Goal: Task Accomplishment & Management: Complete application form

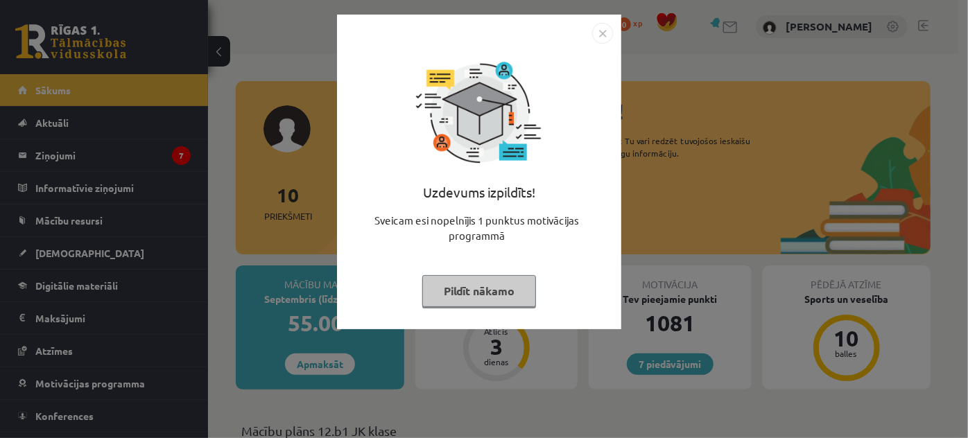
click at [606, 33] on img "Close" at bounding box center [602, 33] width 21 height 21
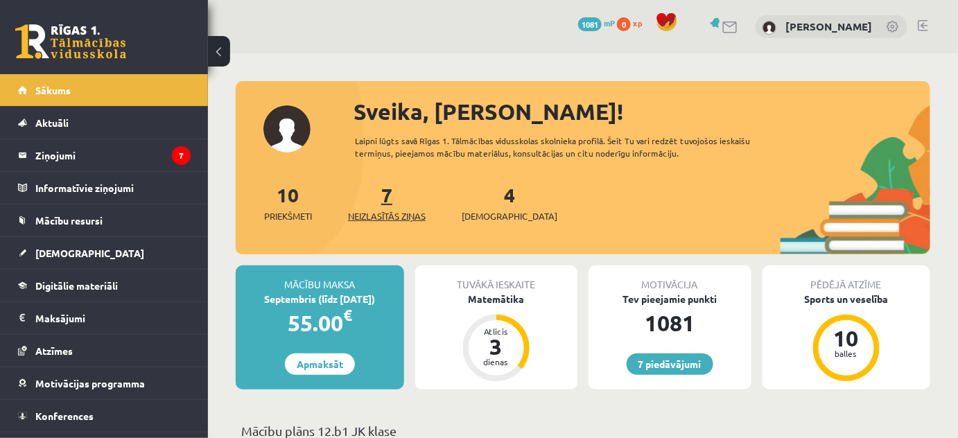
click at [375, 219] on span "Neizlasītās ziņas" at bounding box center [387, 216] width 78 height 14
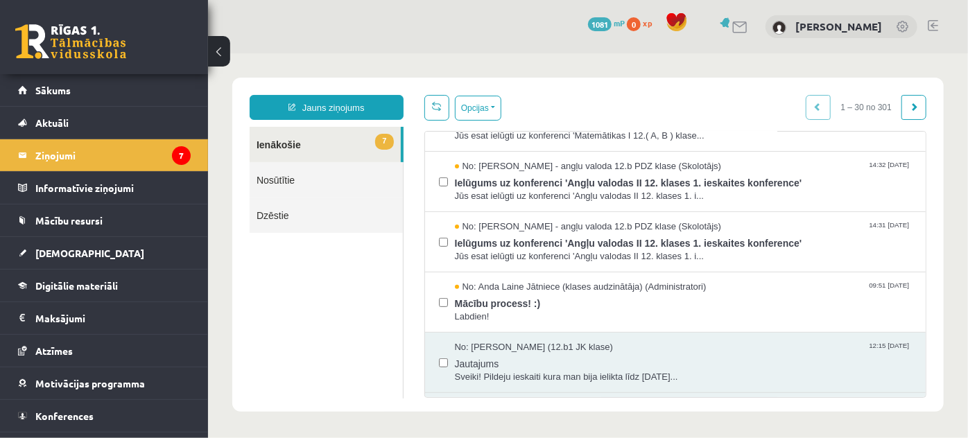
scroll to position [214, 0]
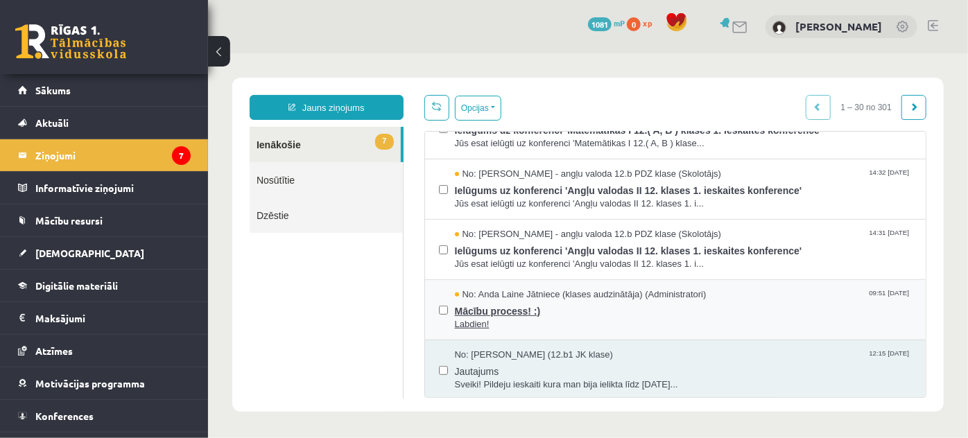
click at [735, 300] on span "Mācību process! :)" at bounding box center [683, 308] width 458 height 17
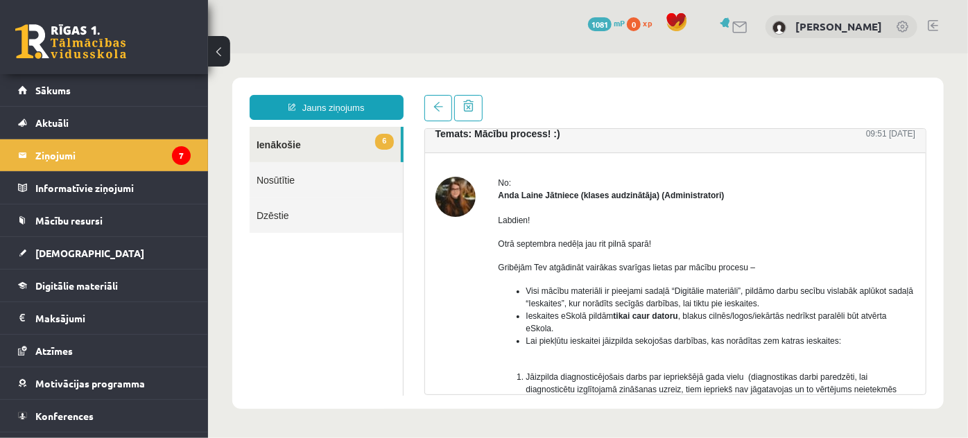
scroll to position [0, 0]
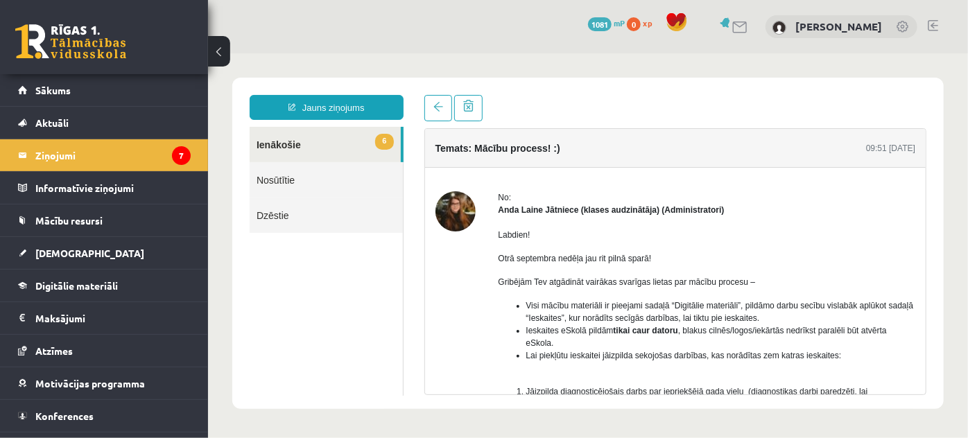
click at [331, 150] on link "6 Ienākošie" at bounding box center [324, 143] width 151 height 35
click at [283, 139] on link "6 Ienākošie" at bounding box center [324, 143] width 151 height 35
click at [433, 103] on span at bounding box center [438, 106] width 10 height 10
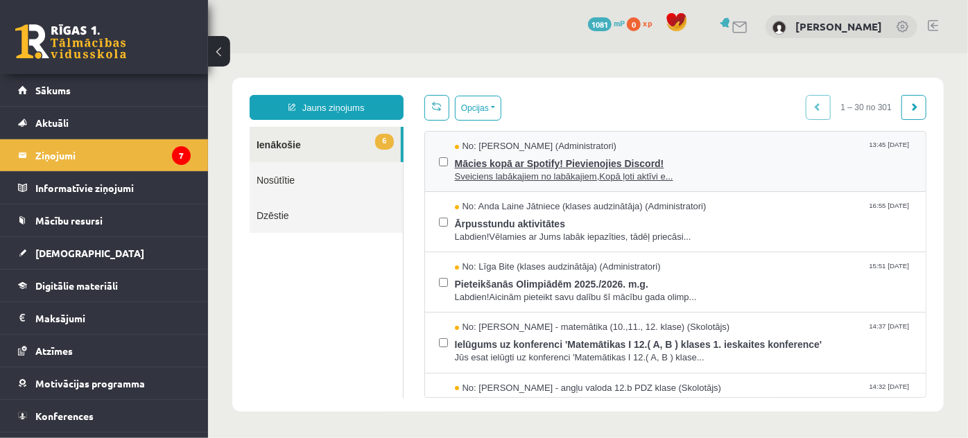
click at [525, 165] on span "Mācies kopā ar Spotify! Pievienojies Discord!" at bounding box center [683, 161] width 458 height 17
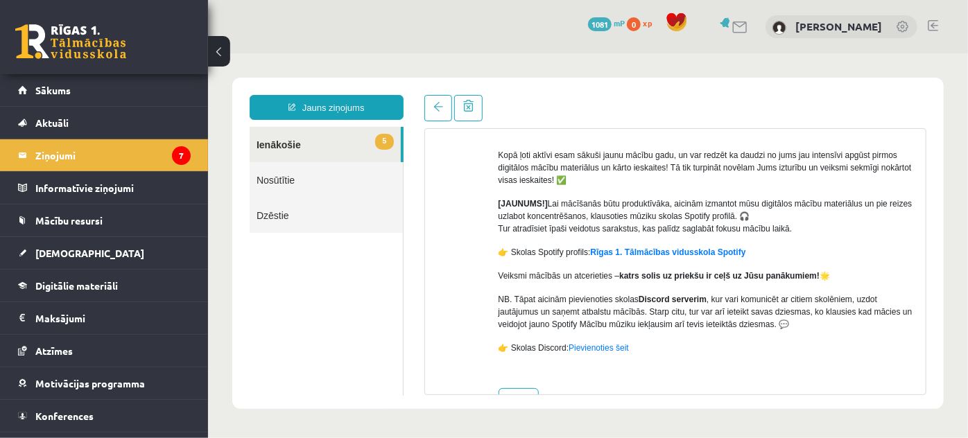
scroll to position [119, 0]
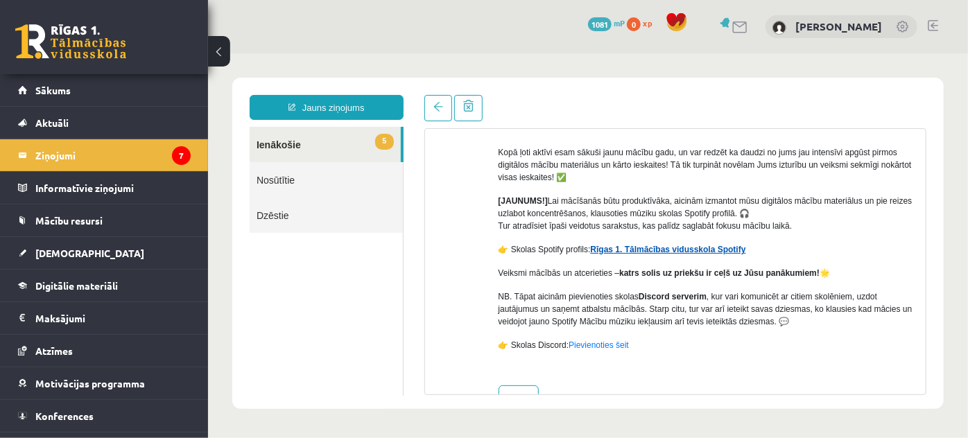
click at [696, 250] on link "Rīgas 1. Tālmācības vidusskola Spotify" at bounding box center [667, 249] width 155 height 10
click at [433, 105] on span at bounding box center [438, 106] width 10 height 10
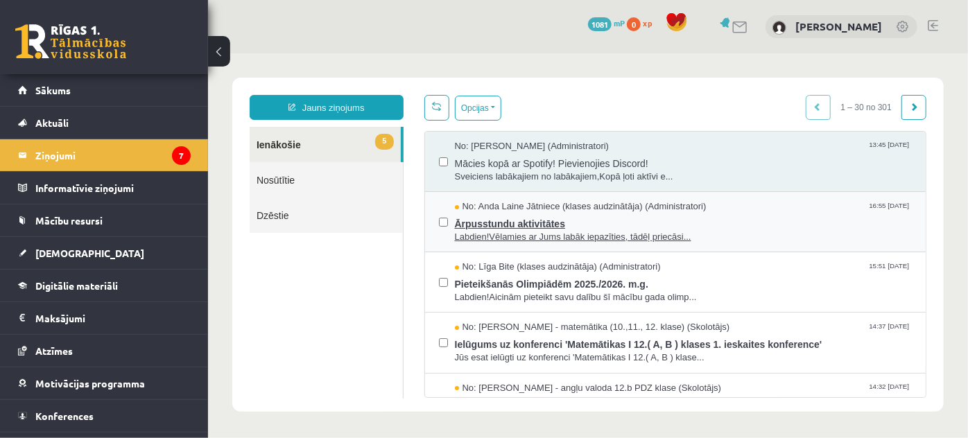
scroll to position [0, 0]
click at [593, 215] on span "Ārpusstundu aktivitātes" at bounding box center [683, 221] width 458 height 17
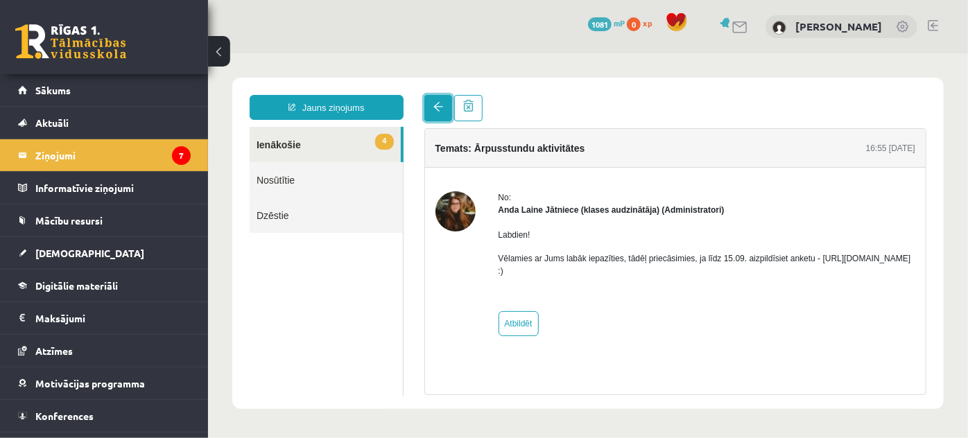
click at [428, 102] on link at bounding box center [438, 107] width 28 height 26
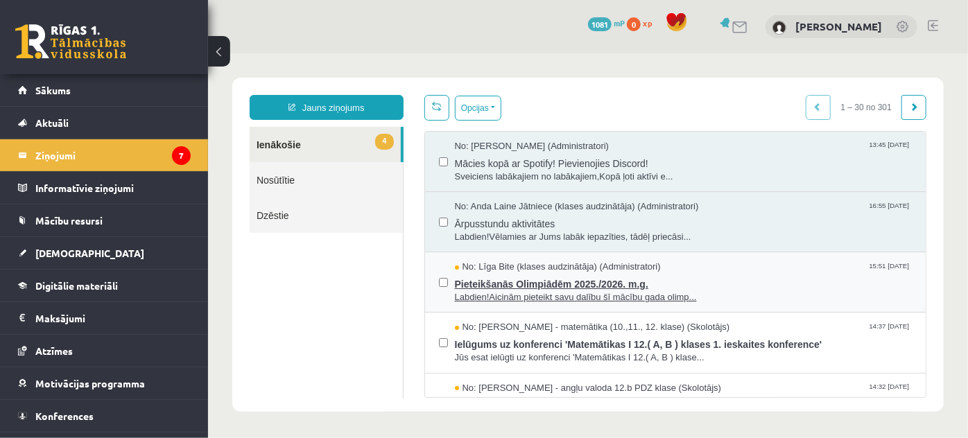
click at [578, 276] on span "Pieteikšanās Olimpiādēm 2025./2026. m.g." at bounding box center [683, 281] width 458 height 17
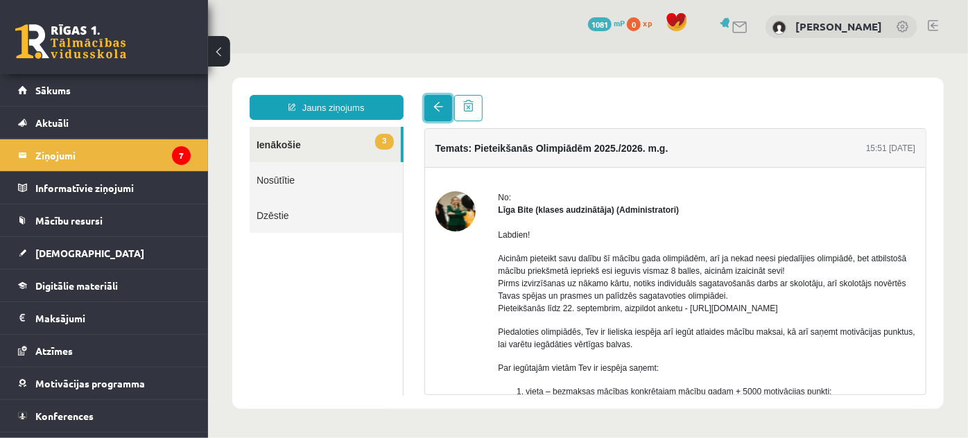
click at [438, 104] on span at bounding box center [438, 106] width 10 height 10
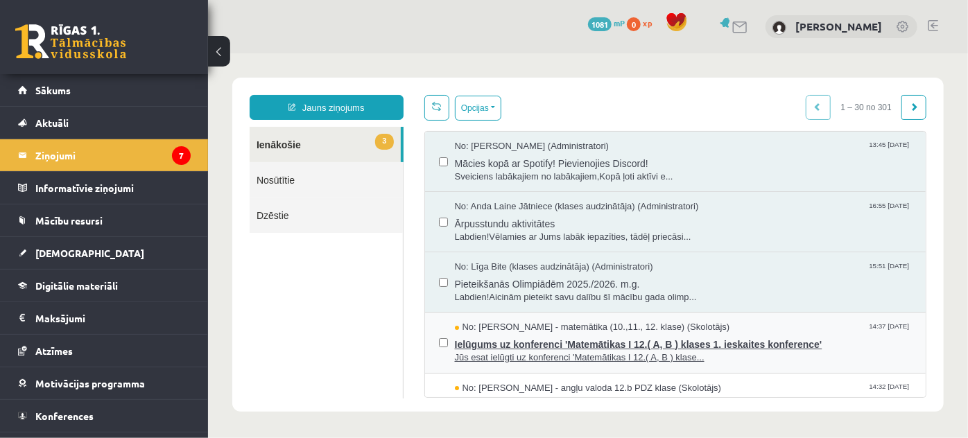
click at [542, 347] on span "Ielūgums uz konferenci 'Matemātikas I 12.( A, B ) klases 1. ieskaites konferenc…" at bounding box center [683, 341] width 458 height 17
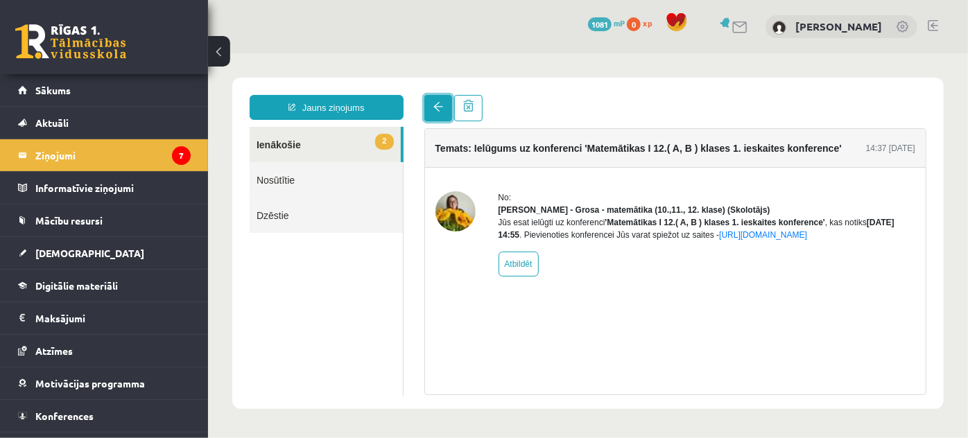
click at [440, 112] on link at bounding box center [438, 107] width 28 height 26
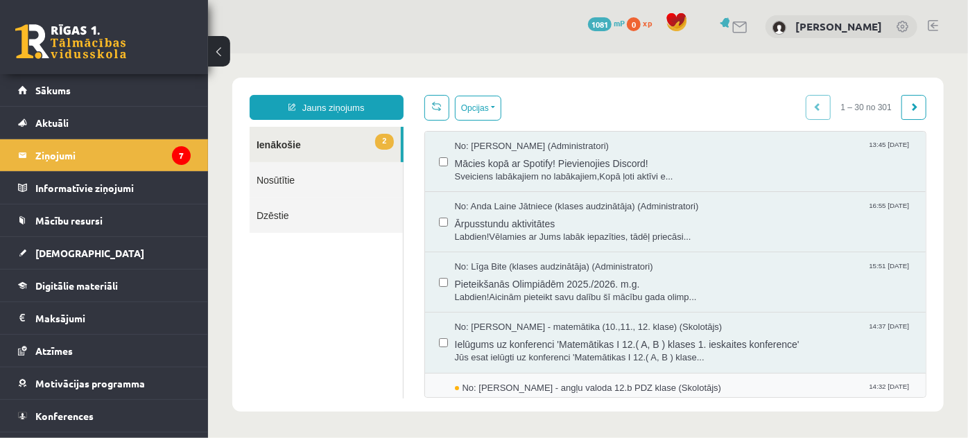
click at [603, 394] on span "Ielūgums uz konferenci 'Angļu valodas II 12. klases 1. ieskaites konference'" at bounding box center [683, 402] width 458 height 17
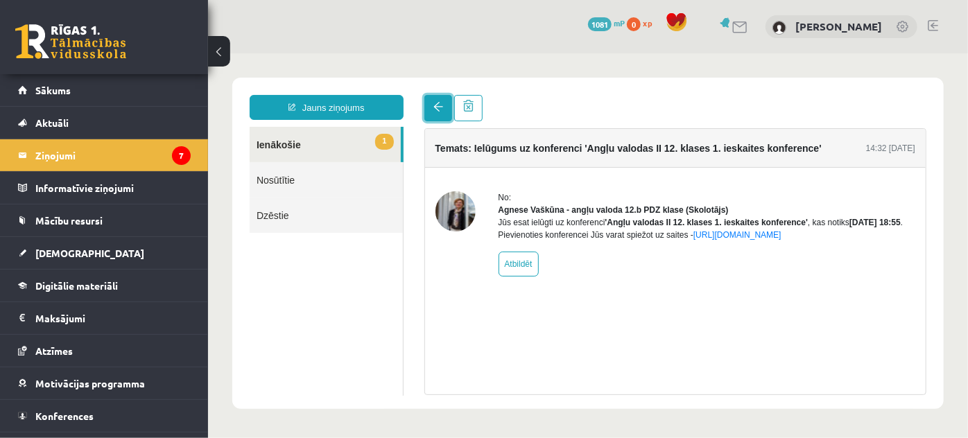
click at [433, 104] on span at bounding box center [438, 106] width 10 height 10
click at [51, 99] on link "Sākums" at bounding box center [104, 90] width 173 height 32
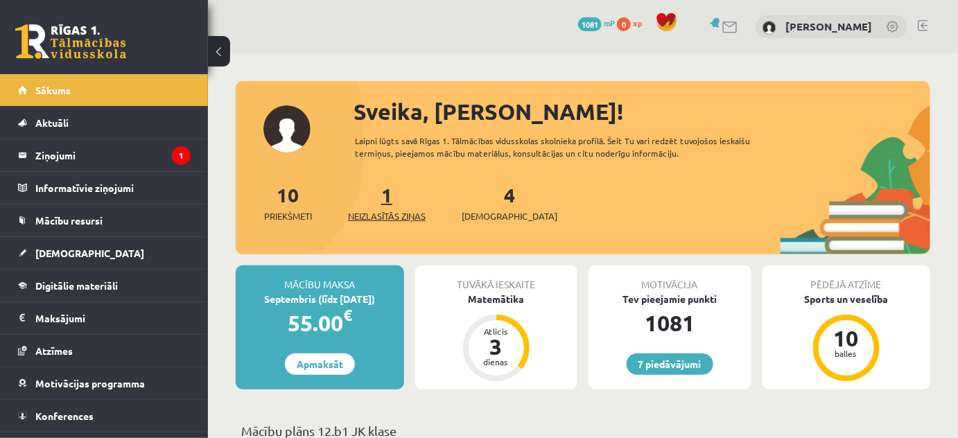
click at [384, 218] on span "Neizlasītās ziņas" at bounding box center [387, 216] width 78 height 14
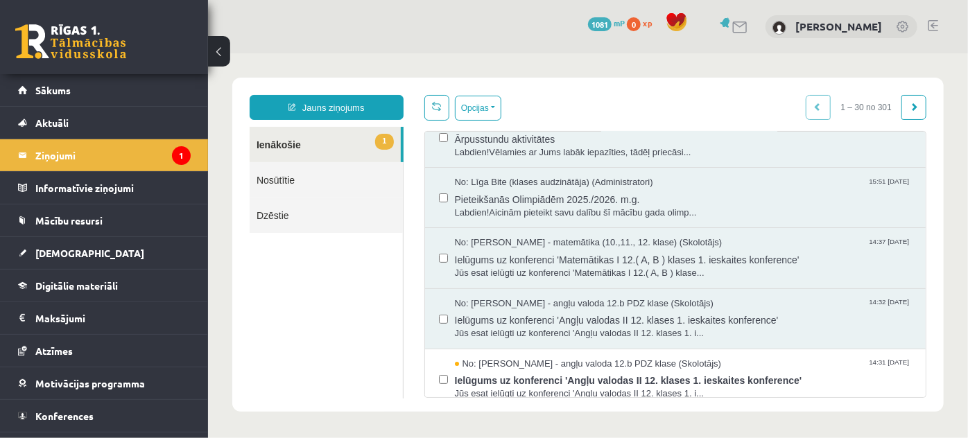
scroll to position [123, 0]
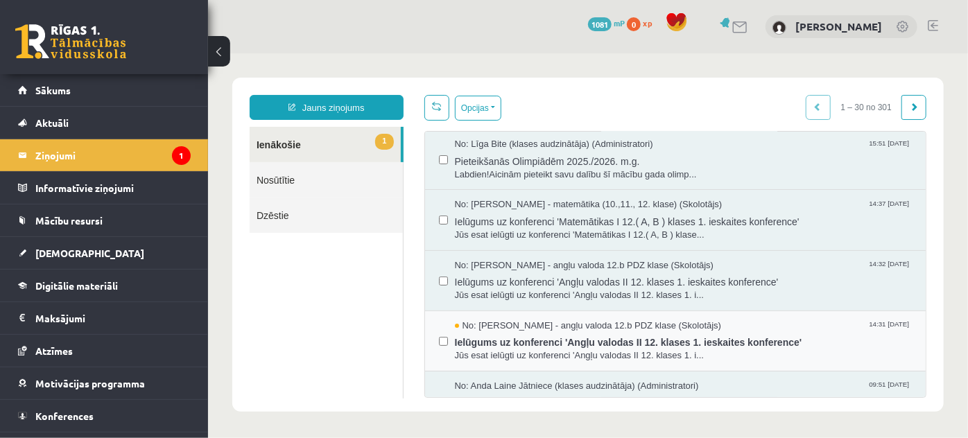
click at [698, 367] on div "No: [PERSON_NAME] - angļu valoda 12.b PDZ klase (Skolotājs) 14:31 [DATE] Ielūgu…" at bounding box center [674, 341] width 501 height 60
click at [699, 333] on span "Ielūgums uz konferenci 'Angļu valodas II 12. klases 1. ieskaites konference'" at bounding box center [683, 339] width 458 height 17
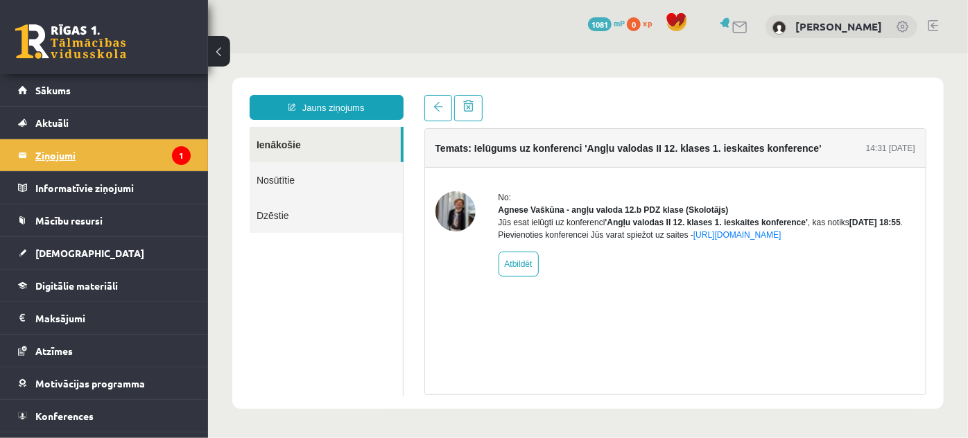
scroll to position [0, 0]
click at [92, 101] on link "Sākums" at bounding box center [104, 90] width 173 height 32
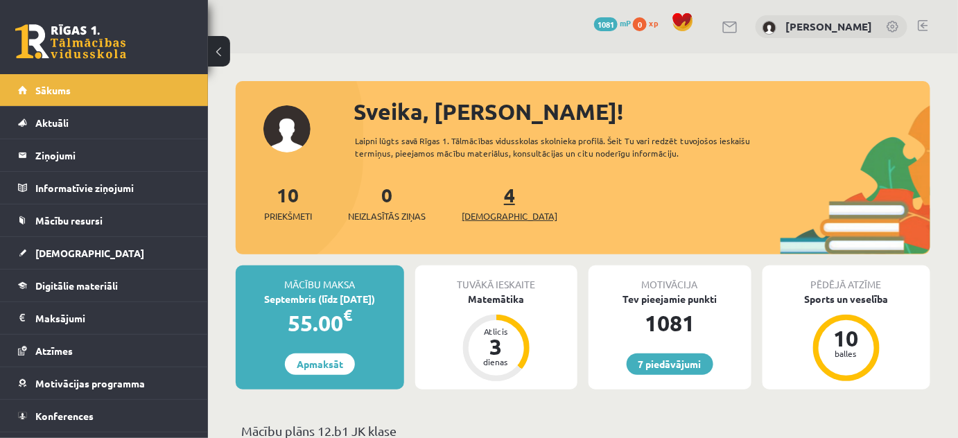
click at [492, 218] on span "[DEMOGRAPHIC_DATA]" at bounding box center [510, 216] width 96 height 14
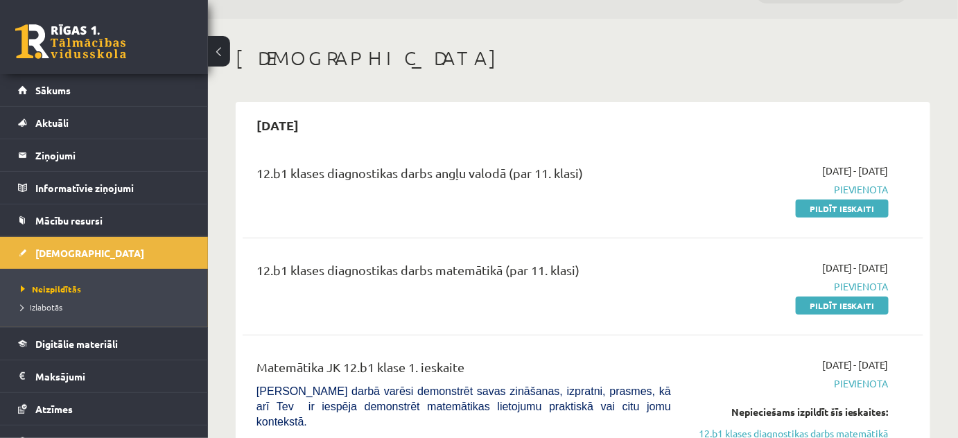
scroll to position [78, 0]
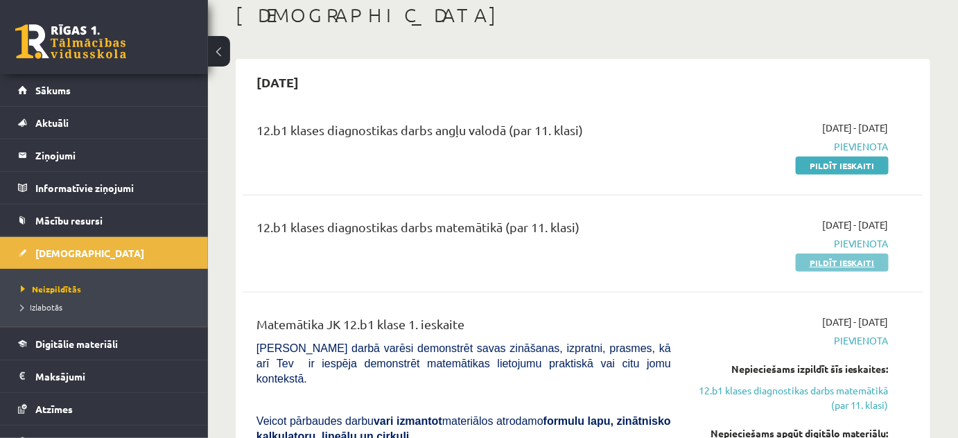
click at [861, 260] on link "Pildīt ieskaiti" at bounding box center [842, 263] width 93 height 18
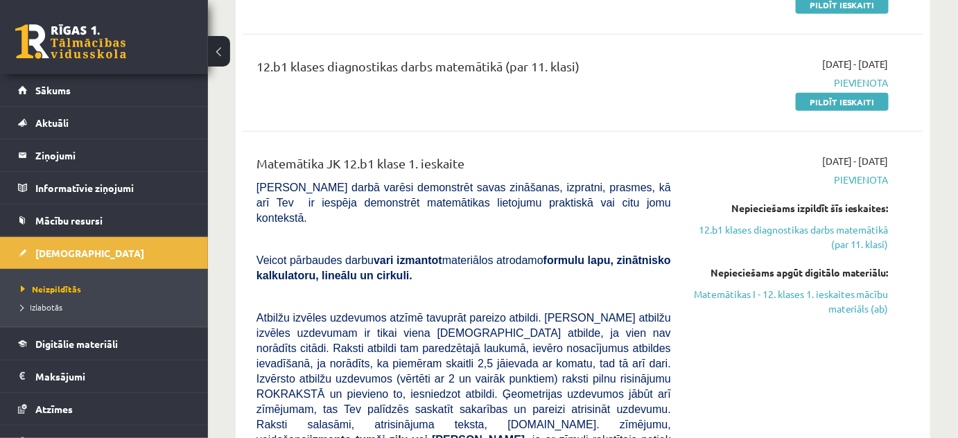
scroll to position [267, 0]
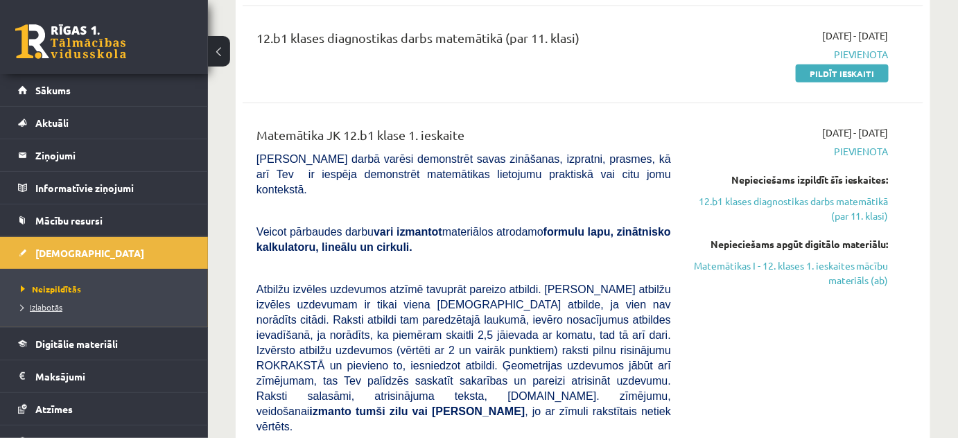
click at [50, 307] on span "Izlabotās" at bounding box center [42, 307] width 42 height 11
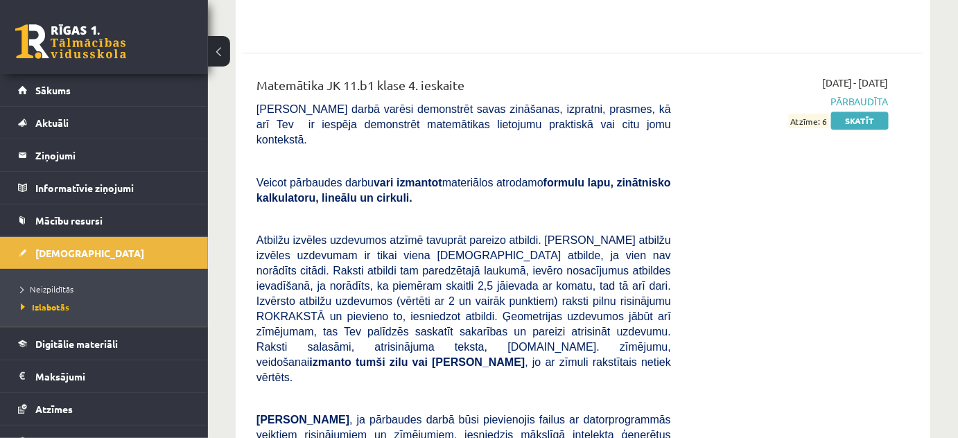
scroll to position [6570, 0]
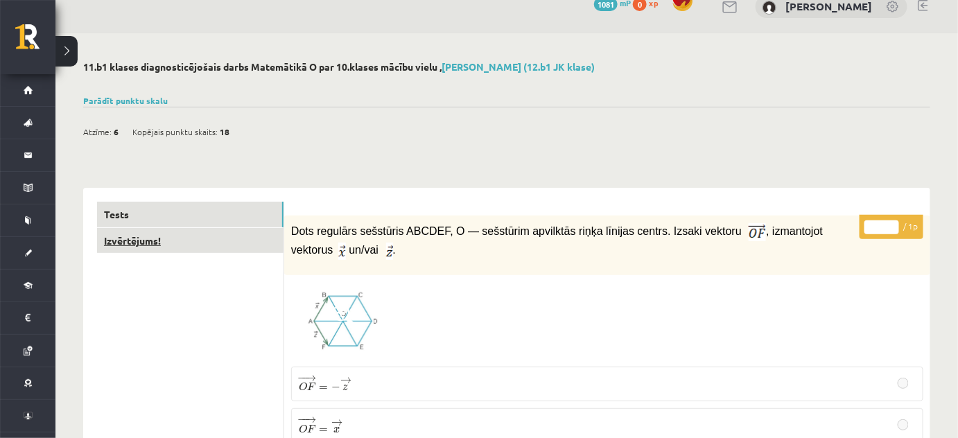
scroll to position [62, 0]
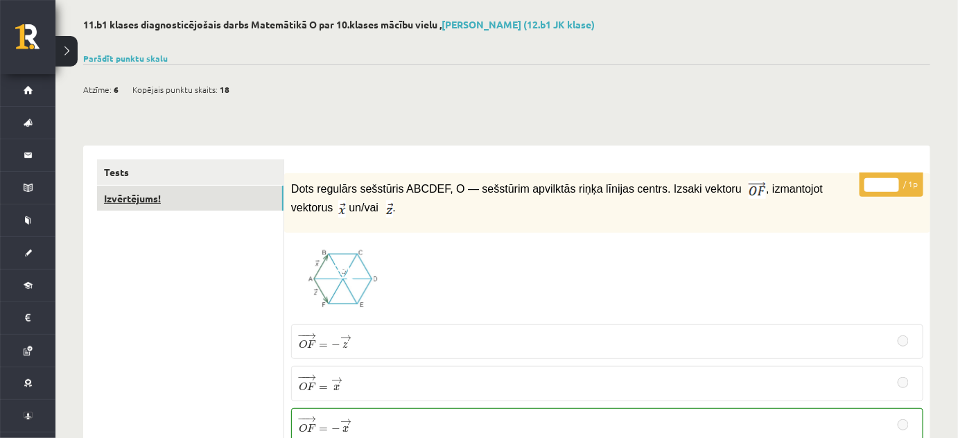
click at [187, 205] on link "Izvērtējums!" at bounding box center [190, 199] width 187 height 26
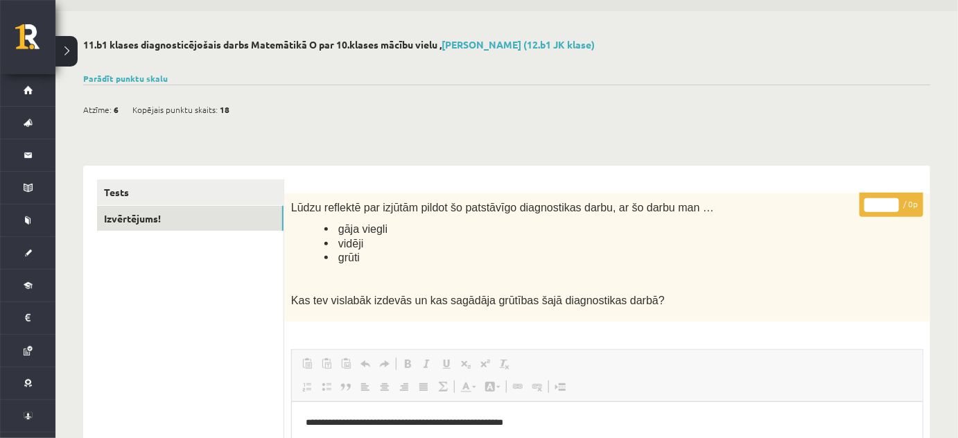
scroll to position [1, 0]
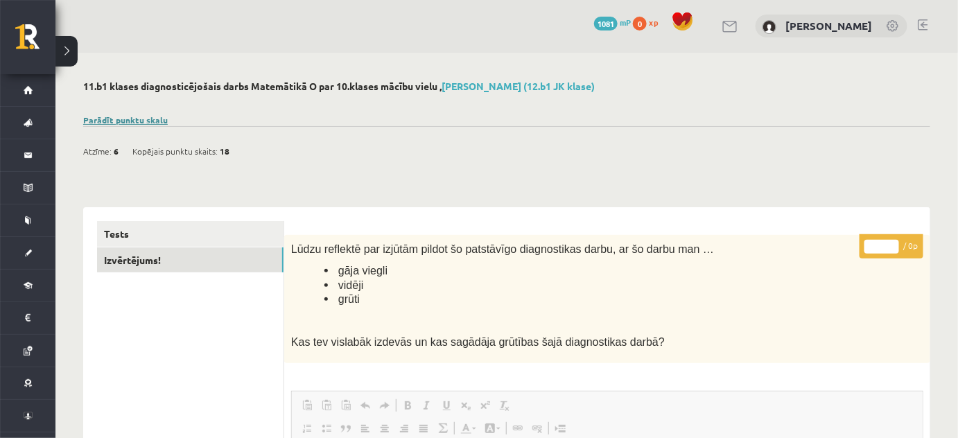
click at [148, 118] on link "Parādīt punktu skalu" at bounding box center [125, 119] width 85 height 11
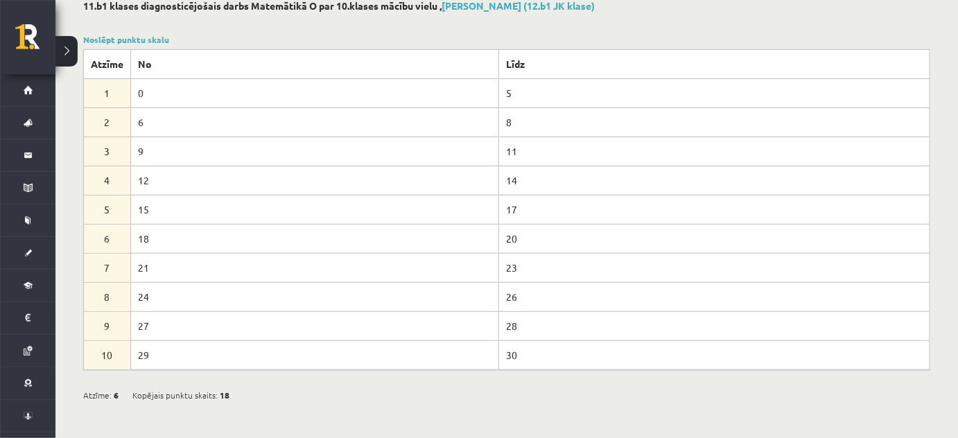
scroll to position [64, 0]
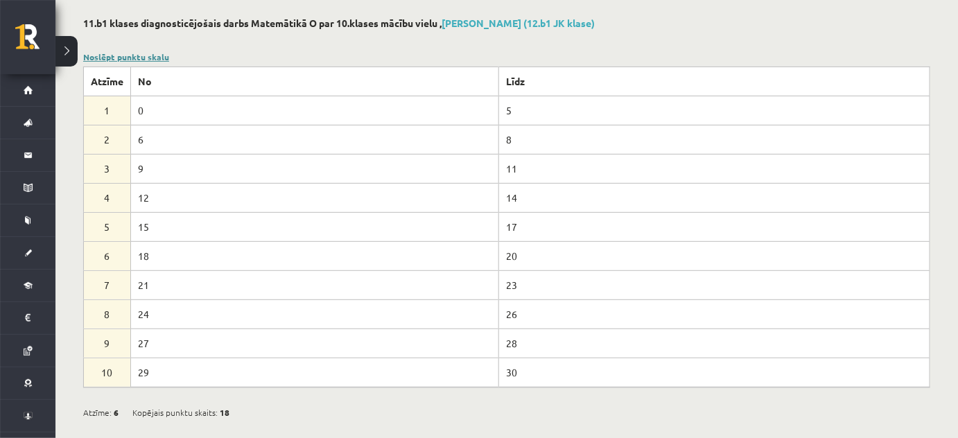
click at [152, 57] on link "Noslēpt punktu skalu" at bounding box center [126, 56] width 86 height 11
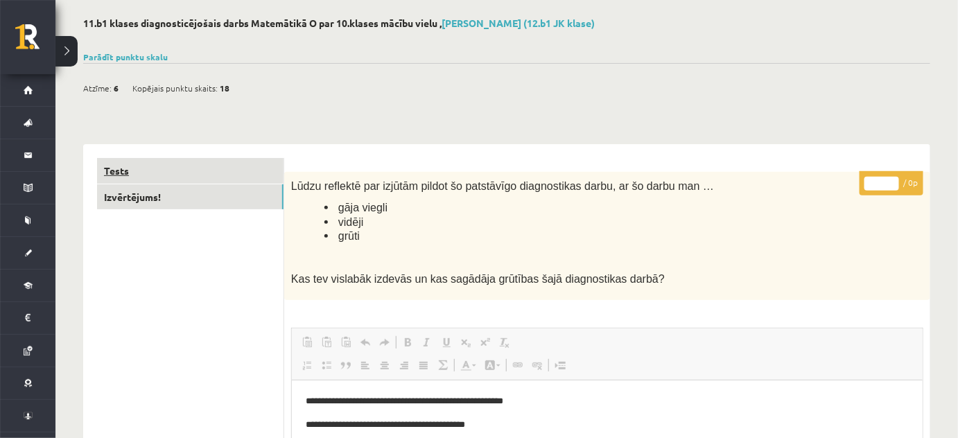
click at [125, 158] on link "Tests" at bounding box center [190, 171] width 187 height 26
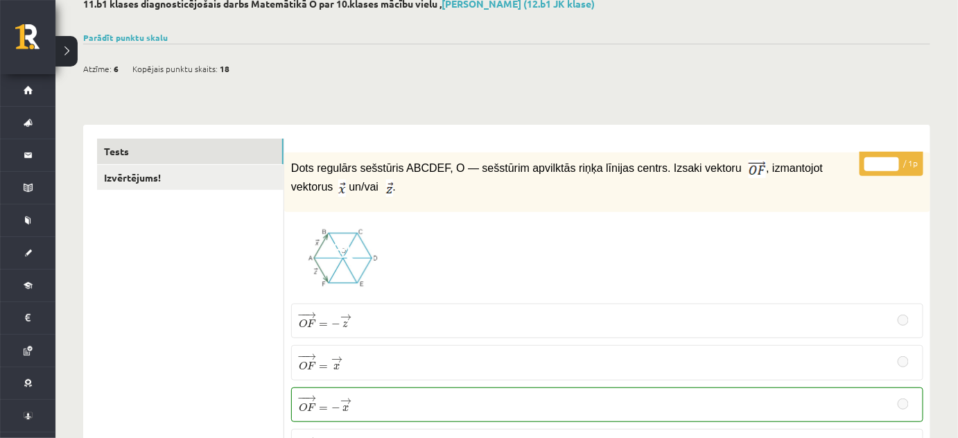
scroll to position [0, 0]
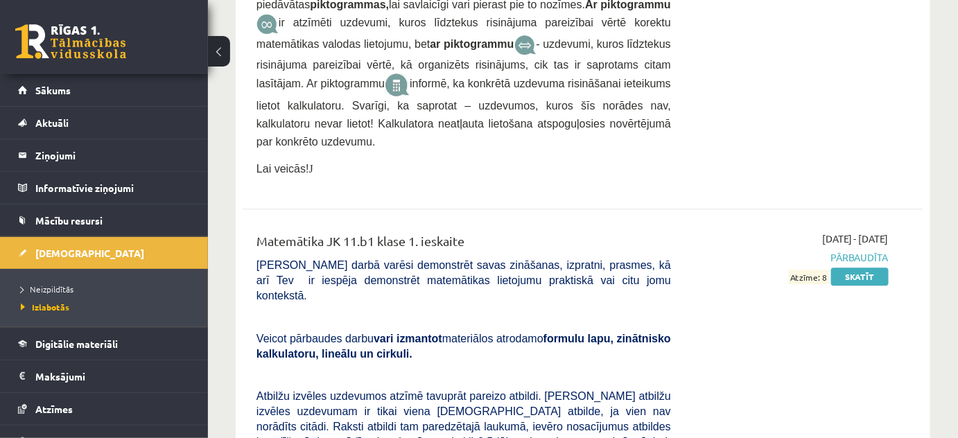
scroll to position [4364, 0]
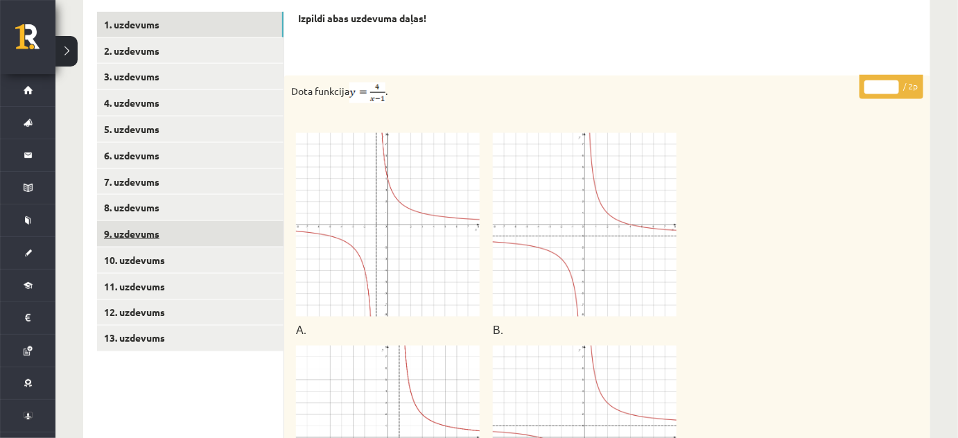
scroll to position [365, 0]
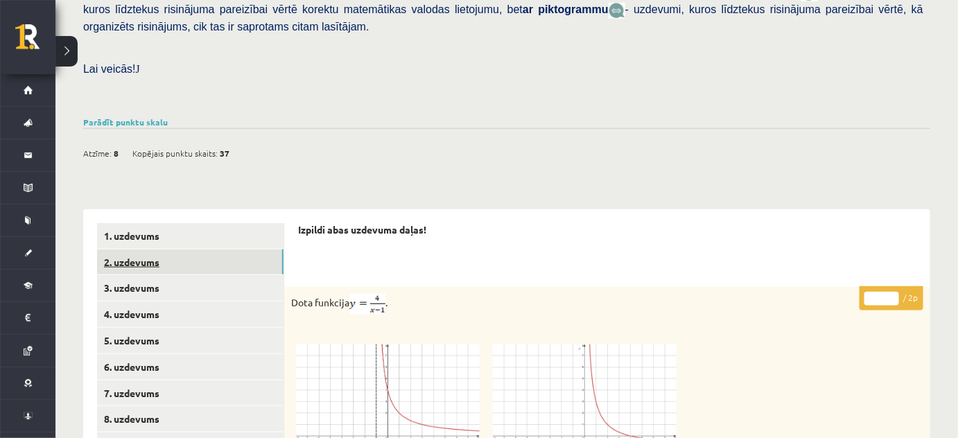
click at [168, 250] on link "2. uzdevums" at bounding box center [190, 263] width 187 height 26
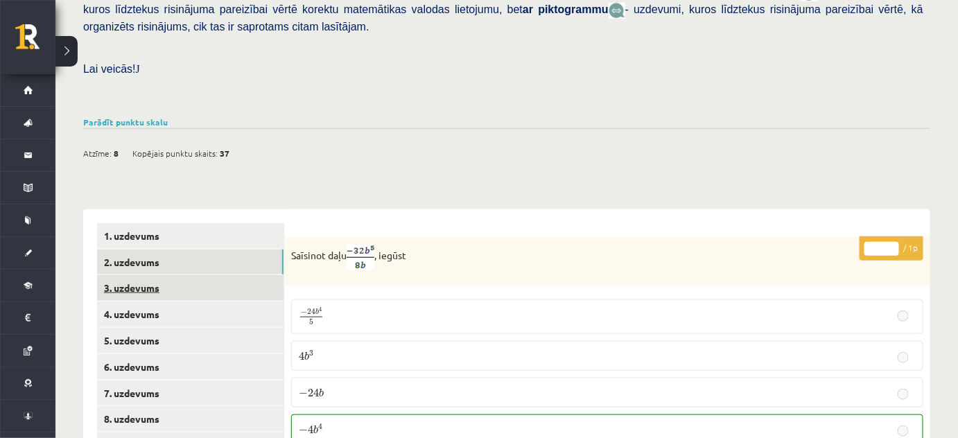
click at [122, 277] on link "3. uzdevums" at bounding box center [190, 288] width 187 height 26
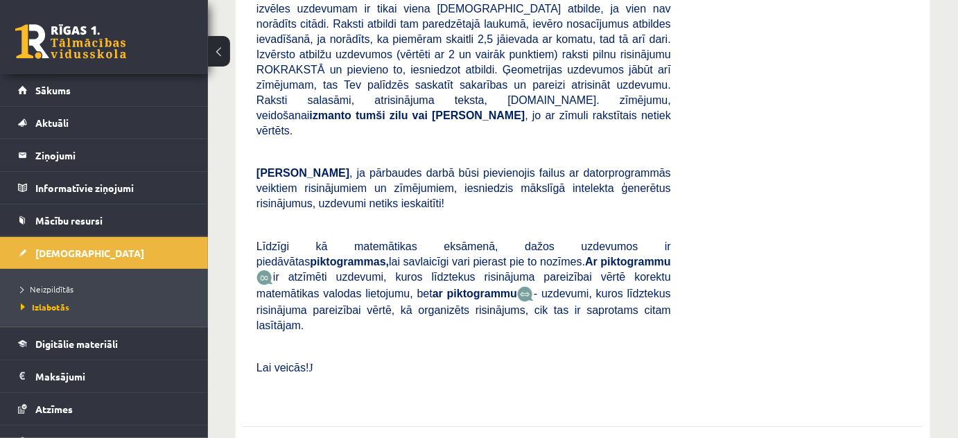
scroll to position [4979, 0]
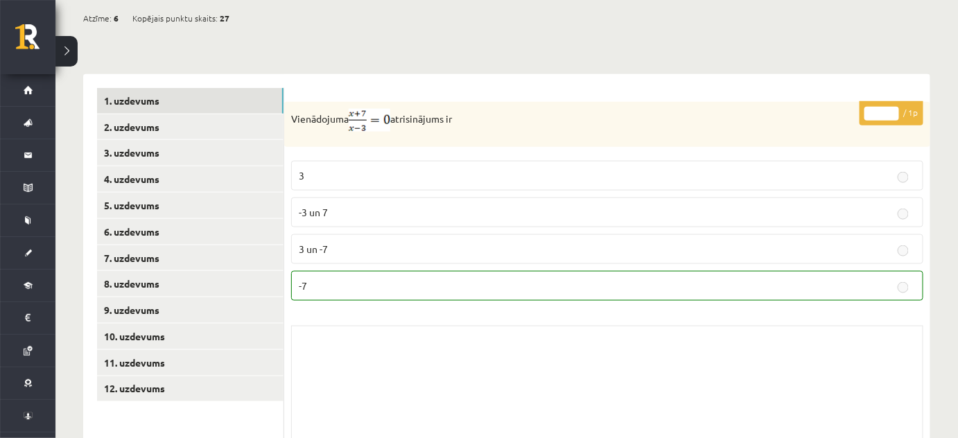
scroll to position [557, 0]
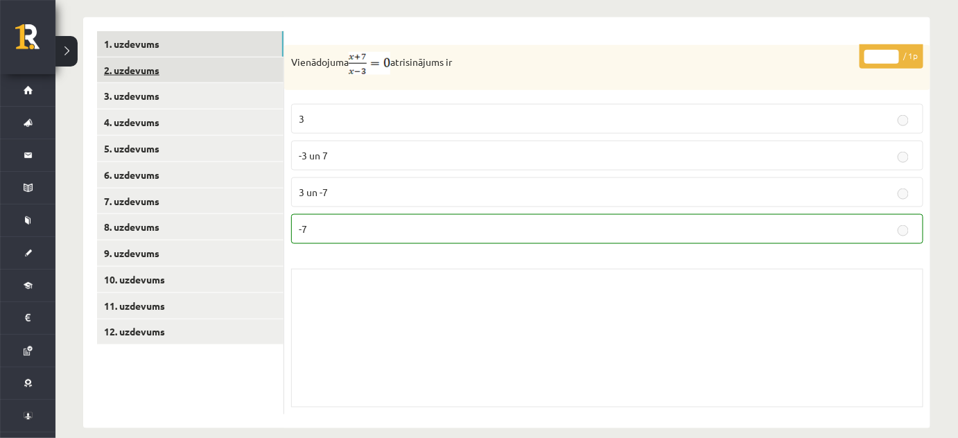
click at [164, 60] on link "2. uzdevums" at bounding box center [190, 71] width 187 height 26
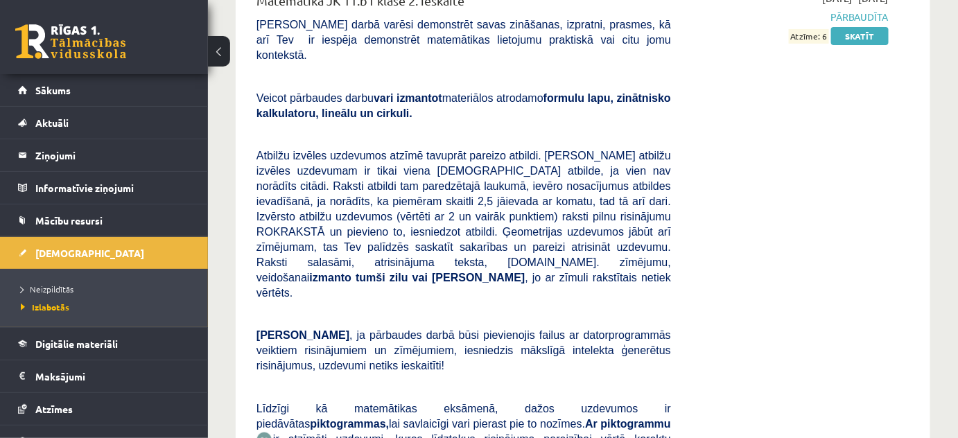
scroll to position [5484, 0]
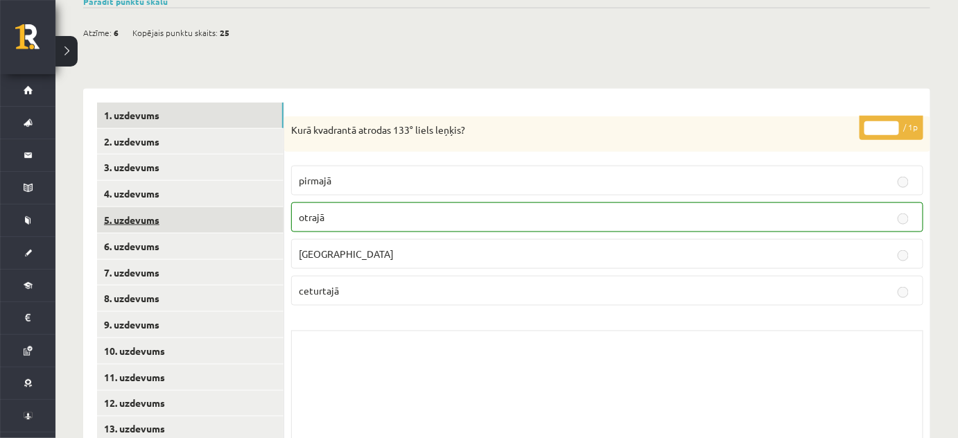
scroll to position [441, 0]
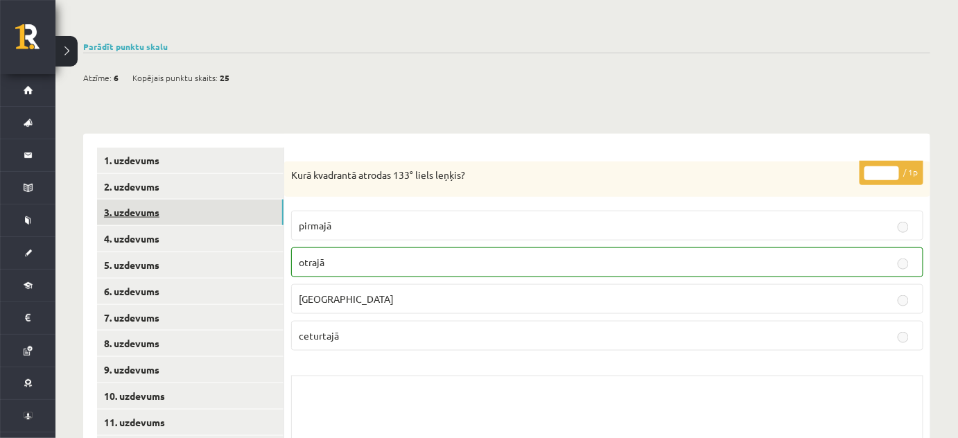
click at [191, 200] on link "3. uzdevums" at bounding box center [190, 213] width 187 height 26
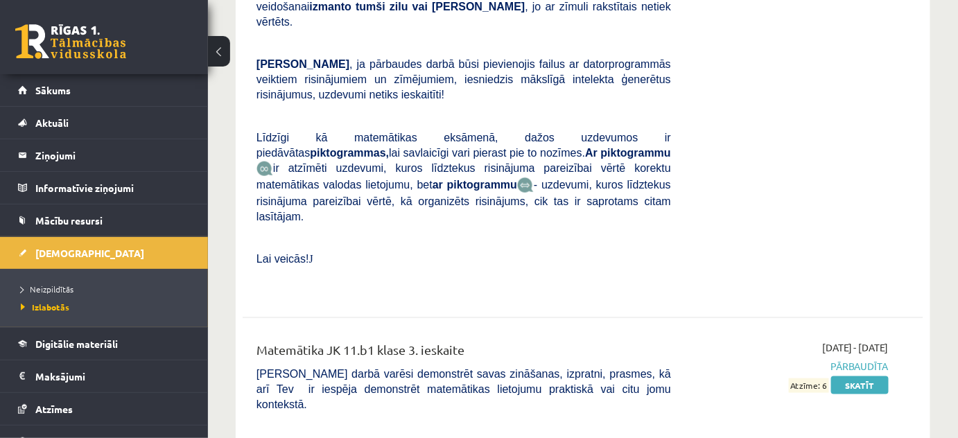
scroll to position [5923, 0]
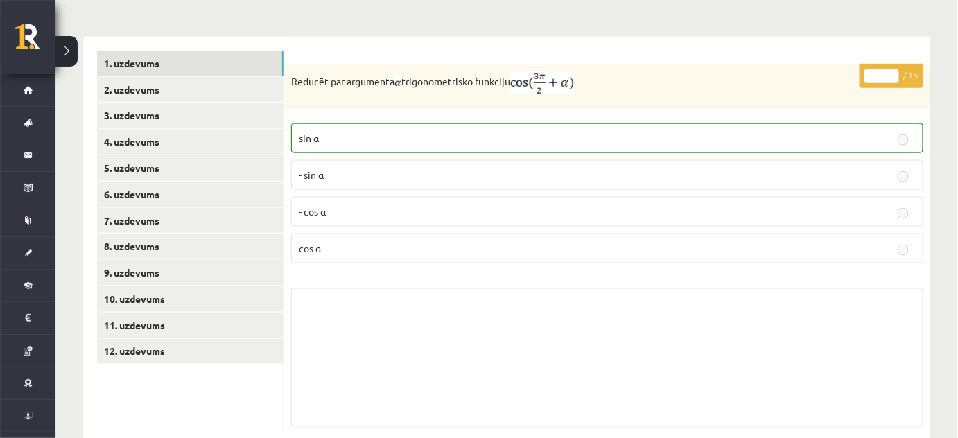
scroll to position [557, 0]
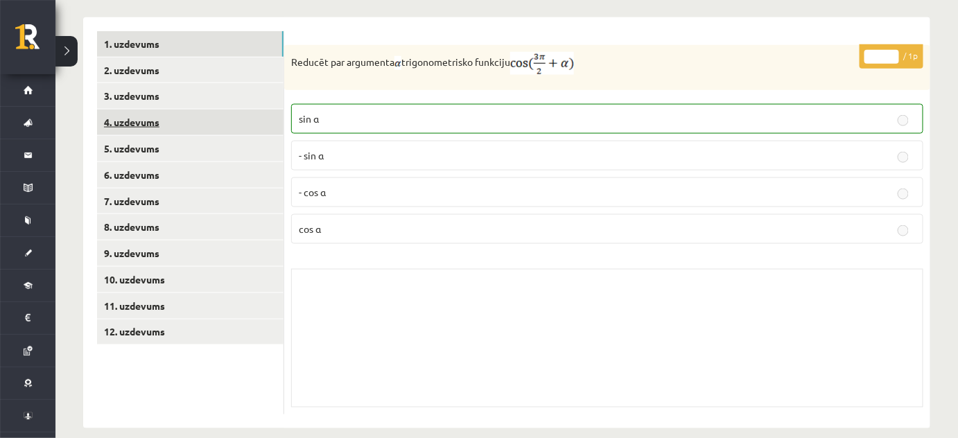
click at [220, 110] on link "4. uzdevums" at bounding box center [190, 123] width 187 height 26
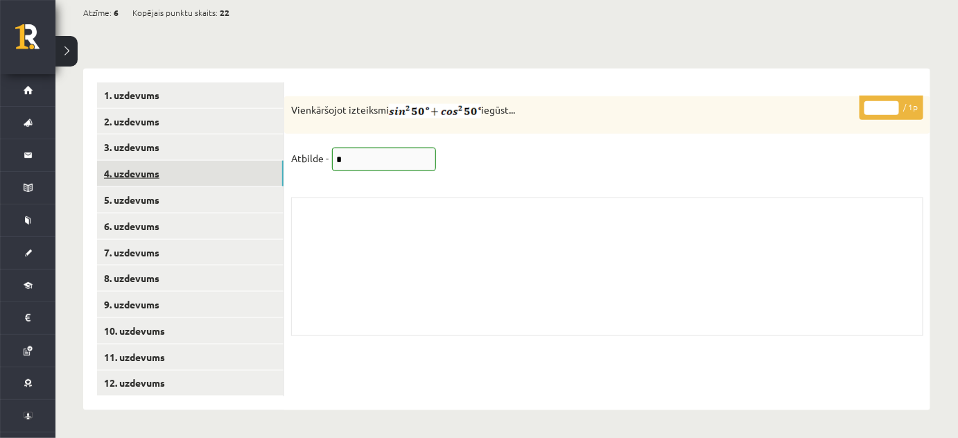
scroll to position [490, 0]
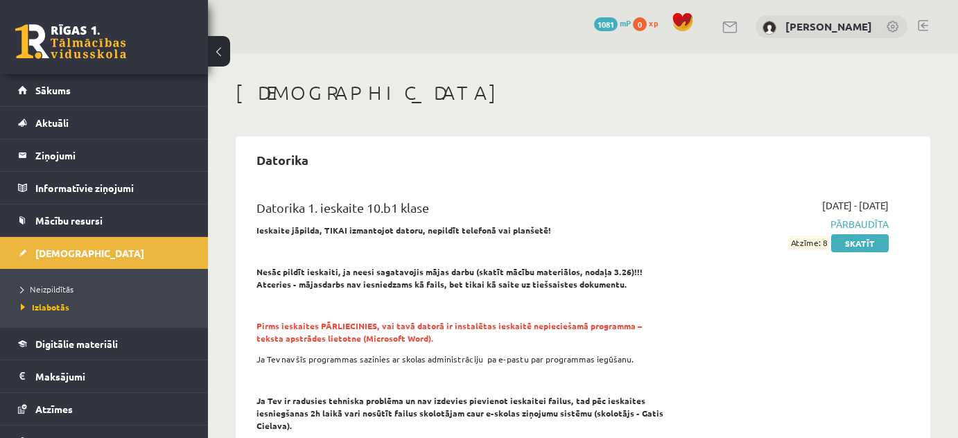
scroll to position [5923, 0]
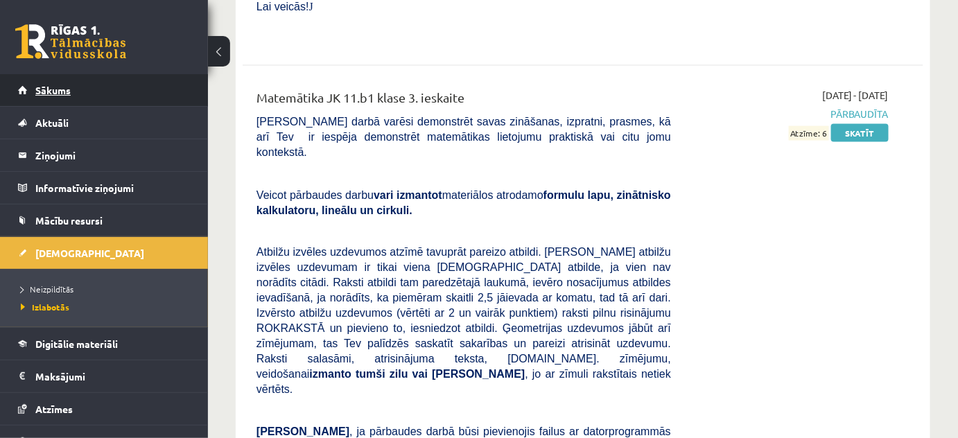
click at [64, 92] on span "Sākums" at bounding box center [52, 90] width 35 height 12
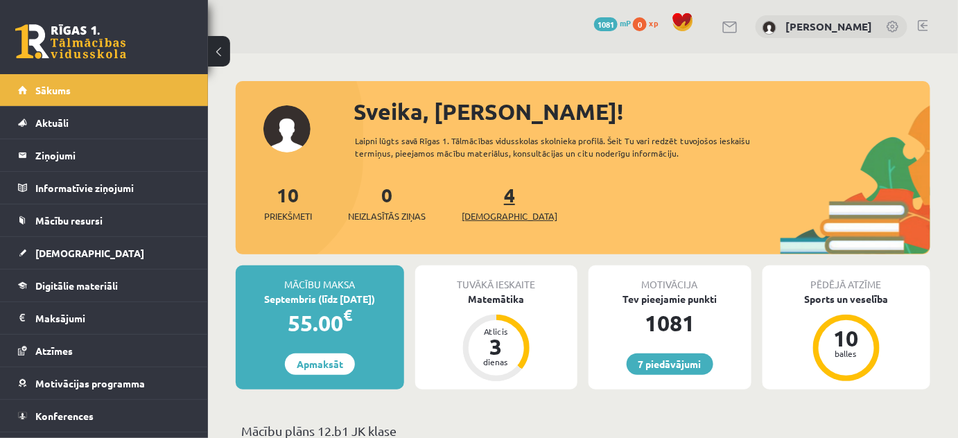
click at [491, 215] on span "[DEMOGRAPHIC_DATA]" at bounding box center [510, 216] width 96 height 14
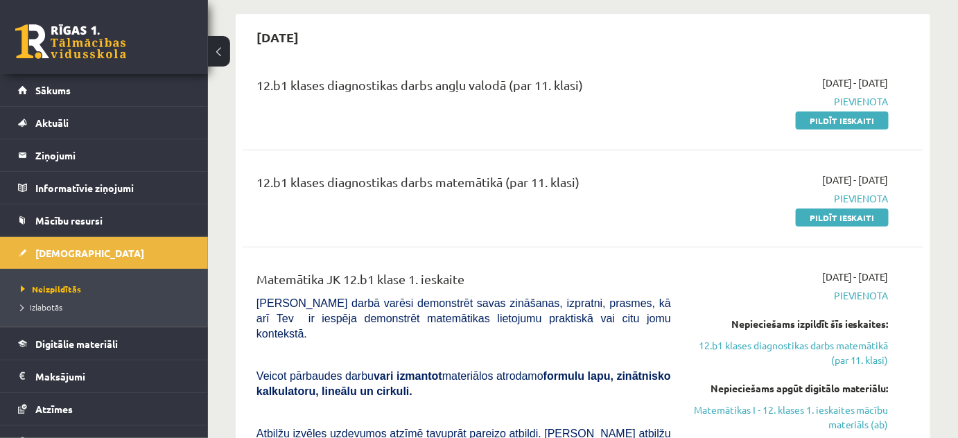
scroll to position [125, 0]
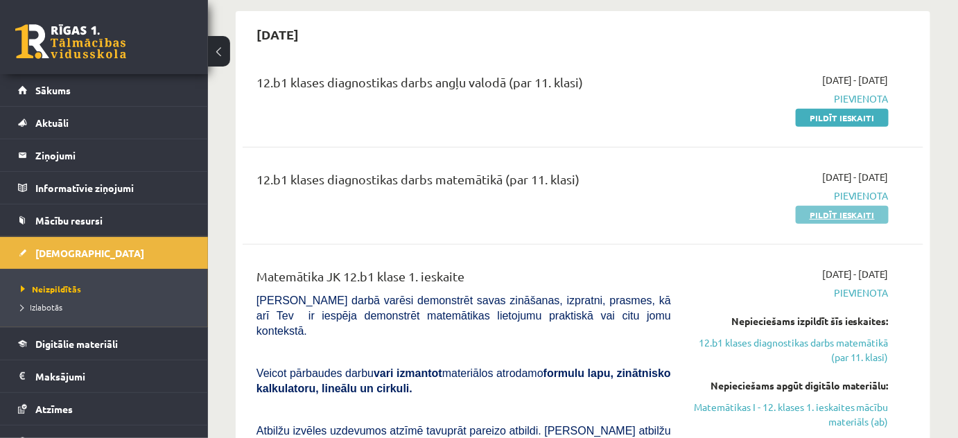
click at [845, 215] on link "Pildīt ieskaiti" at bounding box center [842, 215] width 93 height 18
click at [829, 213] on link "Pildīt ieskaiti" at bounding box center [842, 215] width 93 height 18
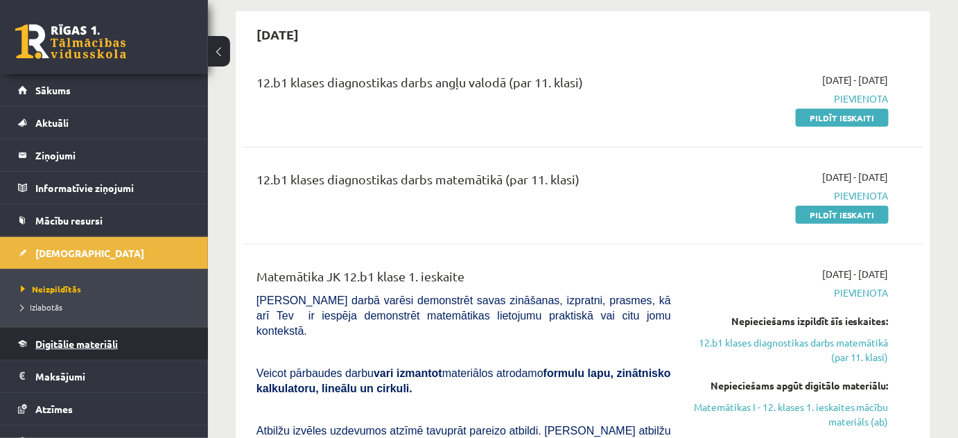
click at [69, 342] on span "Digitālie materiāli" at bounding box center [76, 344] width 83 height 12
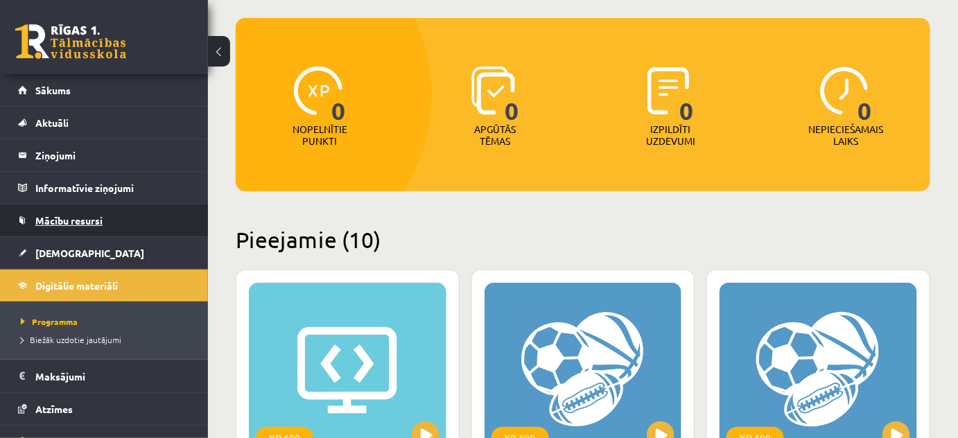
click at [92, 218] on span "Mācību resursi" at bounding box center [68, 220] width 67 height 12
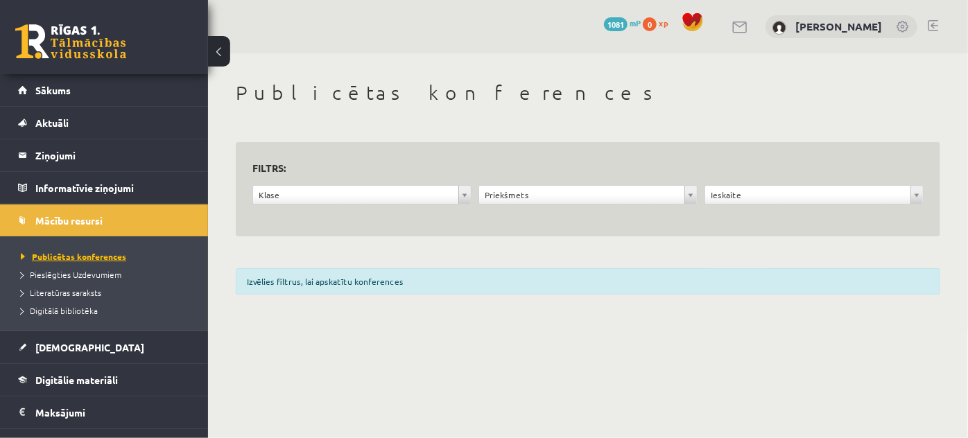
click at [92, 260] on span "Publicētas konferences" at bounding box center [73, 256] width 105 height 11
click at [67, 292] on span "Literatūras saraksts" at bounding box center [61, 292] width 80 height 11
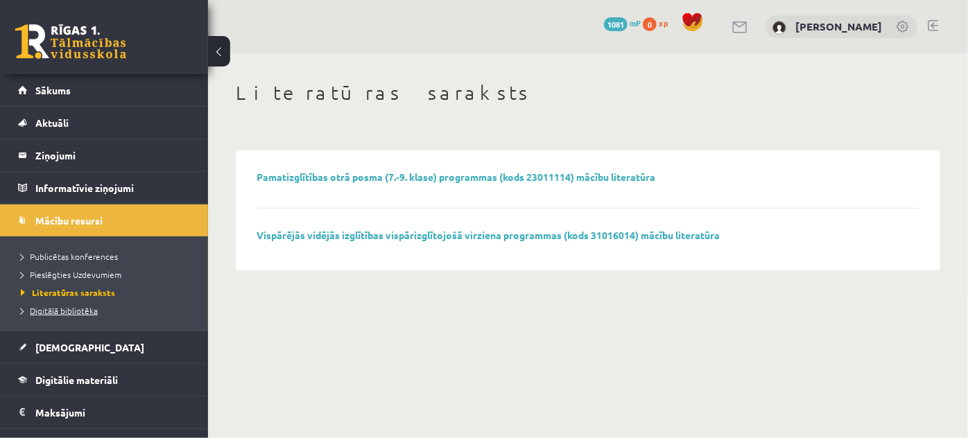
click at [86, 308] on span "Digitālā bibliotēka" at bounding box center [59, 310] width 77 height 11
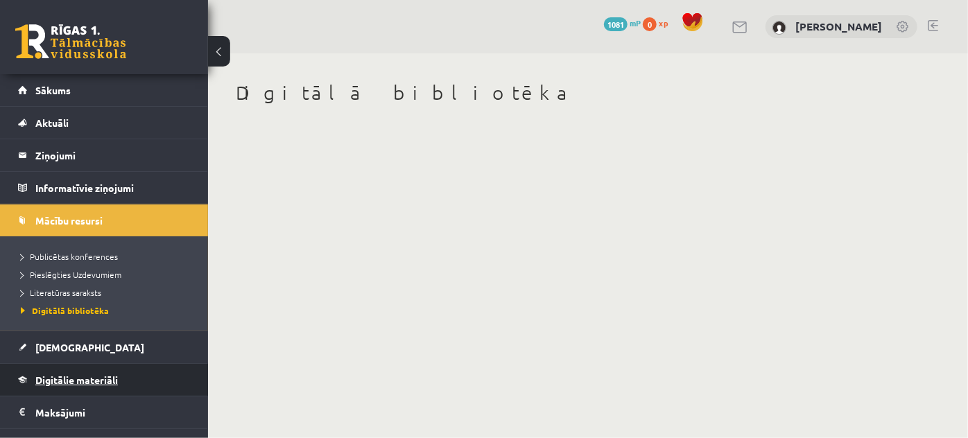
click at [98, 384] on span "Digitālie materiāli" at bounding box center [76, 380] width 83 height 12
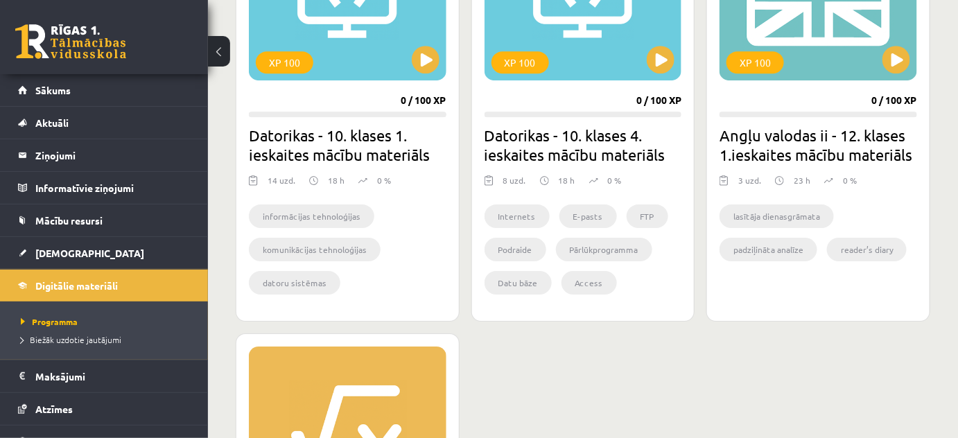
scroll to position [1323, 0]
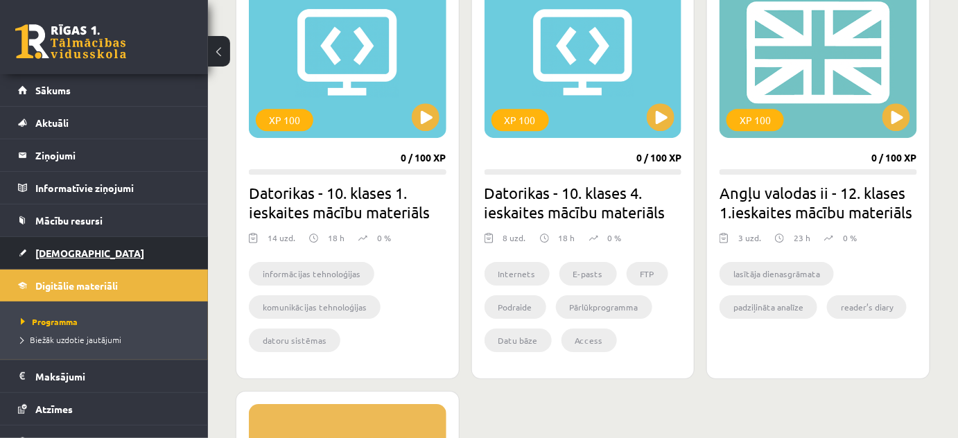
click at [83, 251] on link "[DEMOGRAPHIC_DATA]" at bounding box center [104, 253] width 173 height 32
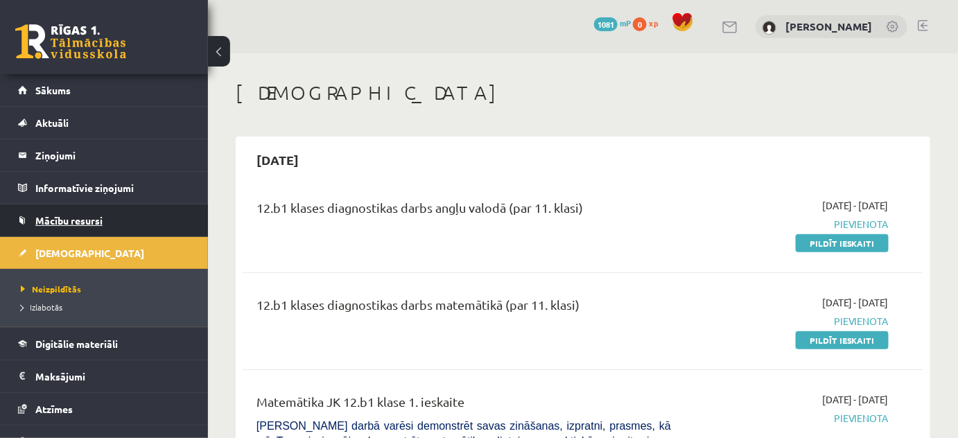
click at [94, 214] on span "Mācību resursi" at bounding box center [68, 220] width 67 height 12
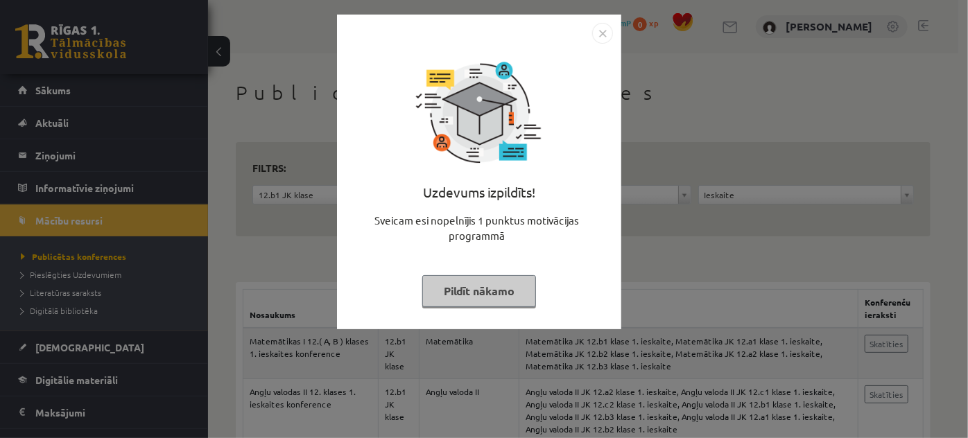
click at [461, 295] on button "Pildīt nākamo" at bounding box center [479, 291] width 114 height 32
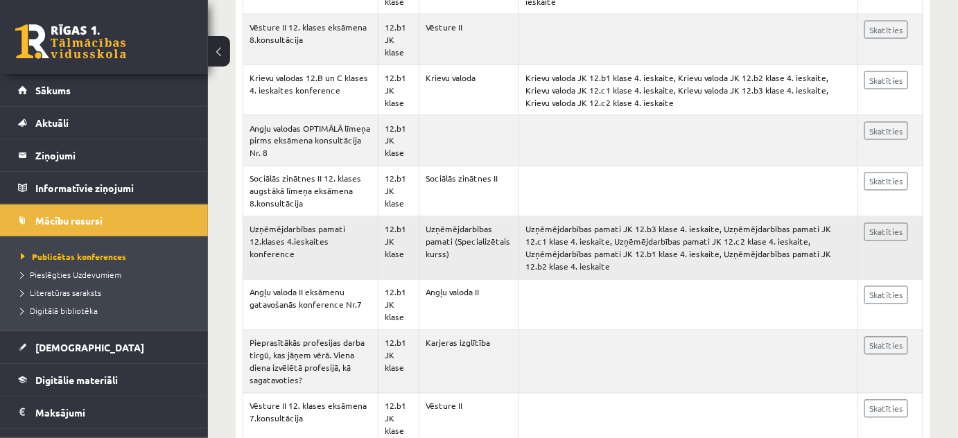
scroll to position [756, 0]
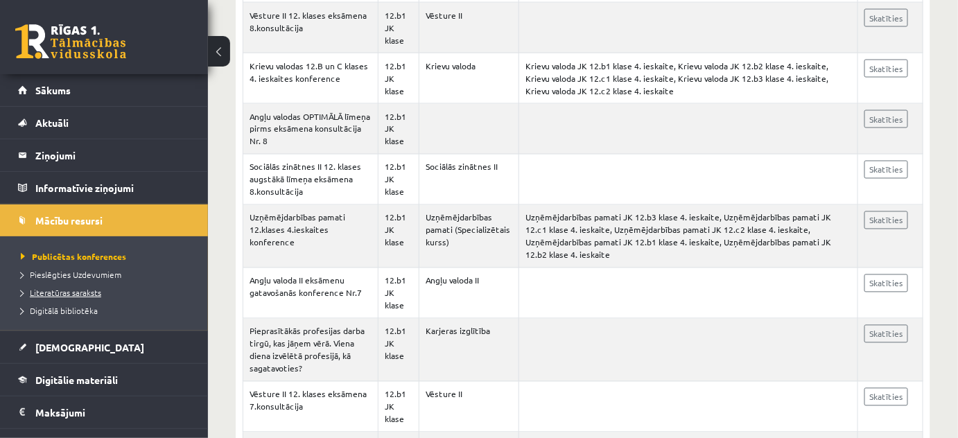
click at [92, 295] on span "Literatūras saraksts" at bounding box center [61, 292] width 80 height 11
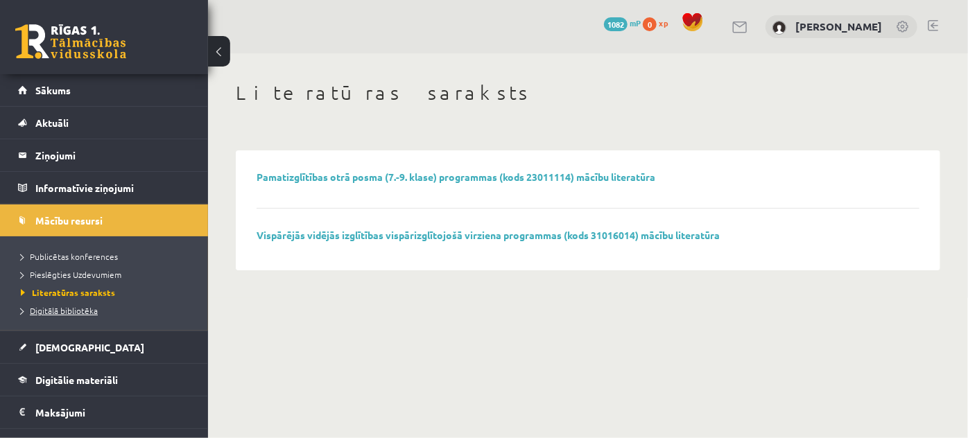
click at [84, 310] on span "Digitālā bibliotēka" at bounding box center [59, 310] width 77 height 11
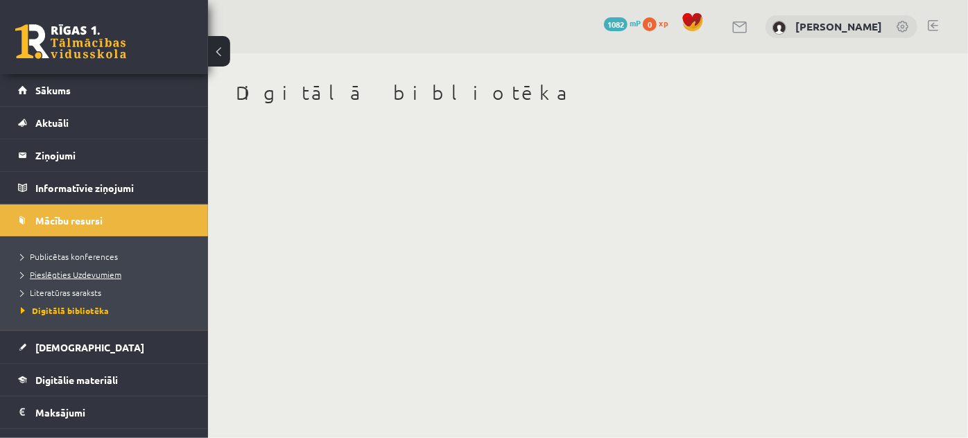
click at [77, 274] on span "Pieslēgties Uzdevumiem" at bounding box center [71, 274] width 101 height 11
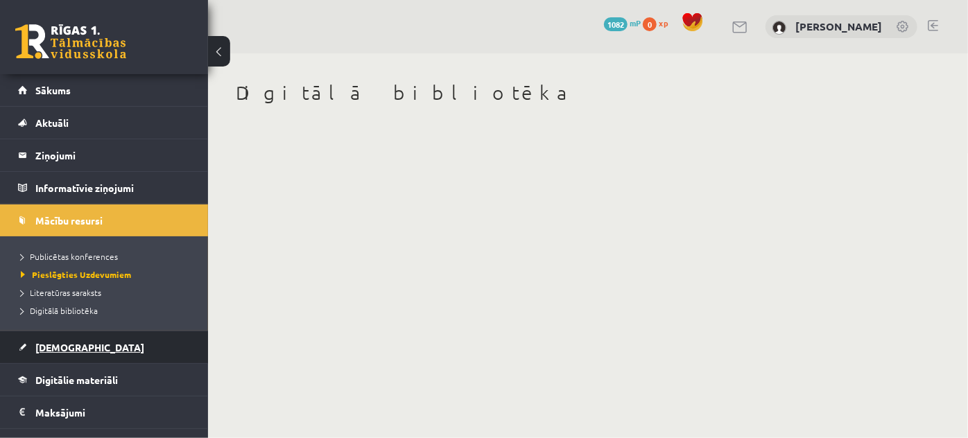
click at [44, 347] on span "[DEMOGRAPHIC_DATA]" at bounding box center [89, 347] width 109 height 12
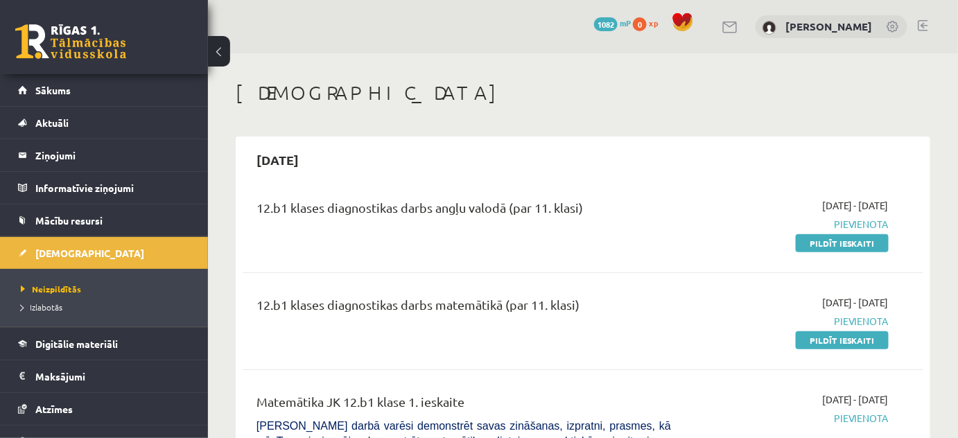
drag, startPoint x: 839, startPoint y: 341, endPoint x: 543, endPoint y: 45, distance: 418.7
click at [839, 341] on link "Pildīt ieskaiti" at bounding box center [842, 340] width 93 height 18
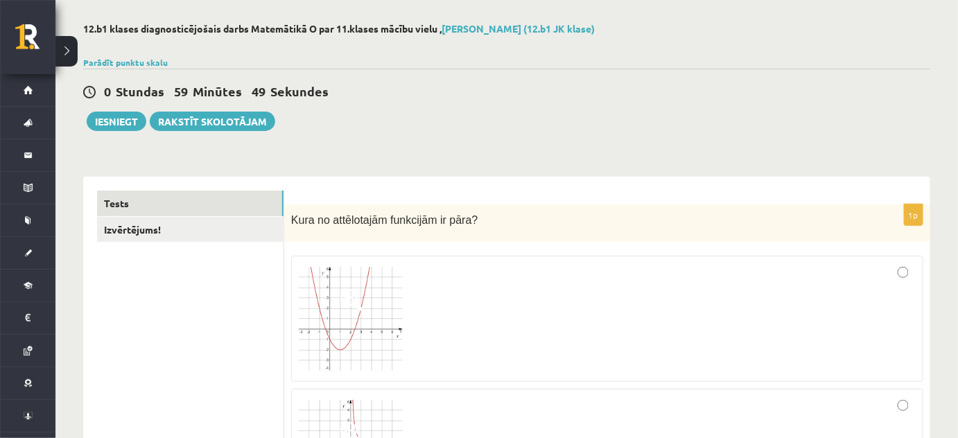
scroll to position [62, 0]
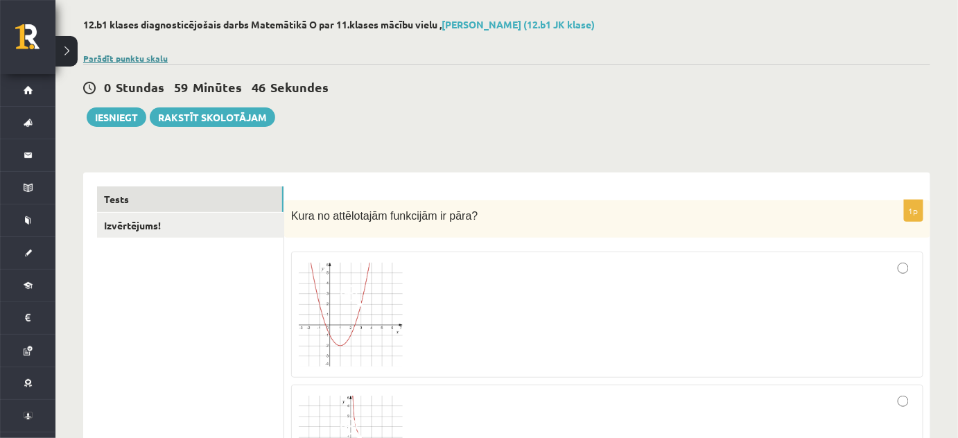
click at [148, 58] on link "Parādīt punktu skalu" at bounding box center [125, 58] width 85 height 11
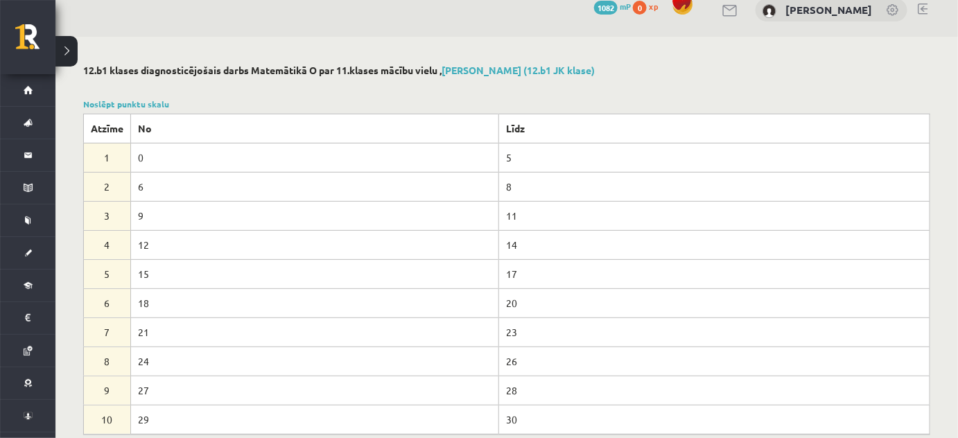
scroll to position [0, 0]
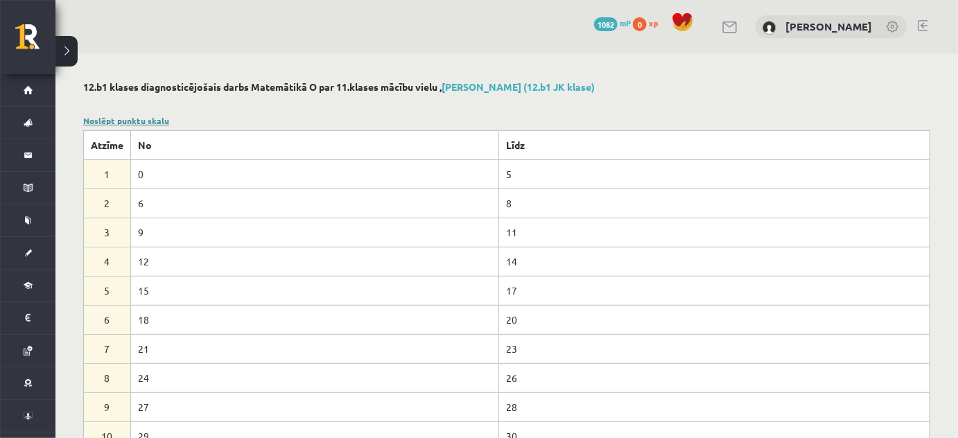
click at [150, 119] on link "Noslēpt punktu skalu" at bounding box center [126, 120] width 86 height 11
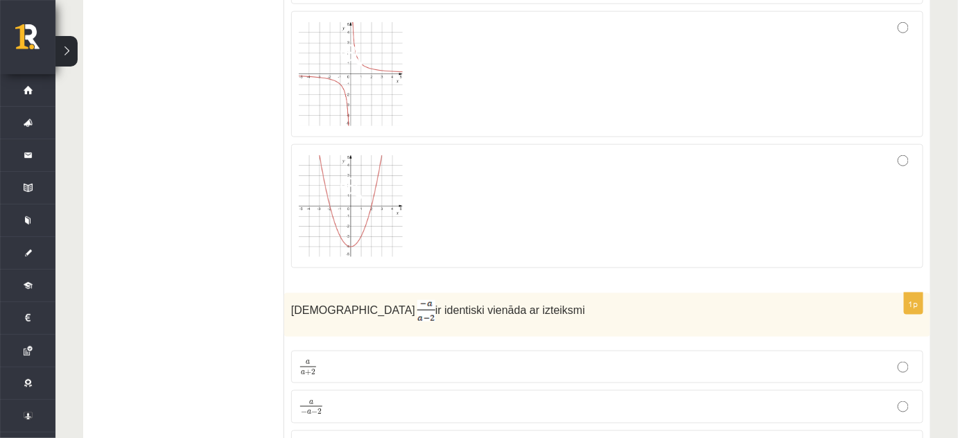
scroll to position [441, 0]
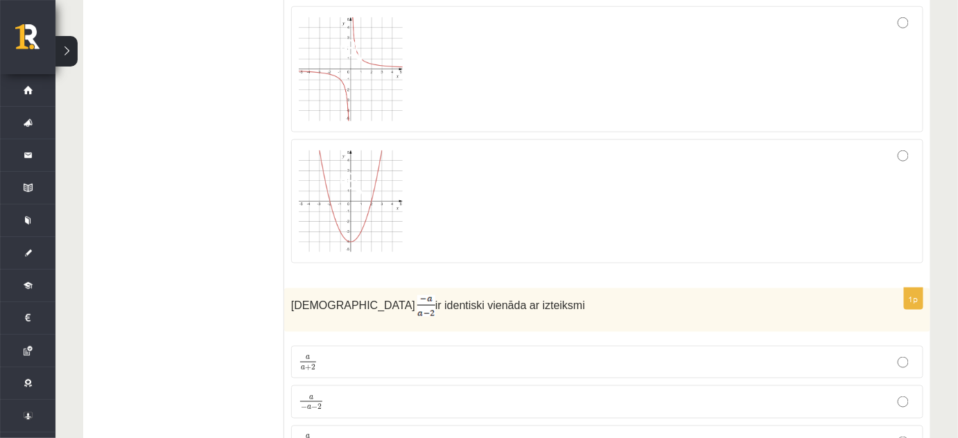
click at [377, 208] on img at bounding box center [351, 201] width 104 height 103
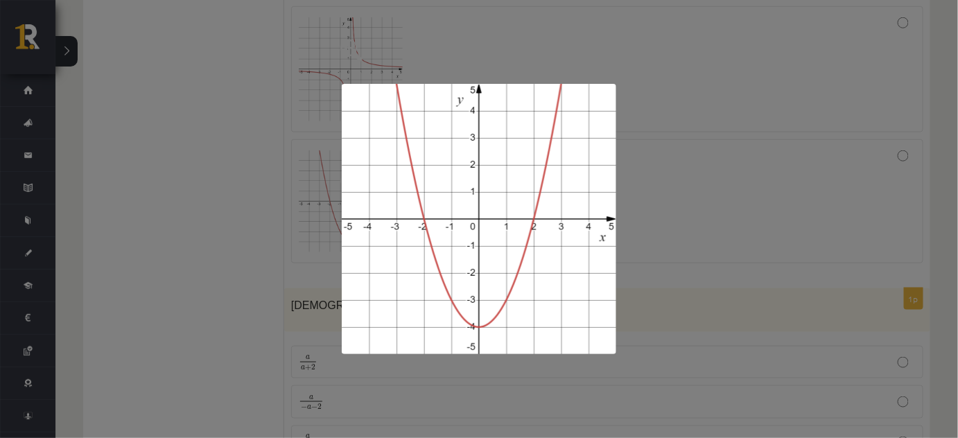
drag, startPoint x: 686, startPoint y: 191, endPoint x: 693, endPoint y: 195, distance: 7.5
click at [688, 191] on div at bounding box center [479, 219] width 958 height 438
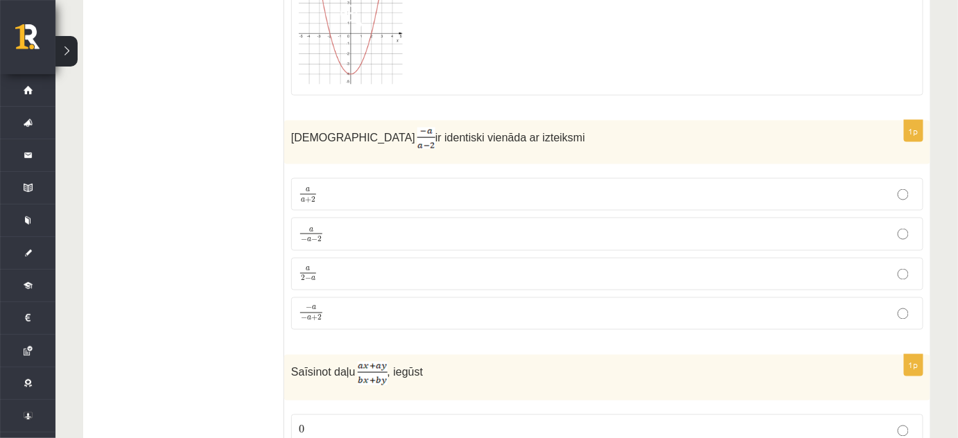
scroll to position [630, 0]
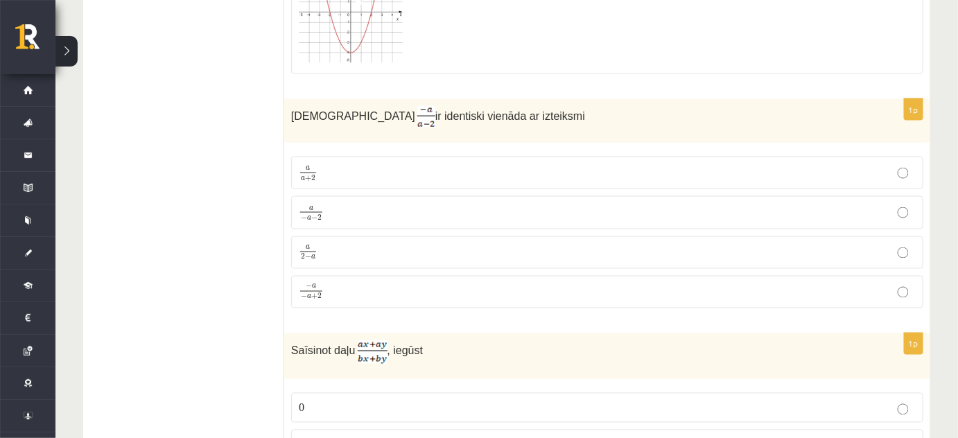
click at [336, 250] on p "a 2 − a a 2 − a" at bounding box center [607, 252] width 617 height 17
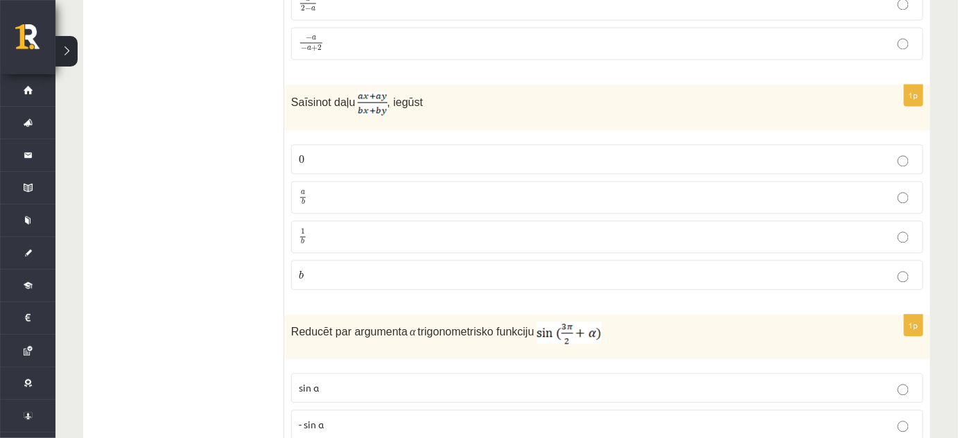
scroll to position [882, 0]
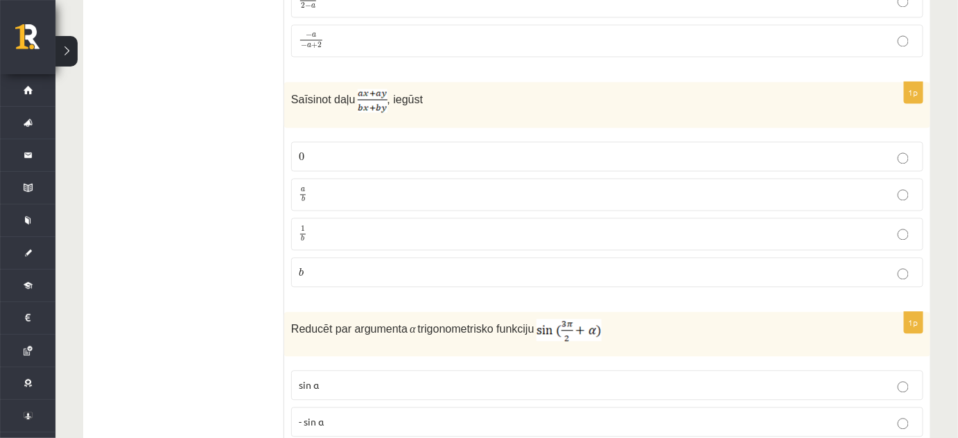
drag, startPoint x: 352, startPoint y: 86, endPoint x: 385, endPoint y: 101, distance: 36.6
click at [385, 101] on p "Saīsinot daļu , iegūst" at bounding box center [572, 101] width 563 height 24
click at [352, 188] on p "a b a b" at bounding box center [607, 194] width 617 height 17
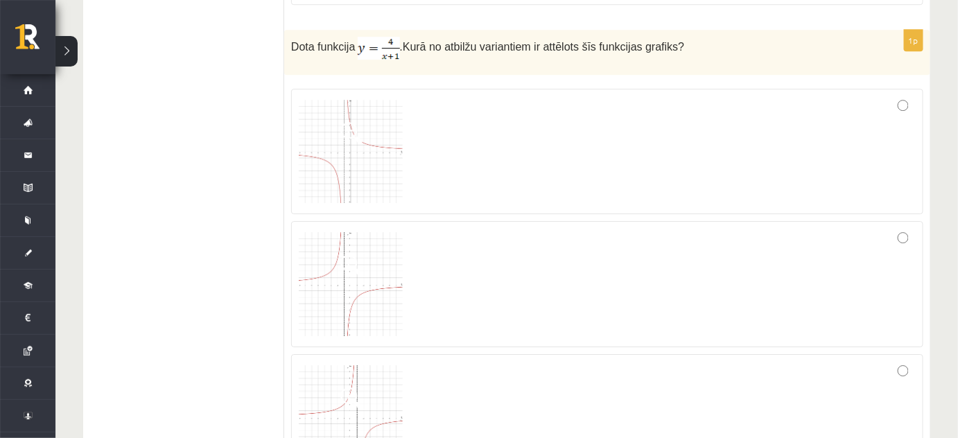
scroll to position [1387, 0]
click at [578, 147] on div at bounding box center [607, 152] width 617 height 111
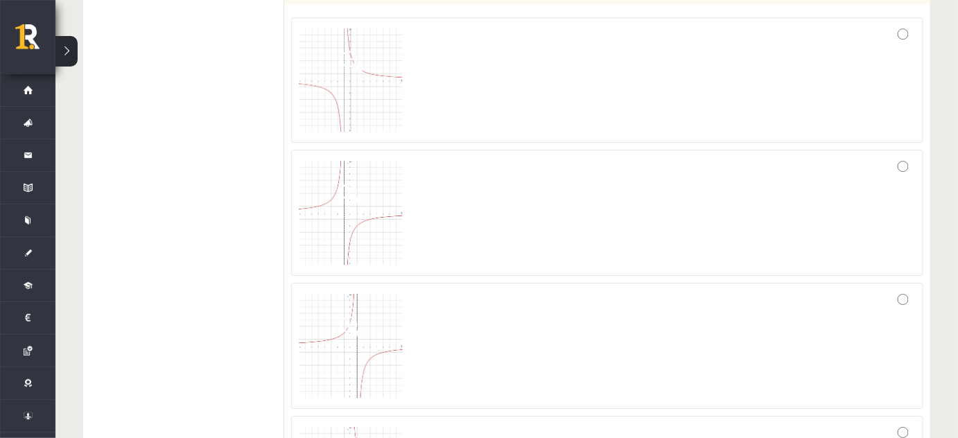
scroll to position [1512, 0]
click at [455, 386] on div at bounding box center [607, 425] width 617 height 111
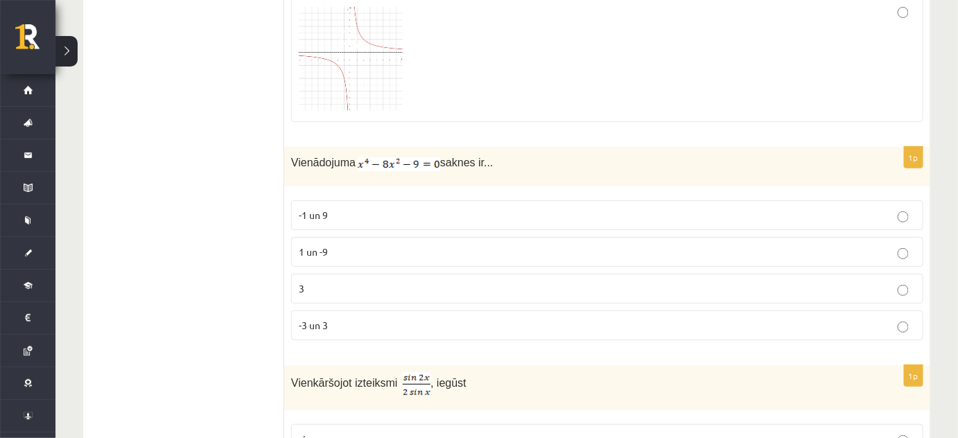
scroll to position [1891, 0]
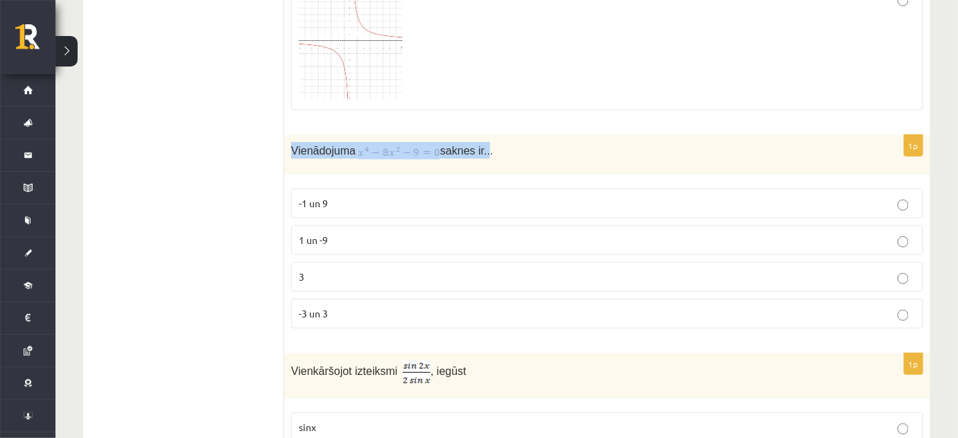
drag, startPoint x: 288, startPoint y: 139, endPoint x: 483, endPoint y: 141, distance: 194.8
click at [483, 141] on div "Vienādojuma saknes ir..." at bounding box center [607, 154] width 646 height 39
copy p "Vienādojuma saknes ir"
drag, startPoint x: 505, startPoint y: 154, endPoint x: 453, endPoint y: 149, distance: 52.2
click at [505, 154] on div "Vienādojuma saknes ir..." at bounding box center [607, 154] width 646 height 39
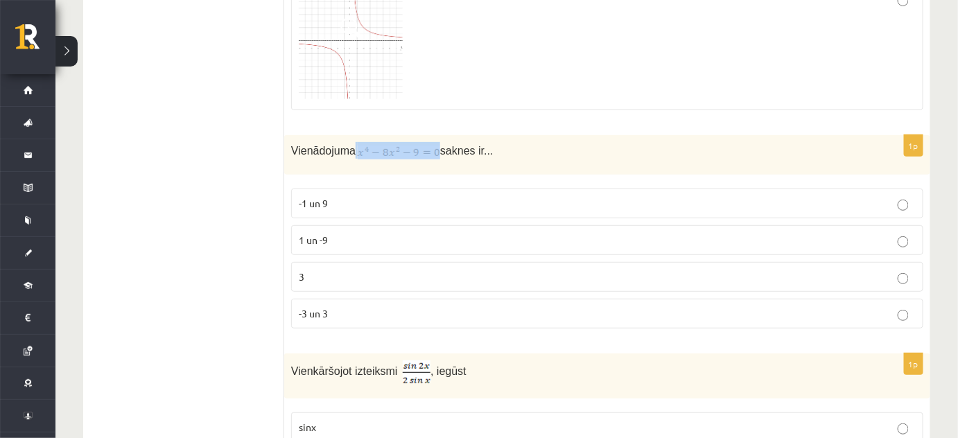
drag, startPoint x: 353, startPoint y: 144, endPoint x: 423, endPoint y: 136, distance: 70.4
click at [423, 142] on p "Vienādojuma saknes ir..." at bounding box center [572, 150] width 563 height 17
copy p
click at [342, 306] on p "-3 un 3" at bounding box center [607, 313] width 617 height 15
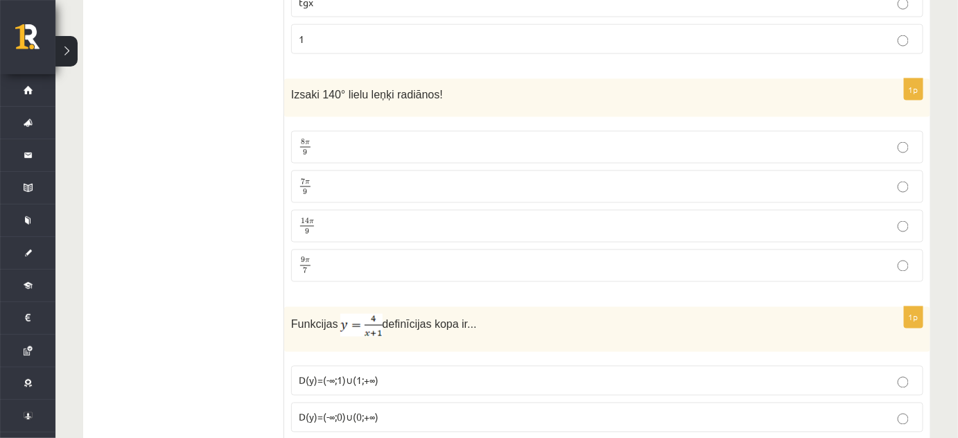
scroll to position [2395, 0]
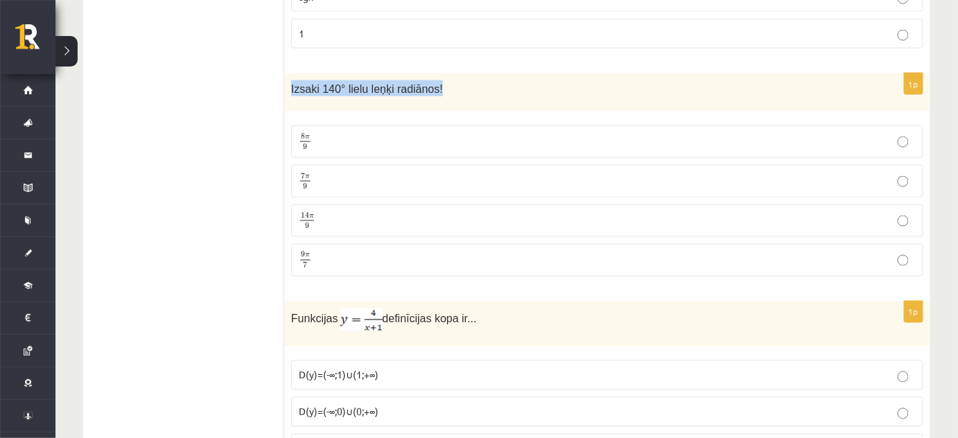
drag, startPoint x: 291, startPoint y: 73, endPoint x: 426, endPoint y: 83, distance: 136.2
click at [445, 89] on div "Izsaki 140° lielu leņķi radiānos!" at bounding box center [607, 92] width 646 height 38
copy span "Izsaki 140° lielu leņķi radiānos!"
click at [374, 173] on p "7 π 9 7 π 9" at bounding box center [607, 181] width 617 height 17
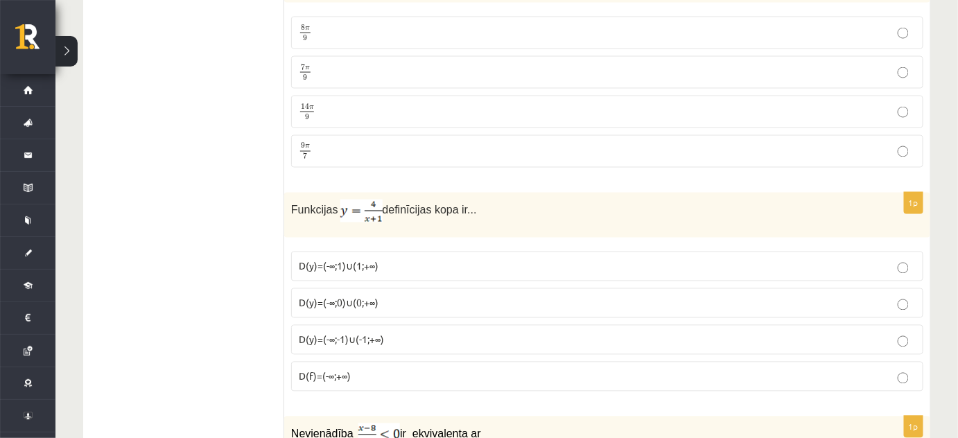
scroll to position [2584, 0]
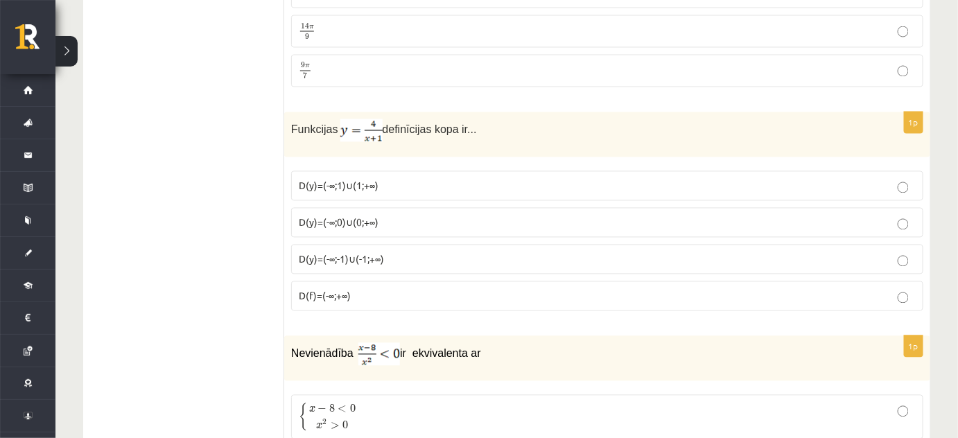
click at [340, 253] on span "D(y)=(-∞;-1)∪(-1;+∞)" at bounding box center [341, 259] width 85 height 12
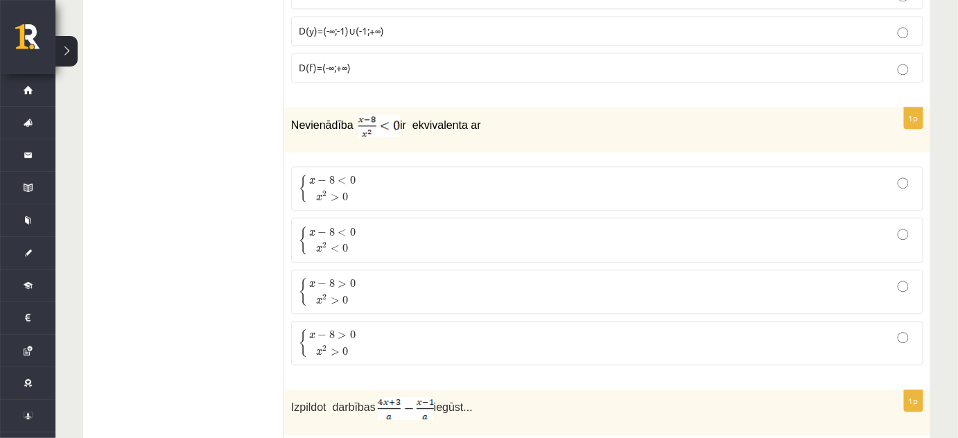
scroll to position [2836, 0]
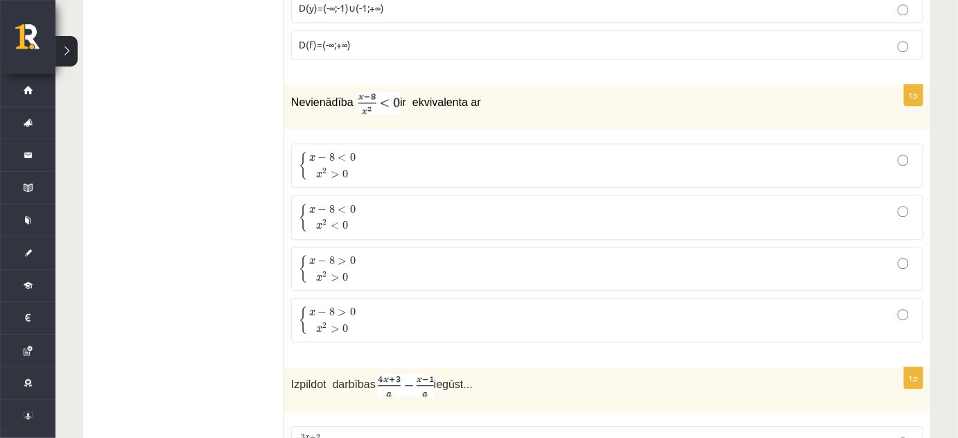
click at [343, 170] on span "0" at bounding box center [346, 174] width 6 height 8
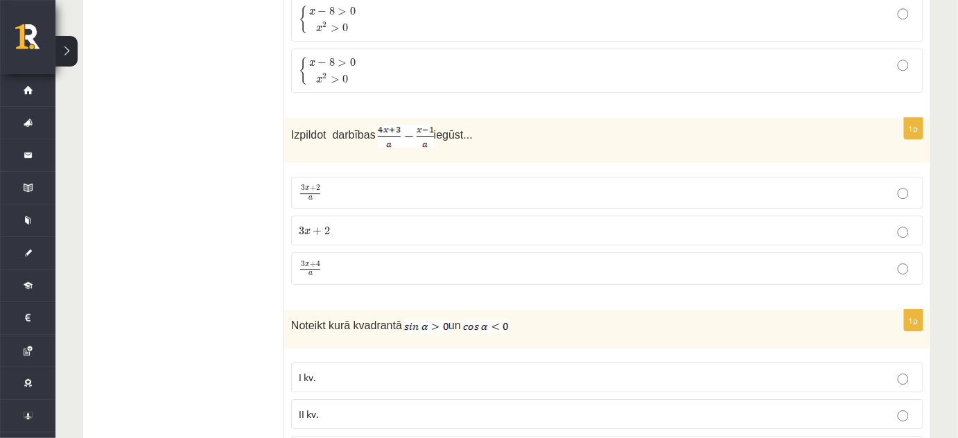
scroll to position [3088, 0]
click at [323, 257] on p "3 x + 4 a 3 x + 4 a" at bounding box center [607, 265] width 617 height 17
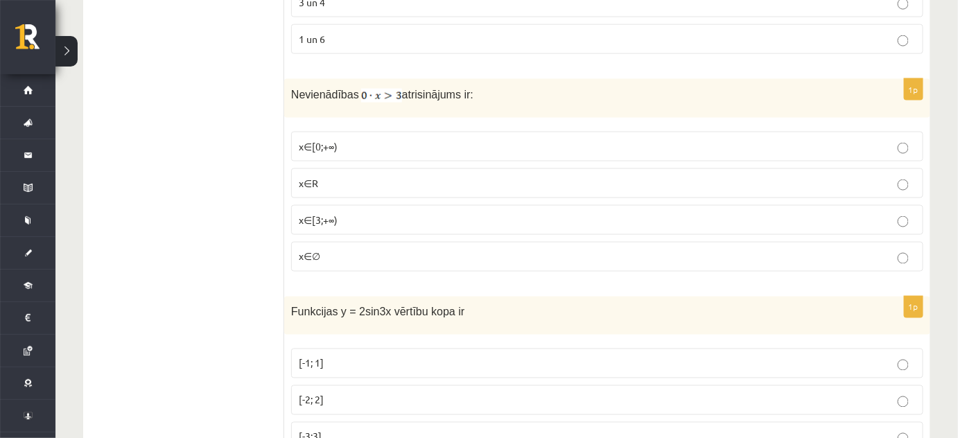
scroll to position [4160, 0]
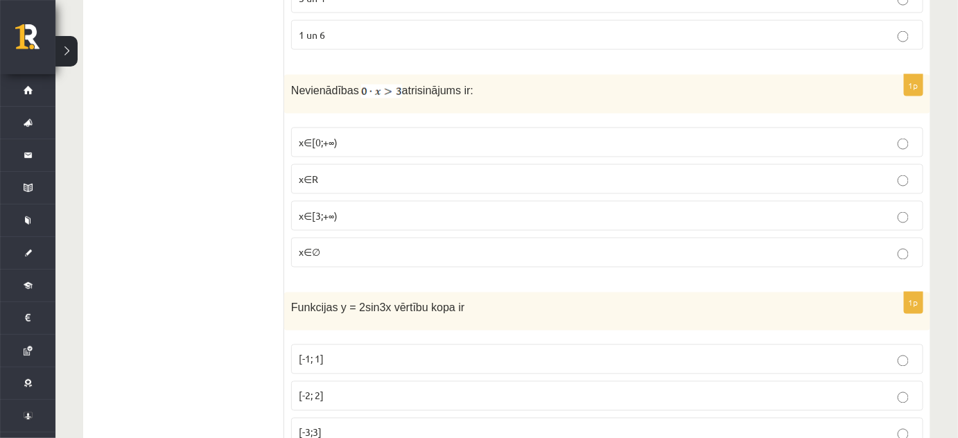
click at [320, 172] on p "x∈R" at bounding box center [607, 179] width 617 height 15
click at [314, 246] on span "x∈∅" at bounding box center [309, 252] width 21 height 12
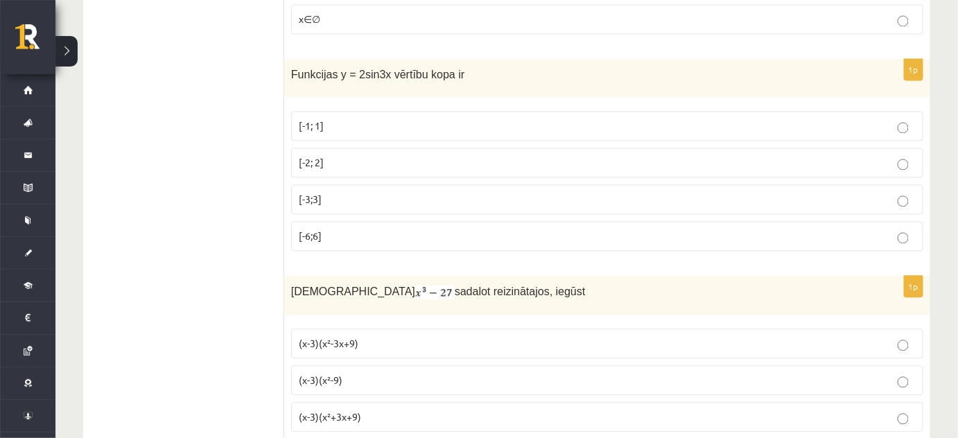
scroll to position [4412, 0]
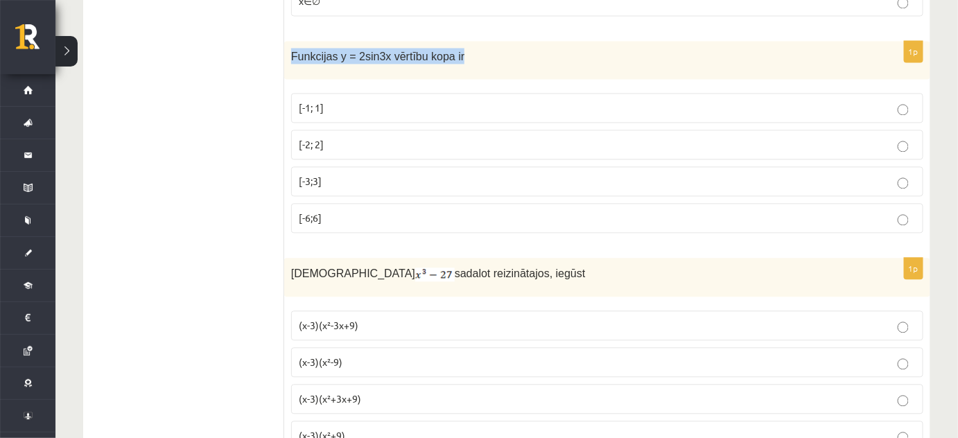
drag, startPoint x: 290, startPoint y: 27, endPoint x: 461, endPoint y: 46, distance: 172.3
click at [461, 46] on div "Funkcijas y = 2sin3x vērtību kopa ir" at bounding box center [607, 60] width 646 height 38
copy span "Funkcijas y = 2sin3x vērtību kopa ir"
click at [348, 137] on p "[-2; 2]" at bounding box center [607, 144] width 617 height 15
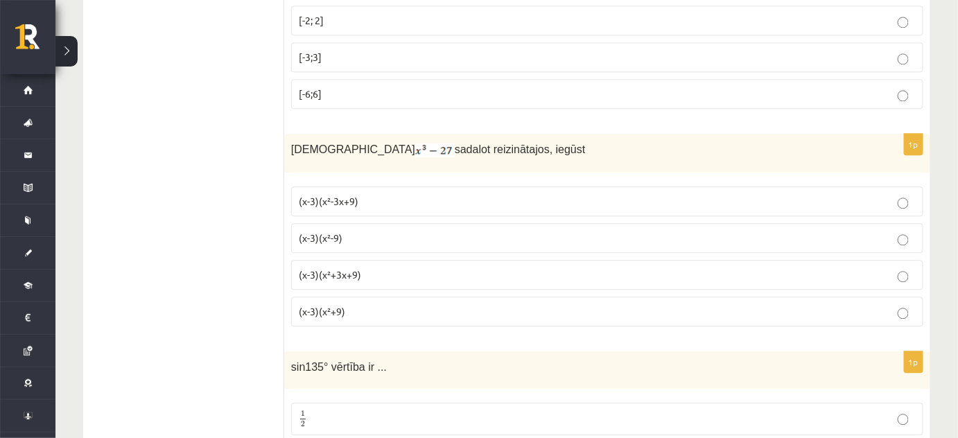
scroll to position [4538, 0]
click at [384, 192] on p "(x-3)(x²-3x+9)" at bounding box center [607, 199] width 617 height 15
click at [372, 258] on label "(x-3)(x²+3x+9)" at bounding box center [607, 273] width 632 height 30
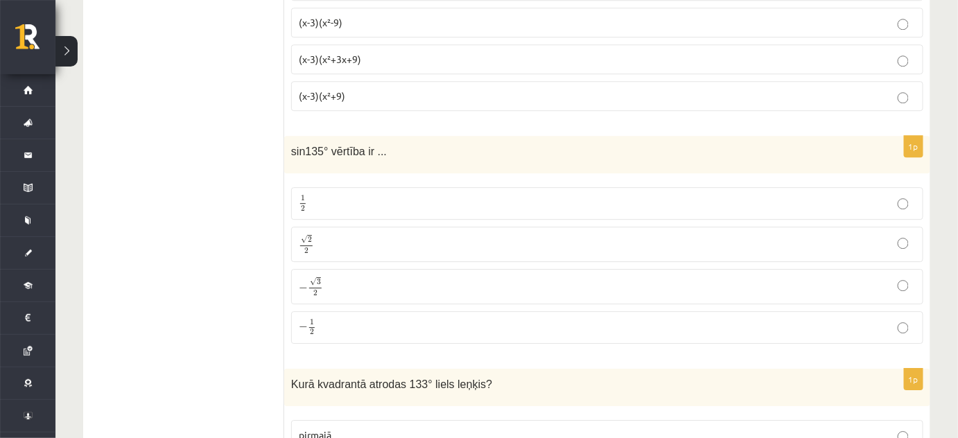
scroll to position [4790, 0]
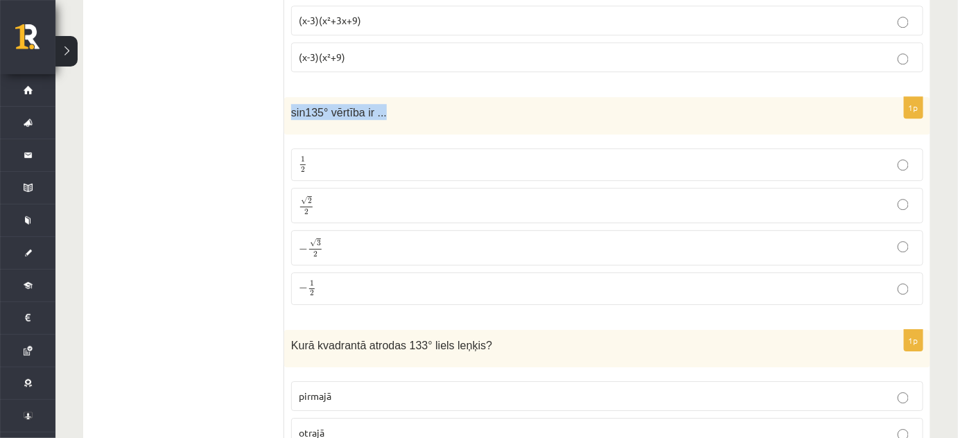
drag, startPoint x: 290, startPoint y: 80, endPoint x: 380, endPoint y: 89, distance: 90.5
click at [380, 97] on div "sin135° vērtība ir ..." at bounding box center [607, 116] width 646 height 38
copy span "sin135° vērtība ir ..."
click at [383, 196] on p "√ 2 2 2 2" at bounding box center [607, 206] width 617 height 20
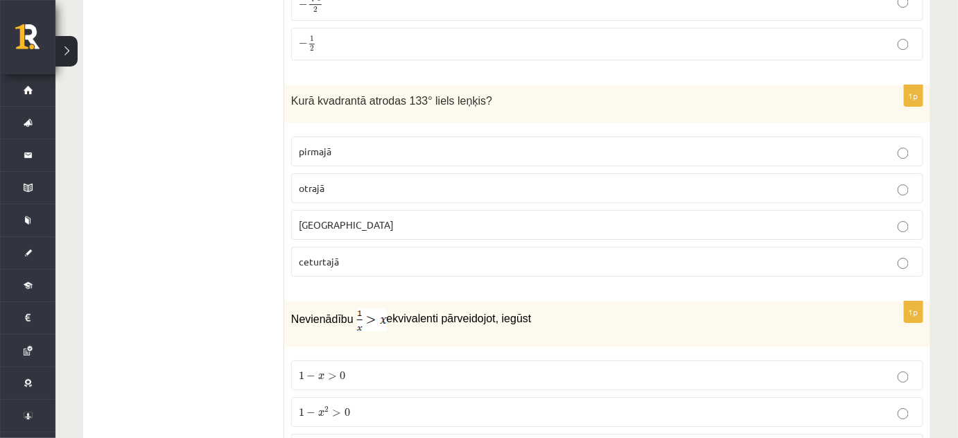
scroll to position [5042, 0]
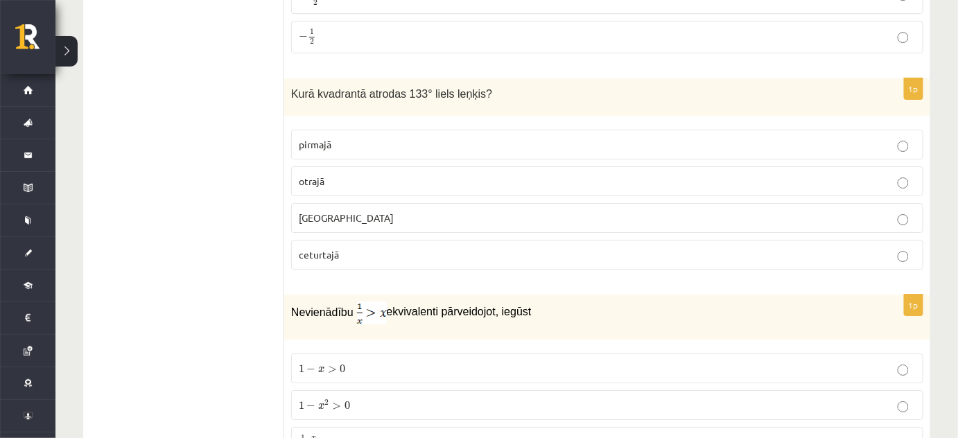
click at [373, 166] on label "otrajā" at bounding box center [607, 181] width 632 height 30
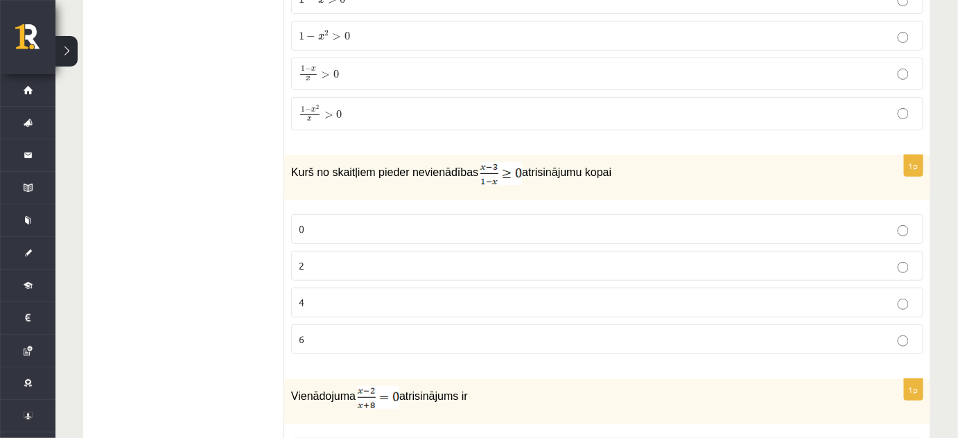
scroll to position [5421, 0]
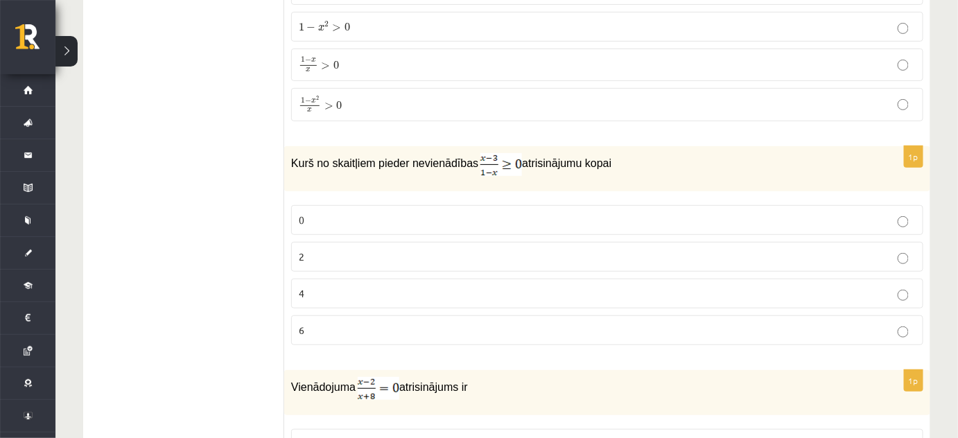
click at [358, 242] on label "2" at bounding box center [607, 257] width 632 height 30
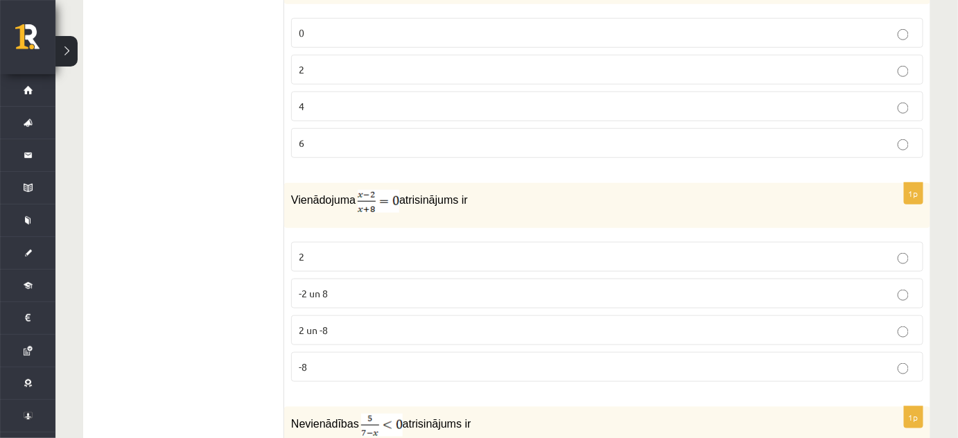
scroll to position [5609, 0]
click at [356, 322] on p "2 un -8" at bounding box center [607, 329] width 617 height 15
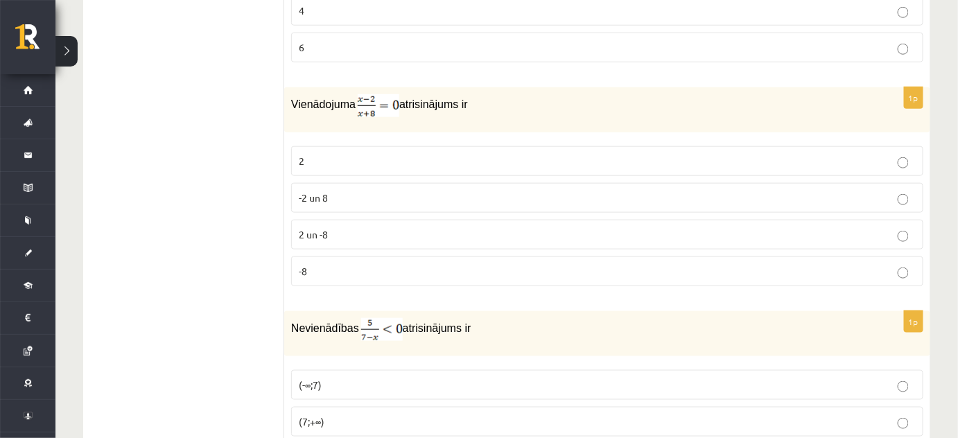
scroll to position [5672, 0]
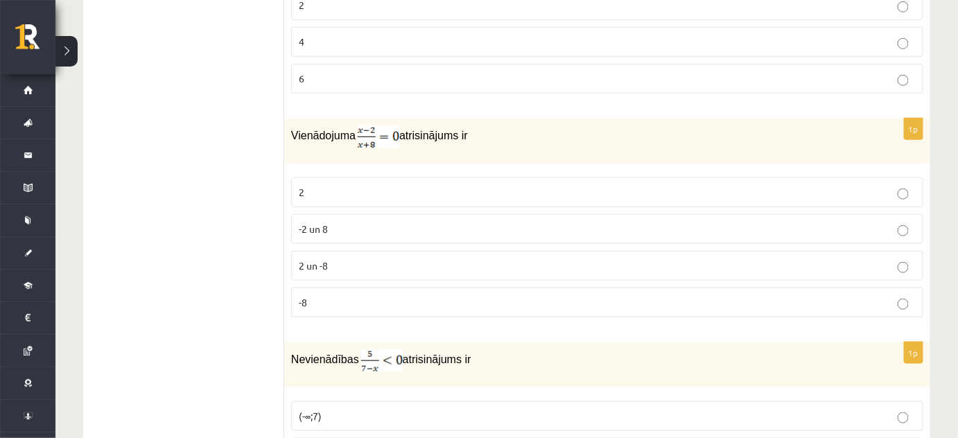
click at [352, 185] on p "2" at bounding box center [607, 192] width 617 height 15
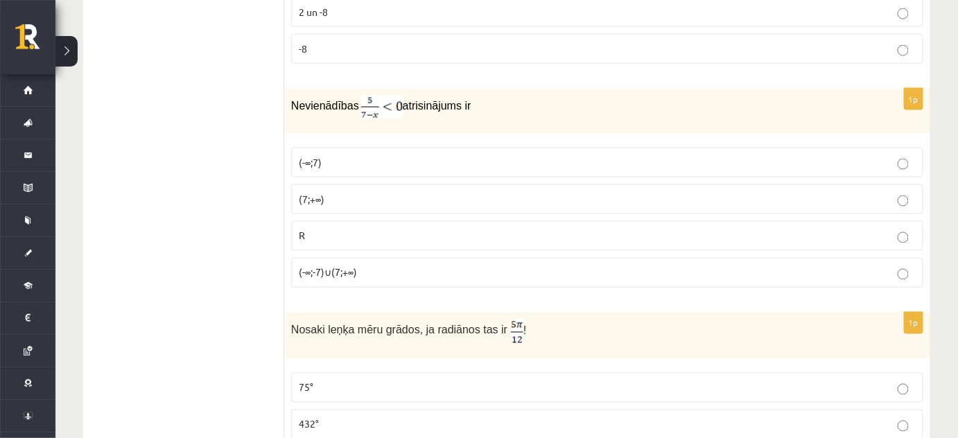
scroll to position [5925, 0]
click at [323, 194] on span "(7;+∞)" at bounding box center [312, 200] width 26 height 12
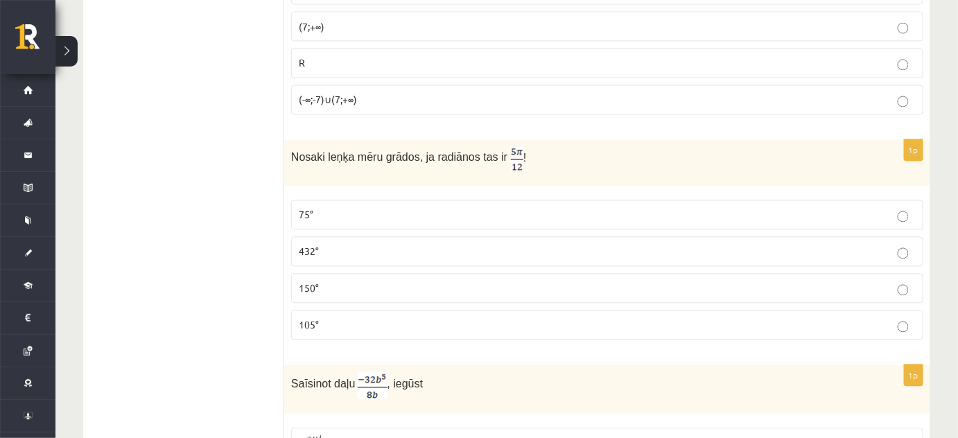
scroll to position [6114, 0]
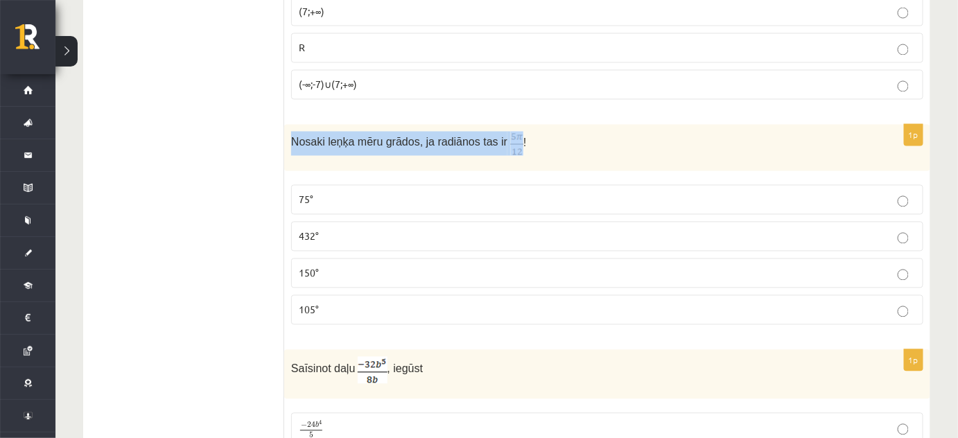
drag, startPoint x: 290, startPoint y: 104, endPoint x: 503, endPoint y: 103, distance: 212.9
click at [503, 125] on div "Nosaki leņķa mēru grādos, ja radiānos tas ir !" at bounding box center [607, 148] width 646 height 46
copy span "Nosaki leņķa mēru grādos, ja radiānos tas ir"
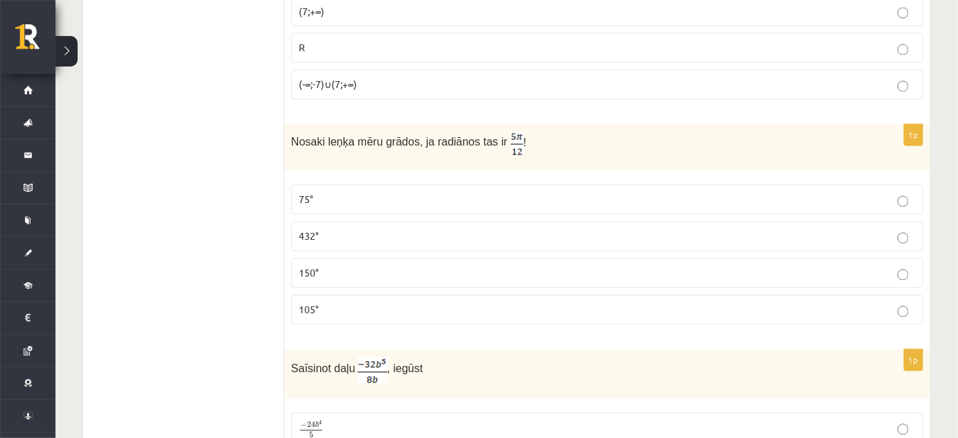
click at [530, 132] on p "Nosaki leņķa mēru grādos, ja radiānos tas ir !" at bounding box center [572, 144] width 563 height 24
drag, startPoint x: 490, startPoint y: 97, endPoint x: 501, endPoint y: 105, distance: 13.9
click at [501, 132] on p "Nosaki leņķa mēru grādos, ja radiānos tas ir !" at bounding box center [572, 144] width 563 height 24
click at [419, 193] on p "75°" at bounding box center [607, 200] width 617 height 15
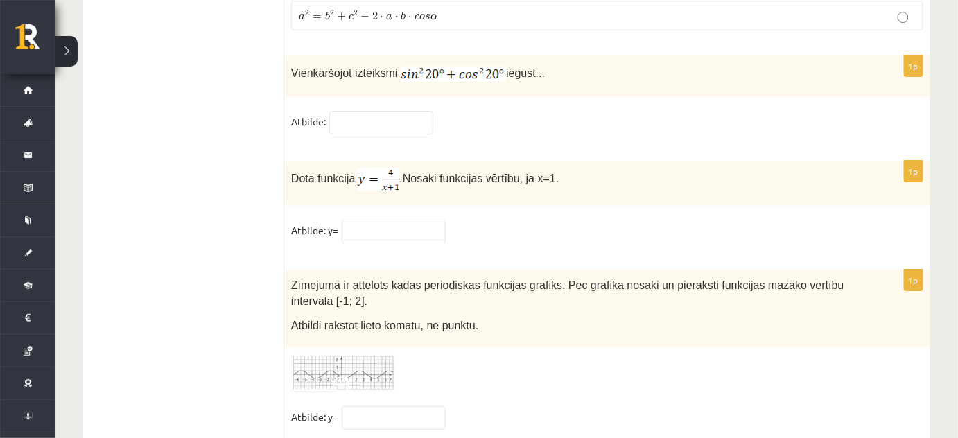
scroll to position [6829, 0]
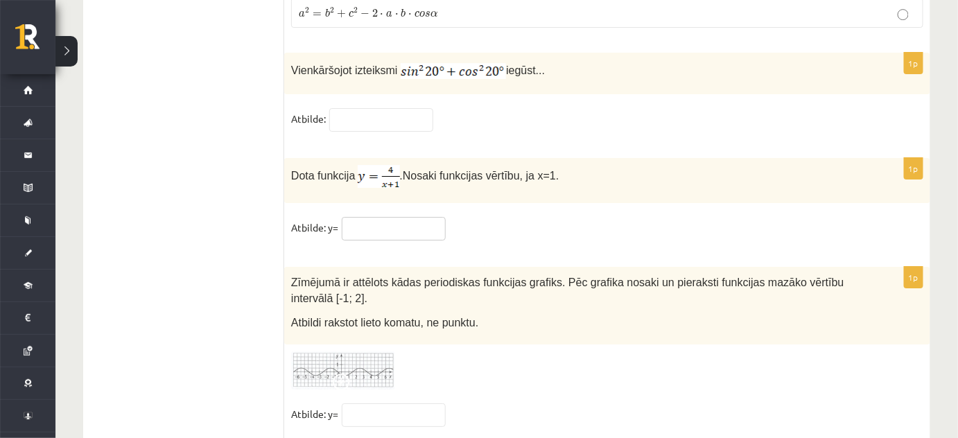
click at [390, 217] on input "text" at bounding box center [394, 229] width 104 height 24
type input "*"
click at [469, 217] on fieldset "Atbilde: y= *" at bounding box center [607, 231] width 632 height 29
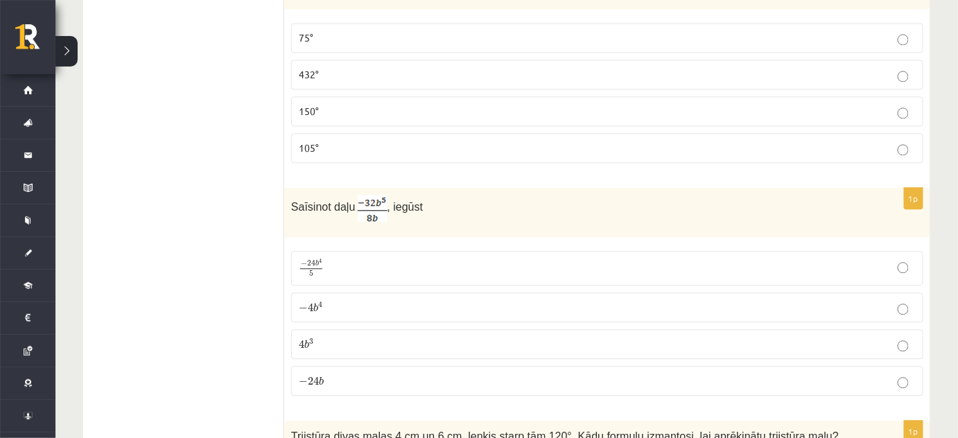
scroll to position [6325, 0]
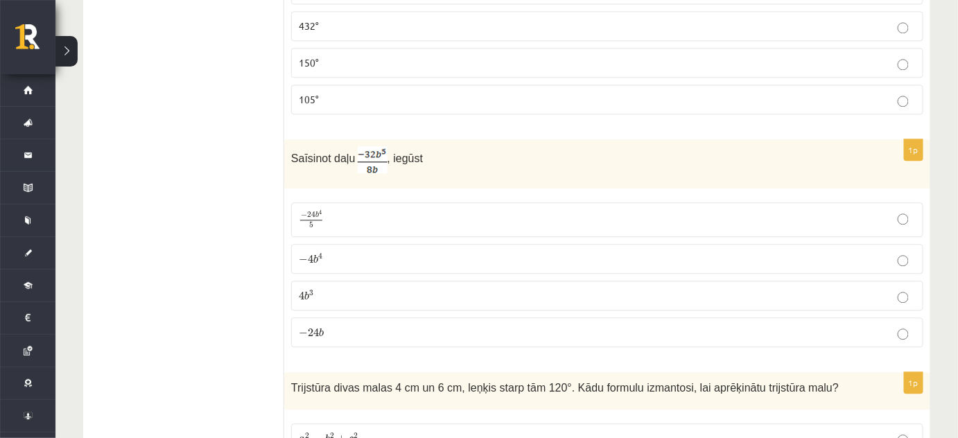
click at [352, 252] on p "− 4 b 4 − 4 b 4" at bounding box center [607, 259] width 617 height 15
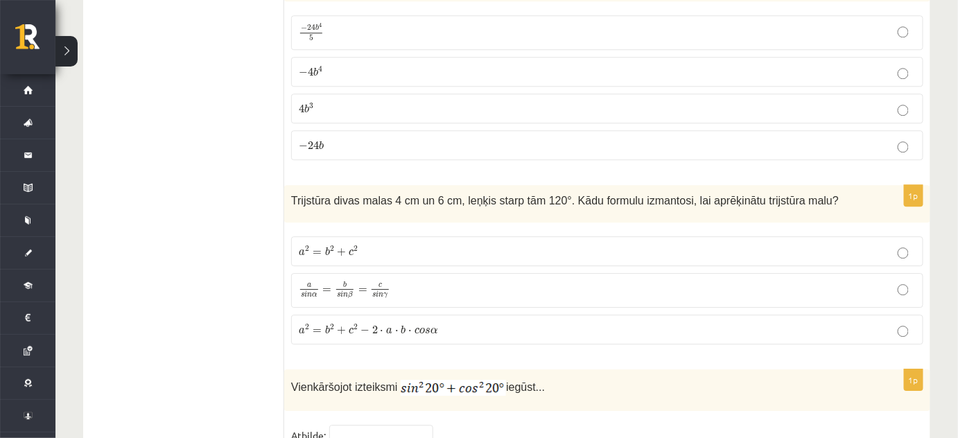
scroll to position [6513, 0]
click at [438, 321] on p "a 2 = b 2 + c 2 − 2 ⋅ a ⋅ b ⋅ c o s α a 2 = b 2 + c 2 − 2 ⋅ a ⋅ b ⋅ c o s α" at bounding box center [607, 328] width 617 height 15
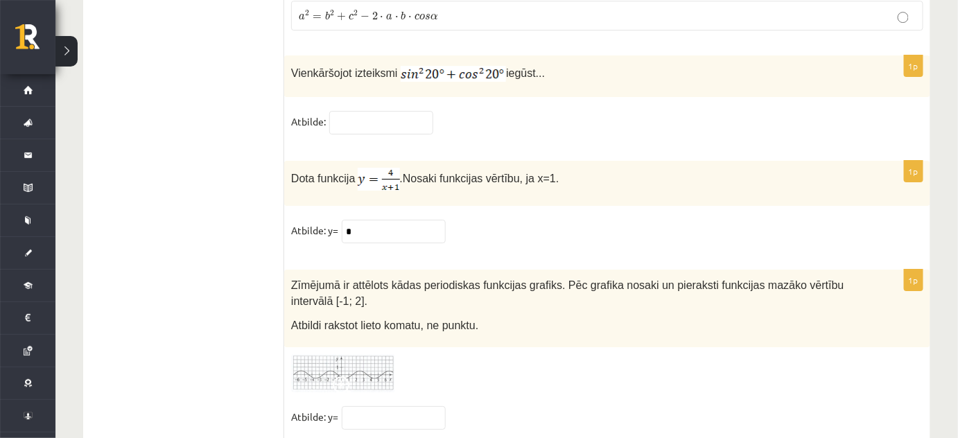
scroll to position [6829, 0]
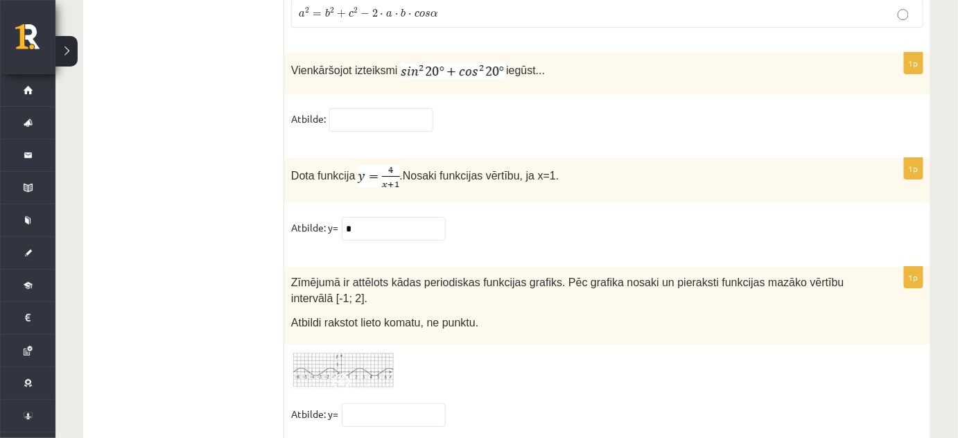
click at [351, 374] on span at bounding box center [344, 385] width 22 height 22
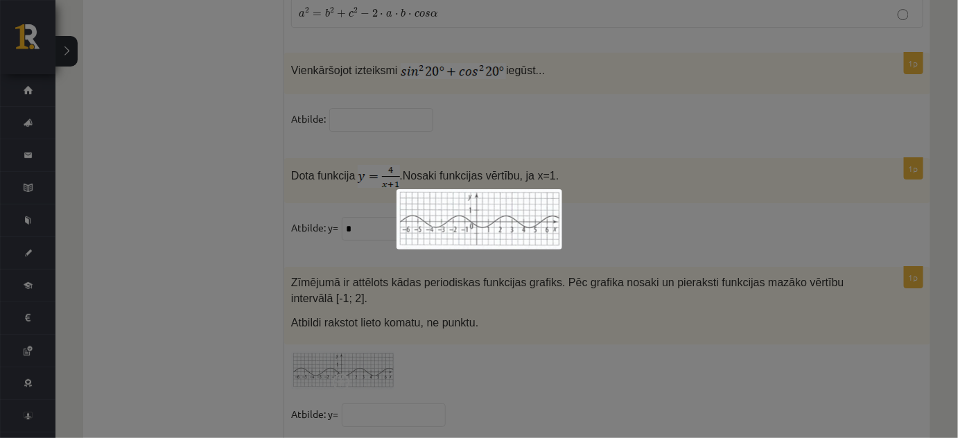
click at [435, 280] on div at bounding box center [479, 219] width 958 height 438
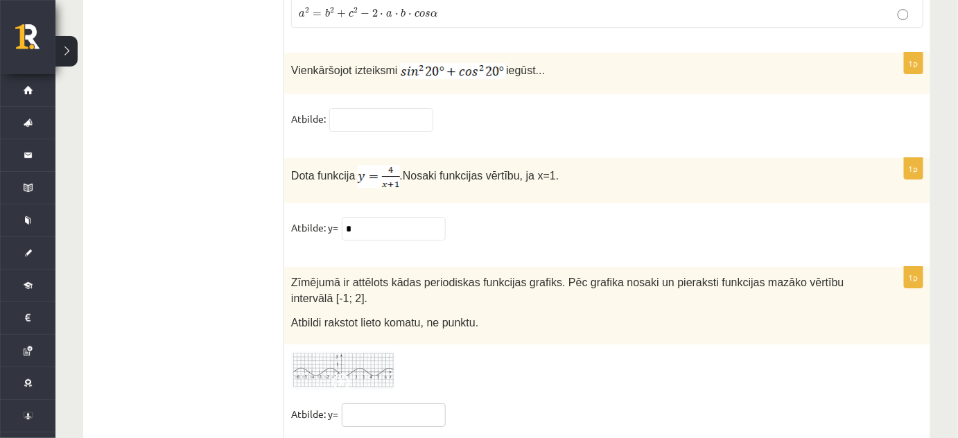
click at [356, 404] on input "text" at bounding box center [394, 416] width 104 height 24
click at [359, 404] on input "********" at bounding box center [394, 416] width 104 height 24
click at [361, 404] on input "********" at bounding box center [394, 416] width 104 height 24
drag, startPoint x: 358, startPoint y: 373, endPoint x: 340, endPoint y: 373, distance: 17.3
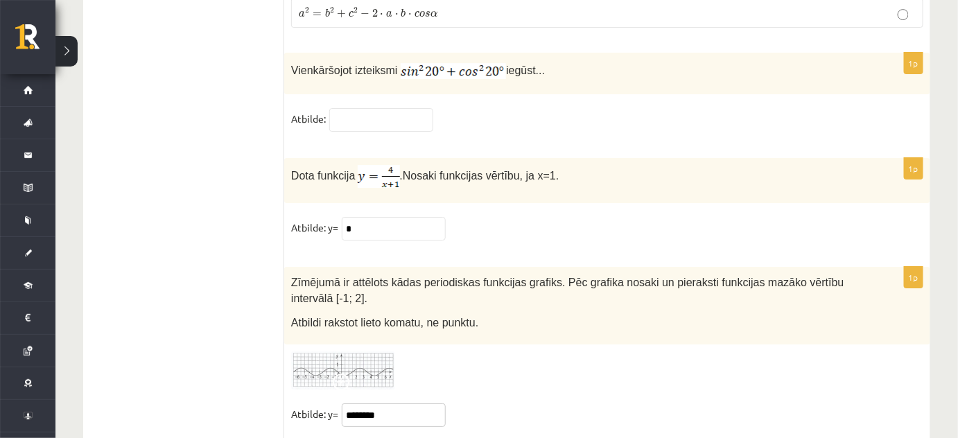
click at [340, 408] on span "********" at bounding box center [393, 414] width 111 height 12
click at [367, 404] on input "****" at bounding box center [394, 416] width 104 height 24
type input "****"
click at [517, 352] on div at bounding box center [607, 371] width 632 height 38
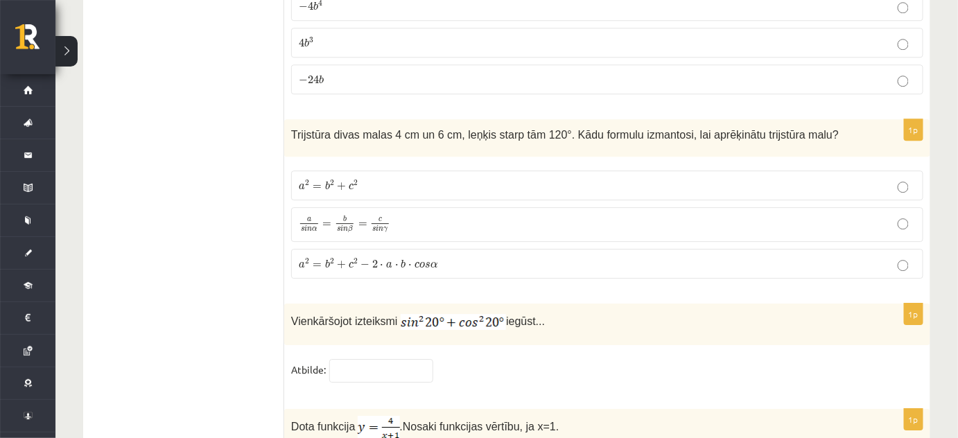
scroll to position [6576, 0]
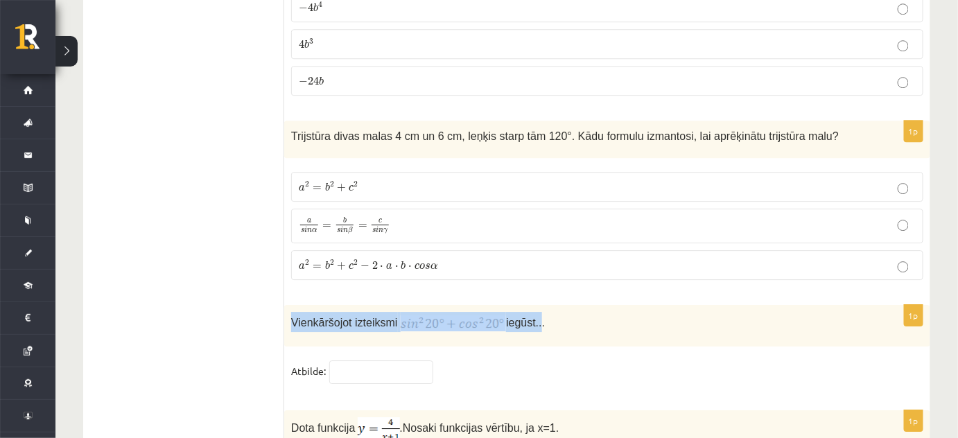
drag, startPoint x: 291, startPoint y: 277, endPoint x: 532, endPoint y: 275, distance: 240.6
click at [532, 312] on p "Vienkāršojot izteiksmi iegūst..." at bounding box center [572, 322] width 563 height 20
copy p "Vienkāršojot izteiksmi iegūst.."
click at [489, 305] on div "Vienkāršojot izteiksmi iegūst..." at bounding box center [607, 326] width 646 height 42
drag, startPoint x: 392, startPoint y: 277, endPoint x: 468, endPoint y: 272, distance: 76.5
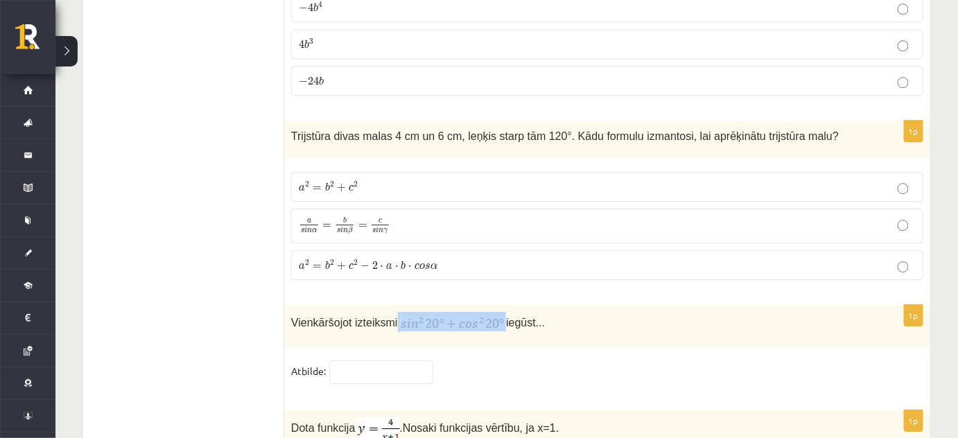
click at [468, 312] on p "Vienkāršojot izteiksmi iegūst..." at bounding box center [572, 322] width 563 height 20
click at [567, 361] on fieldset "Atbilde:" at bounding box center [607, 375] width 632 height 29
click at [356, 361] on input "text" at bounding box center [381, 373] width 104 height 24
type input "*"
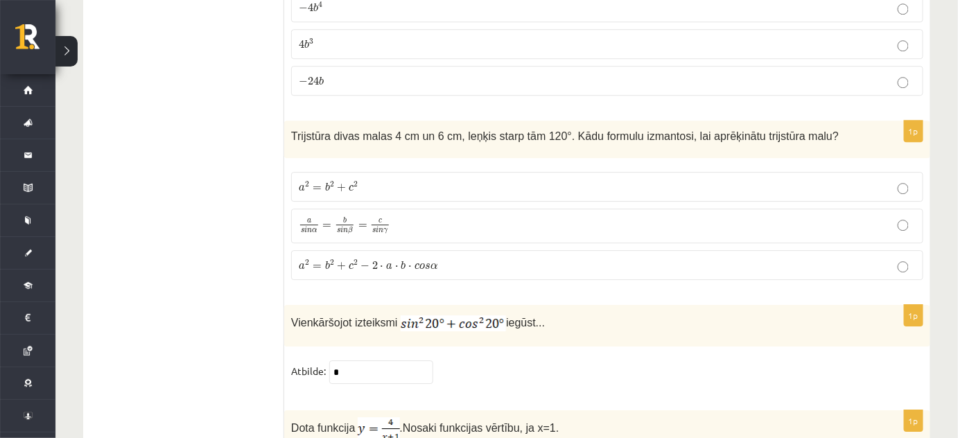
click at [458, 361] on fieldset "Atbilde: *" at bounding box center [607, 375] width 632 height 29
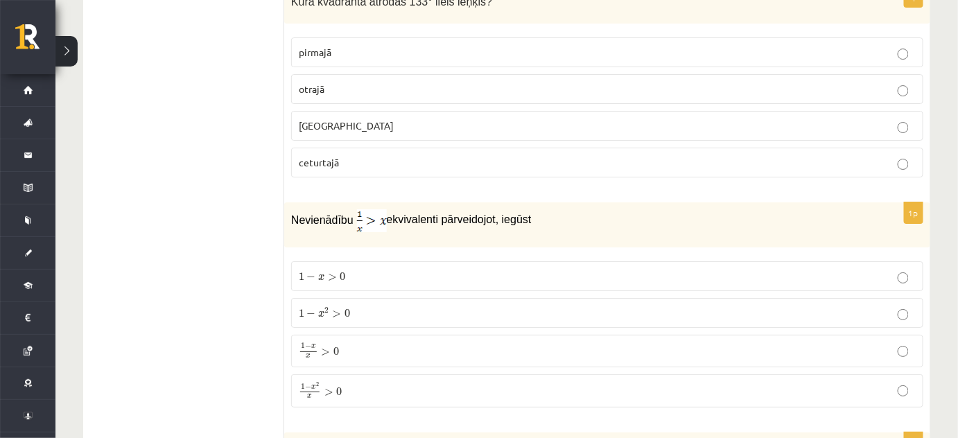
scroll to position [5127, 0]
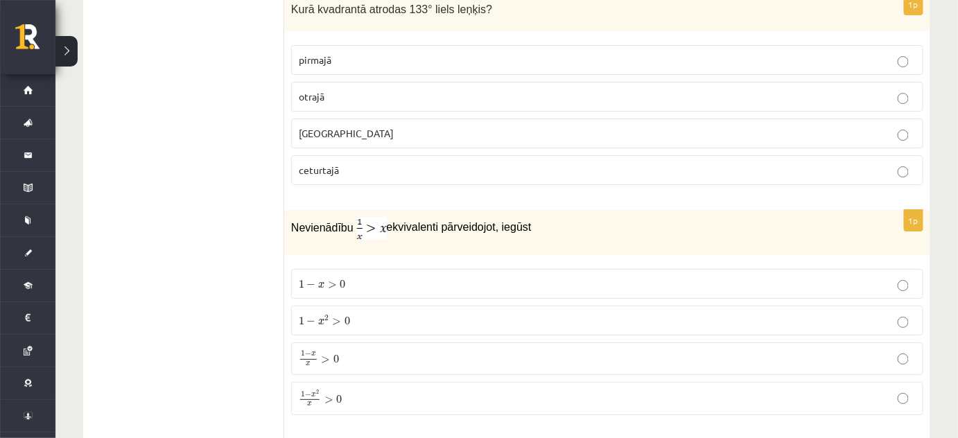
click at [331, 390] on span "1 − x 2 x > 0" at bounding box center [320, 398] width 43 height 17
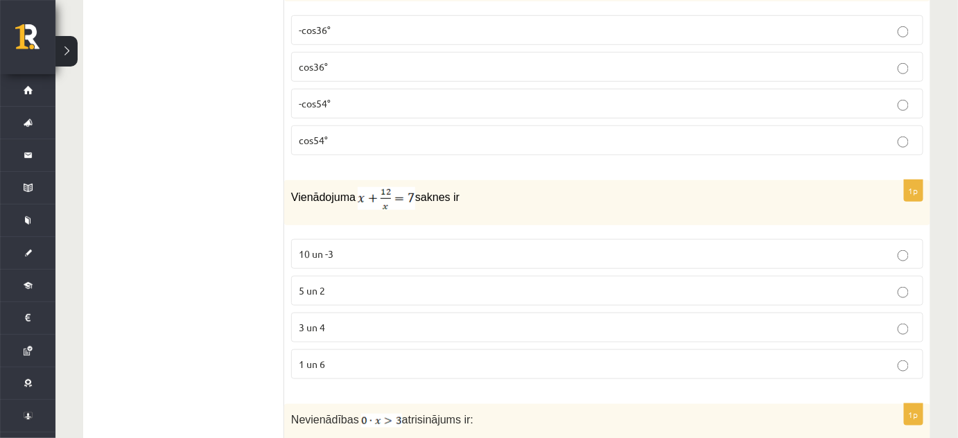
scroll to position [3803, 0]
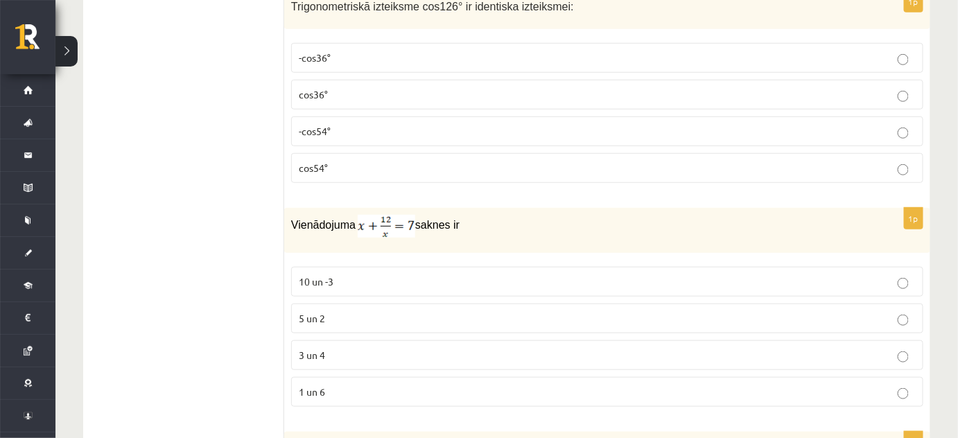
click at [397, 311] on p "5 un 2" at bounding box center [607, 318] width 617 height 15
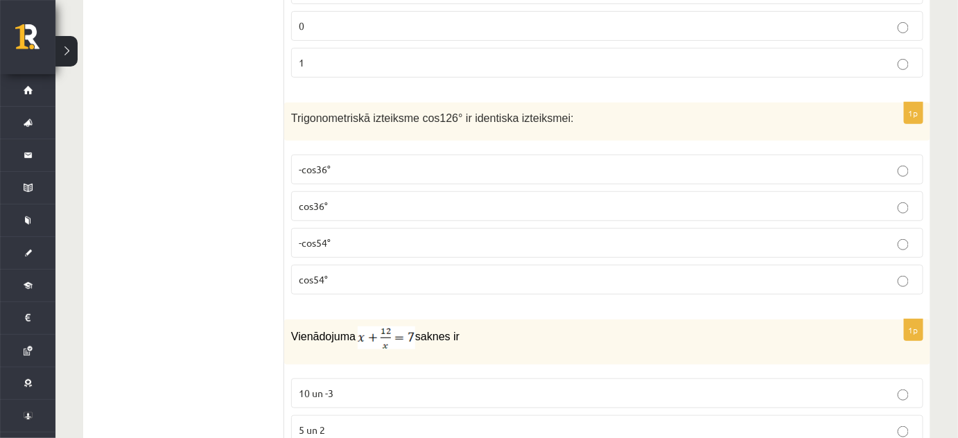
scroll to position [3614, 0]
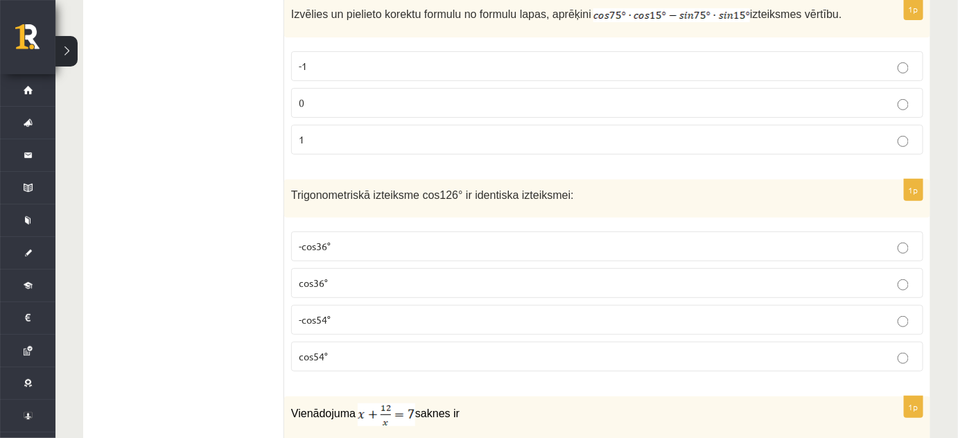
click at [361, 313] on p "-cos54°" at bounding box center [607, 320] width 617 height 15
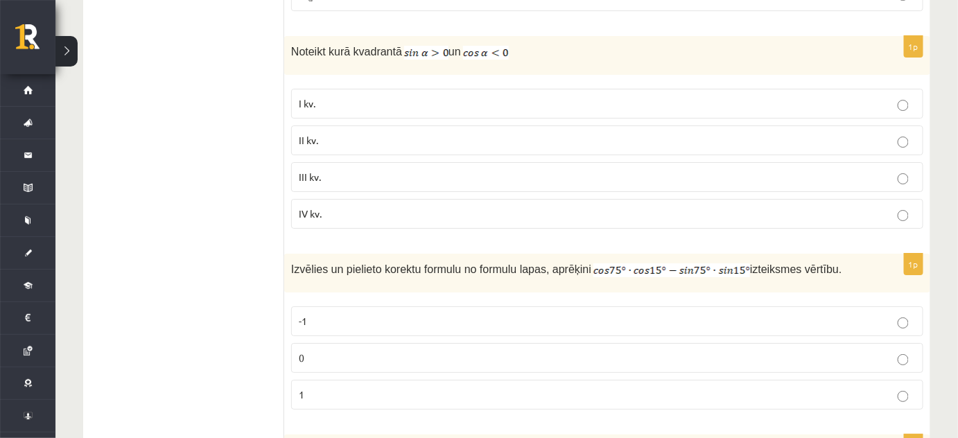
scroll to position [3362, 0]
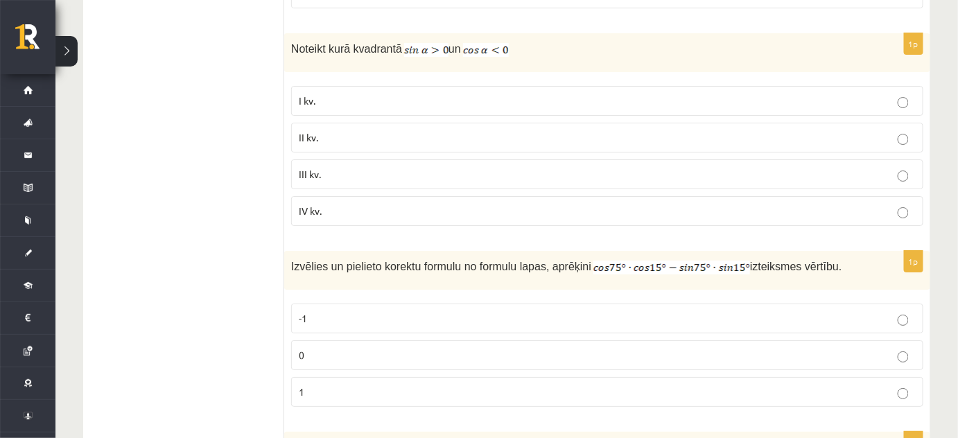
click at [401, 130] on p "II kv." at bounding box center [607, 137] width 617 height 15
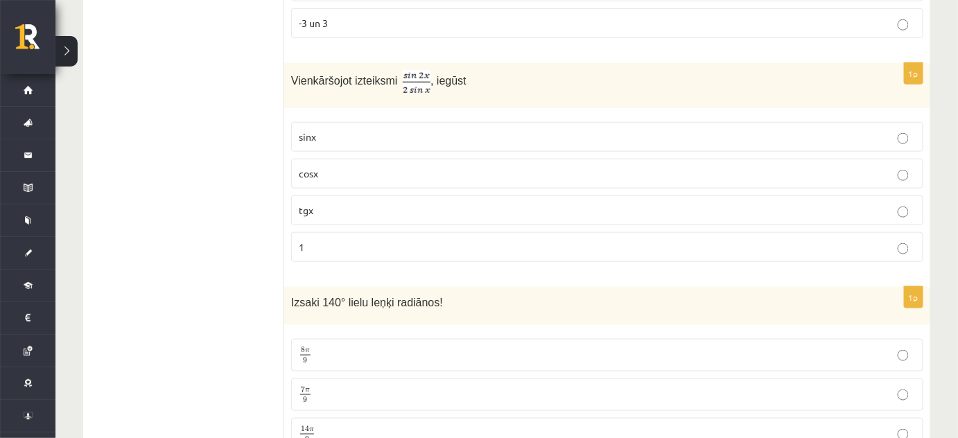
scroll to position [2102, 0]
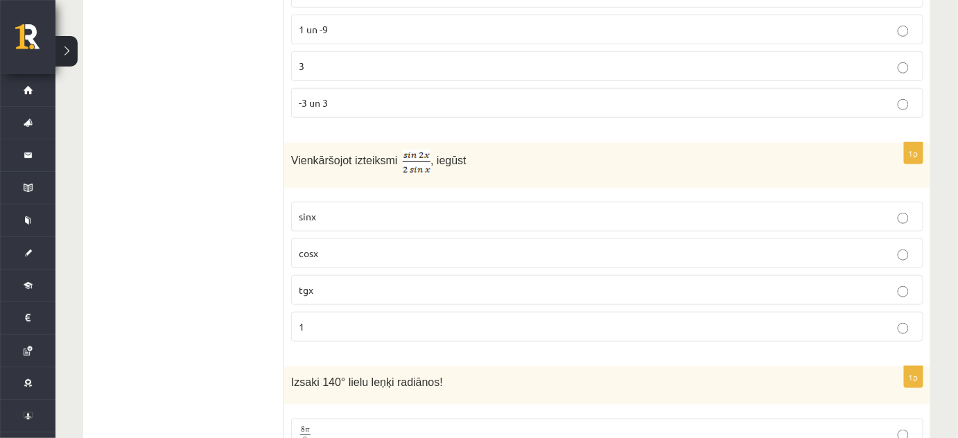
click at [423, 246] on p "cosx" at bounding box center [607, 253] width 617 height 15
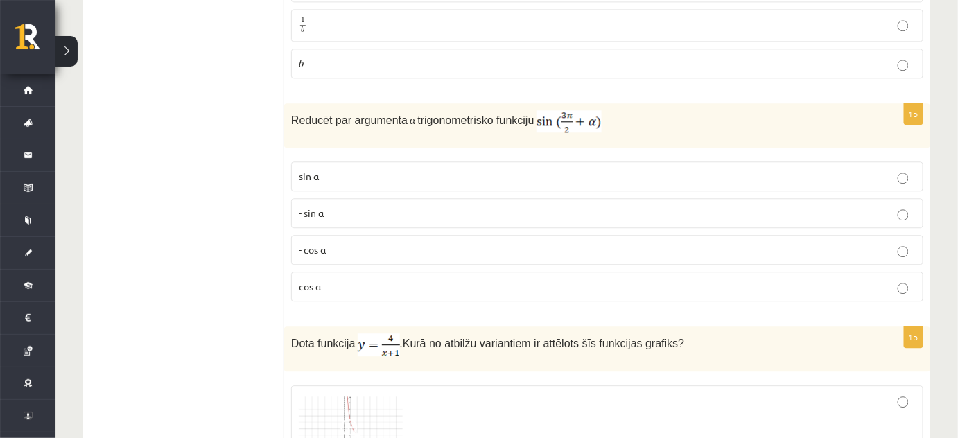
scroll to position [1093, 0]
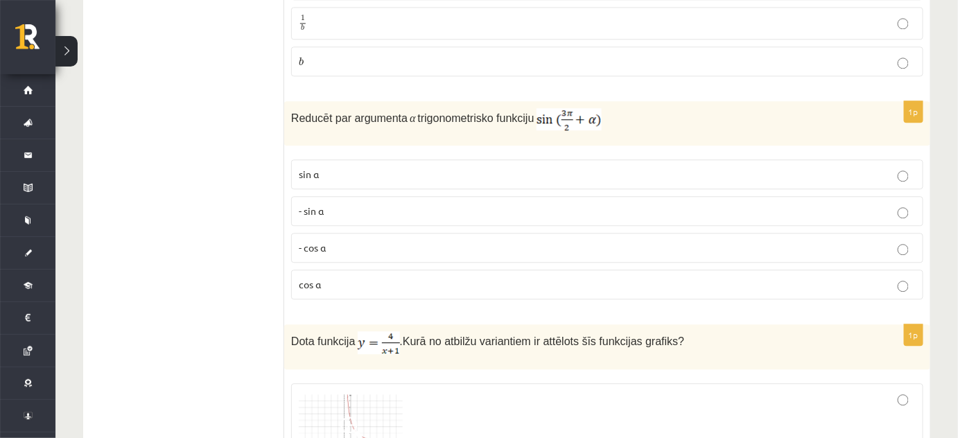
click at [387, 241] on p "- cos ⁡α" at bounding box center [607, 248] width 617 height 15
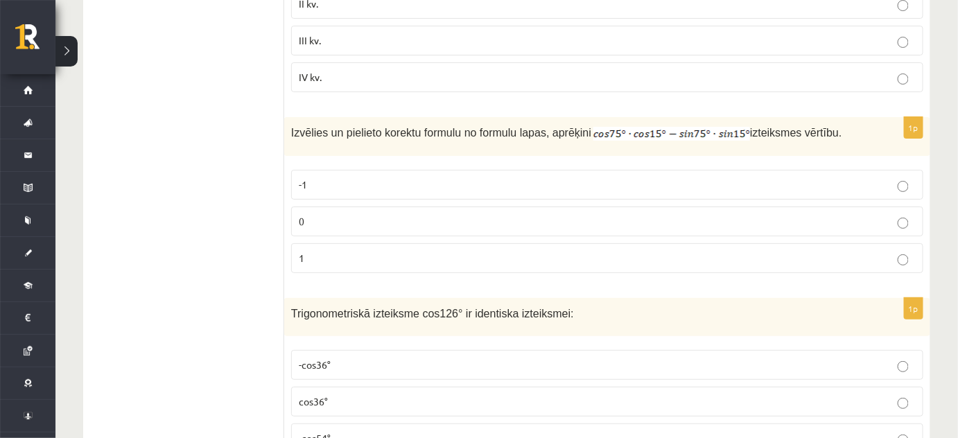
scroll to position [3488, 0]
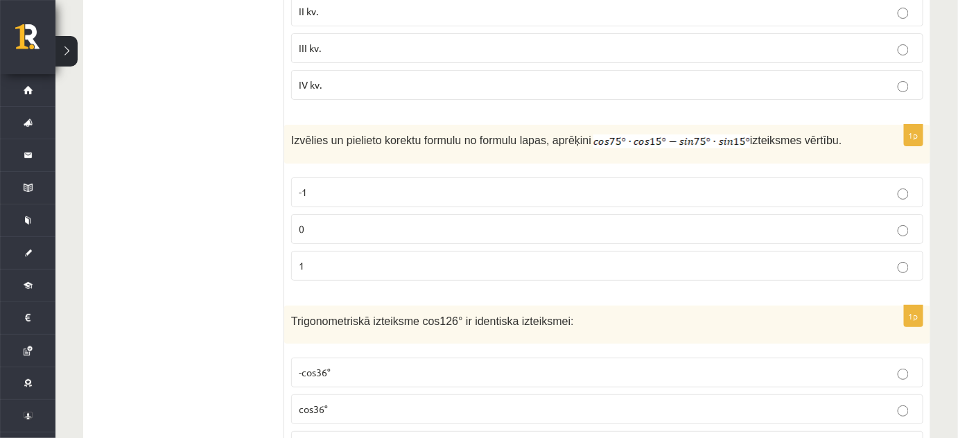
click at [351, 214] on label "0" at bounding box center [607, 229] width 632 height 30
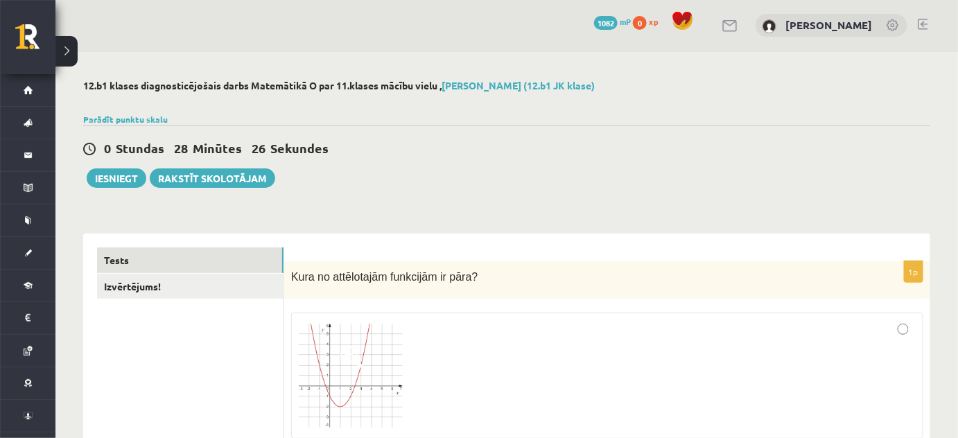
scroll to position [0, 0]
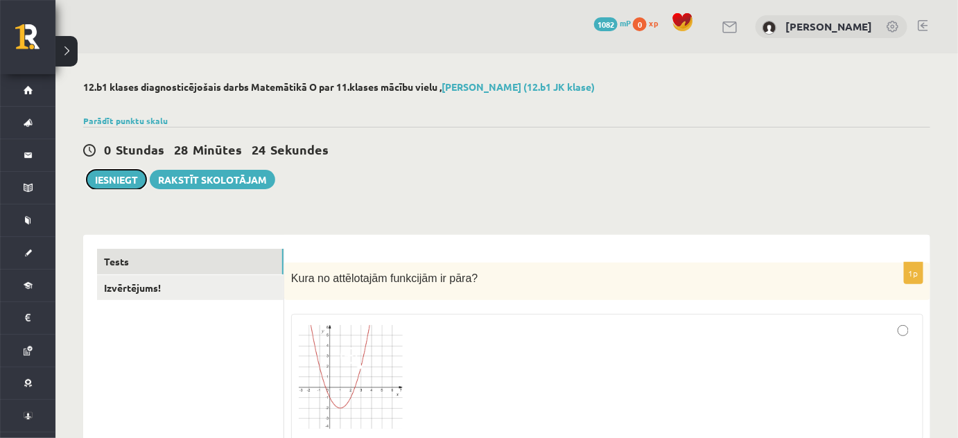
click at [117, 179] on button "Iesniegt" at bounding box center [117, 179] width 60 height 19
click at [179, 299] on link "Izvērtējums!" at bounding box center [190, 288] width 187 height 26
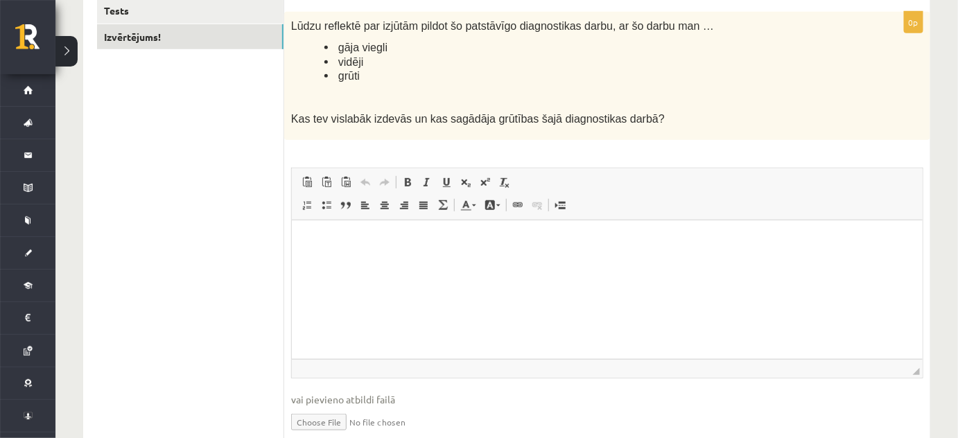
scroll to position [252, 0]
click at [354, 247] on p "Bagātinātā teksta redaktors, wiswyg-editor-user-answer-47024917313140" at bounding box center [606, 240] width 603 height 15
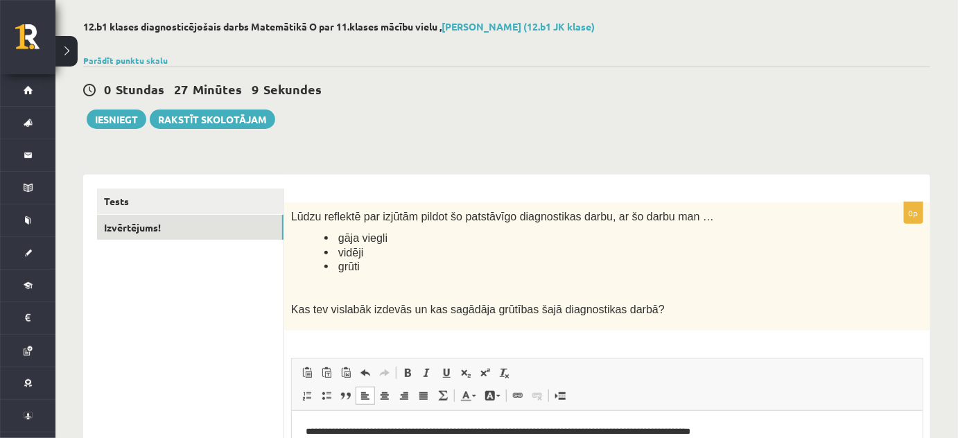
scroll to position [57, 0]
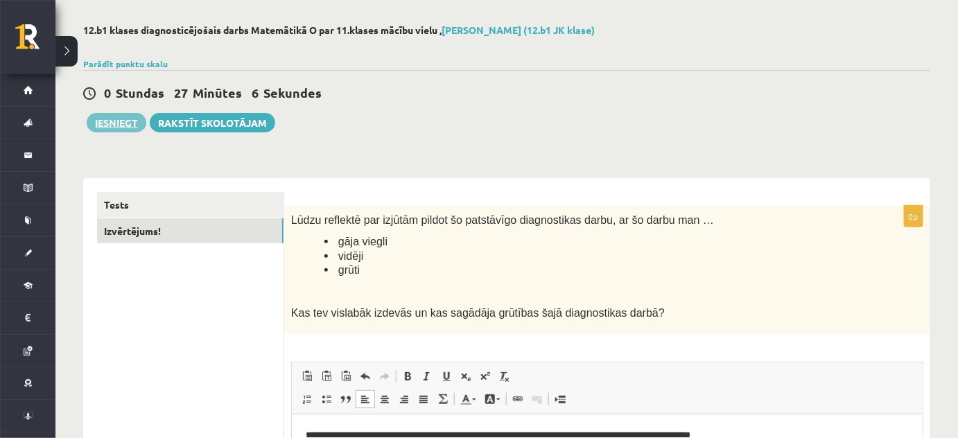
click at [117, 127] on button "Iesniegt" at bounding box center [117, 122] width 60 height 19
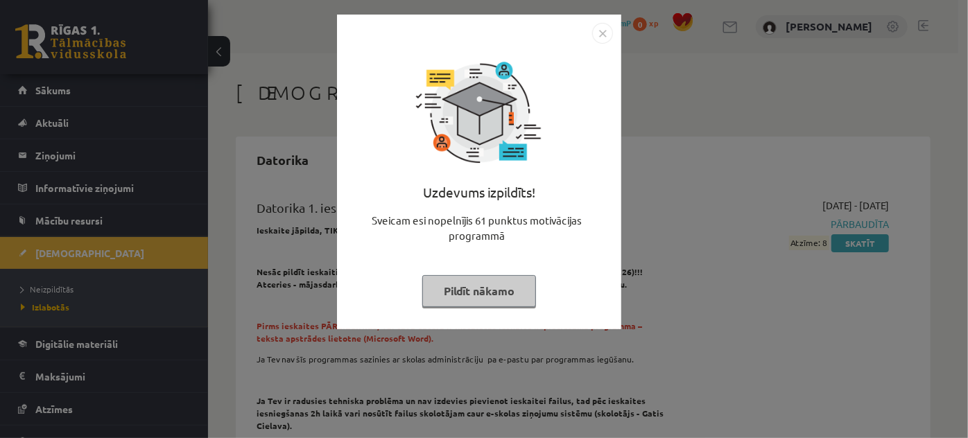
click at [503, 292] on button "Pildīt nākamo" at bounding box center [479, 291] width 114 height 32
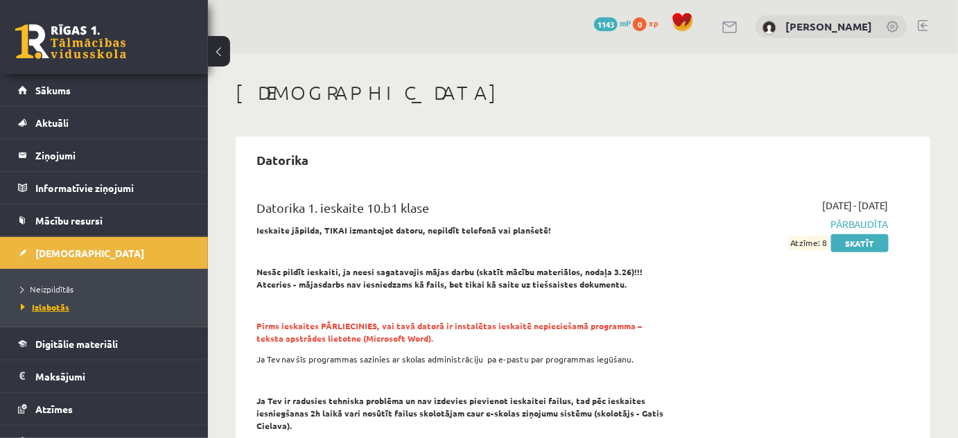
click at [65, 307] on span "Izlabotās" at bounding box center [45, 307] width 49 height 11
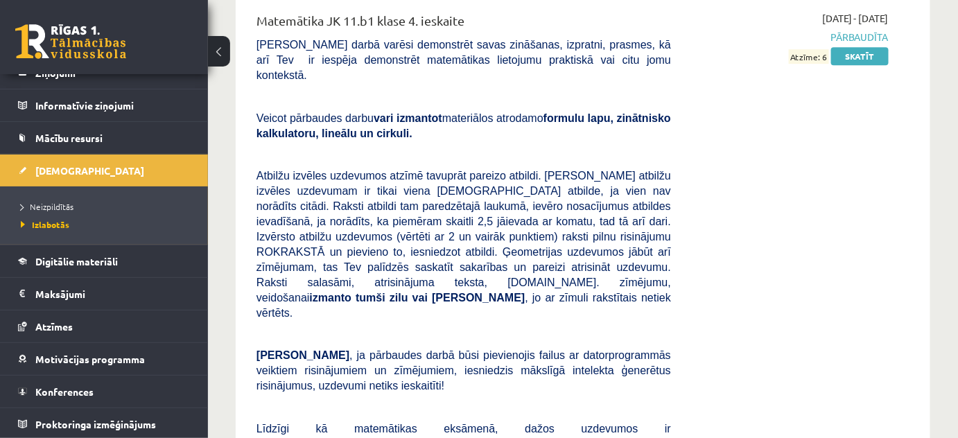
scroll to position [6618, 0]
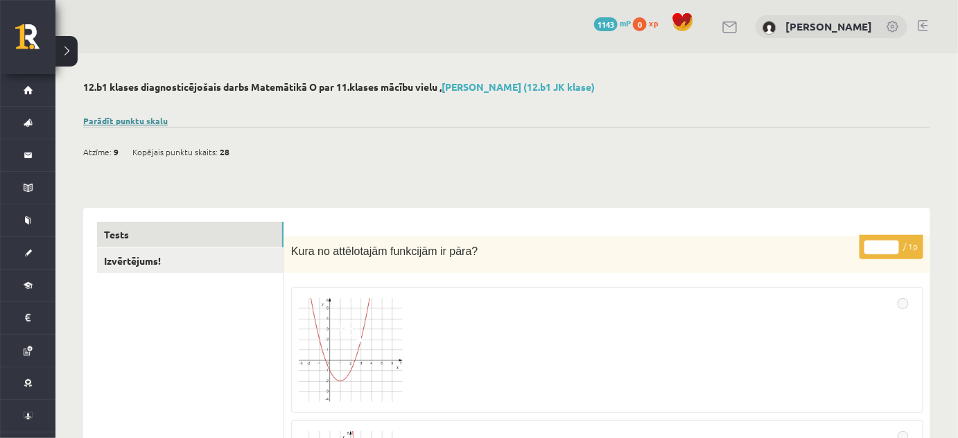
click at [132, 119] on link "Parādīt punktu skalu" at bounding box center [125, 120] width 85 height 11
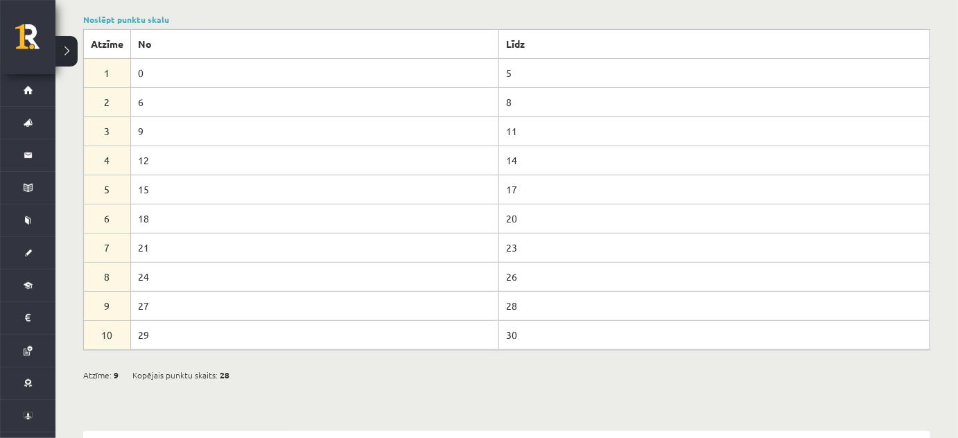
scroll to position [62, 0]
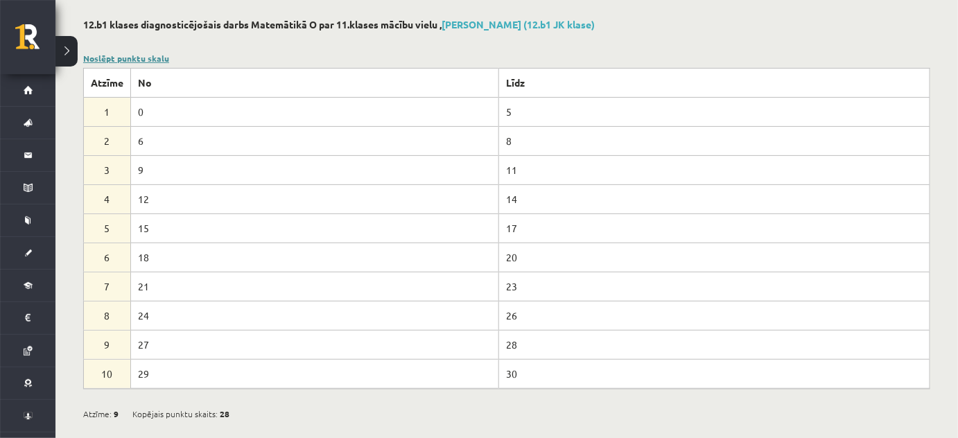
click at [151, 59] on link "Noslēpt punktu skalu" at bounding box center [126, 58] width 86 height 11
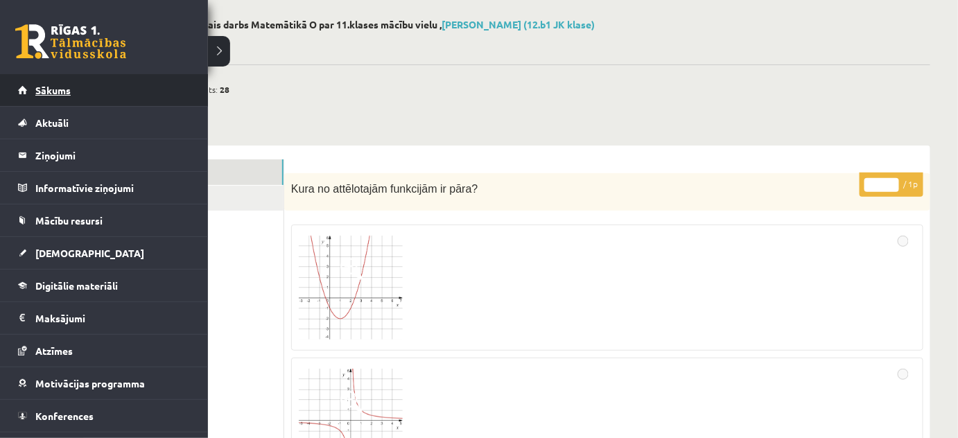
click at [50, 96] on link "Sākums" at bounding box center [104, 90] width 173 height 32
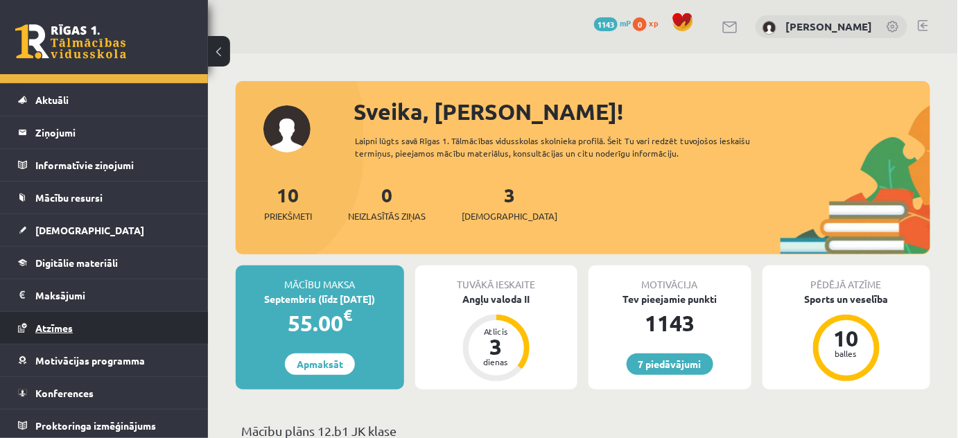
scroll to position [24, 0]
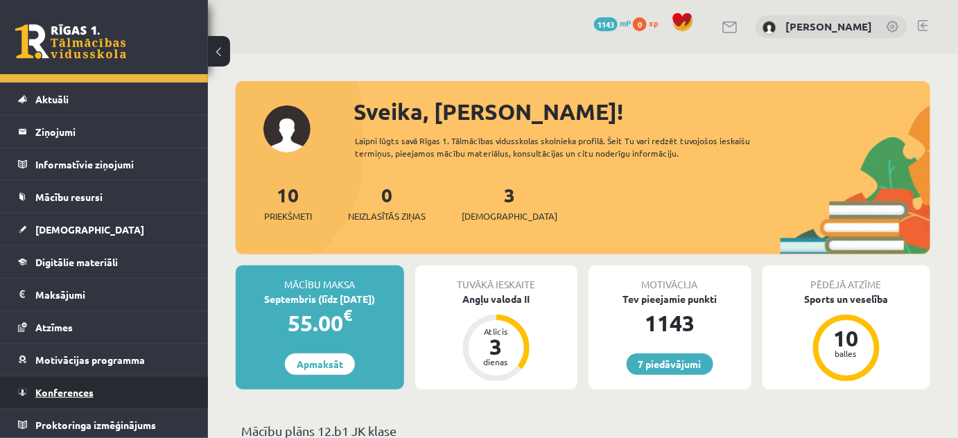
click at [110, 389] on link "Konferences" at bounding box center [104, 392] width 173 height 32
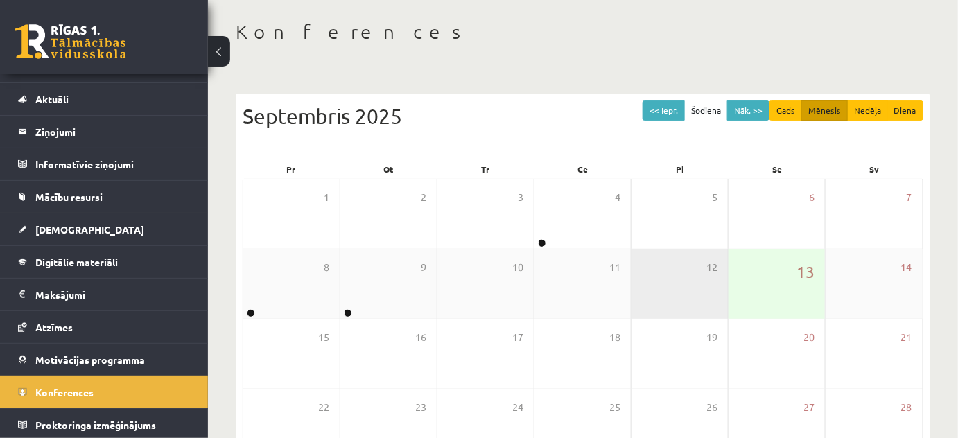
scroll to position [62, 0]
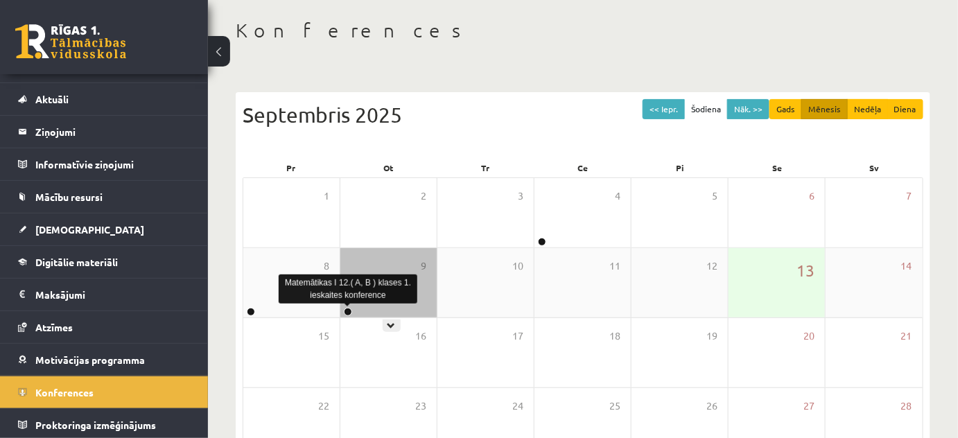
click at [347, 313] on link at bounding box center [348, 312] width 8 height 8
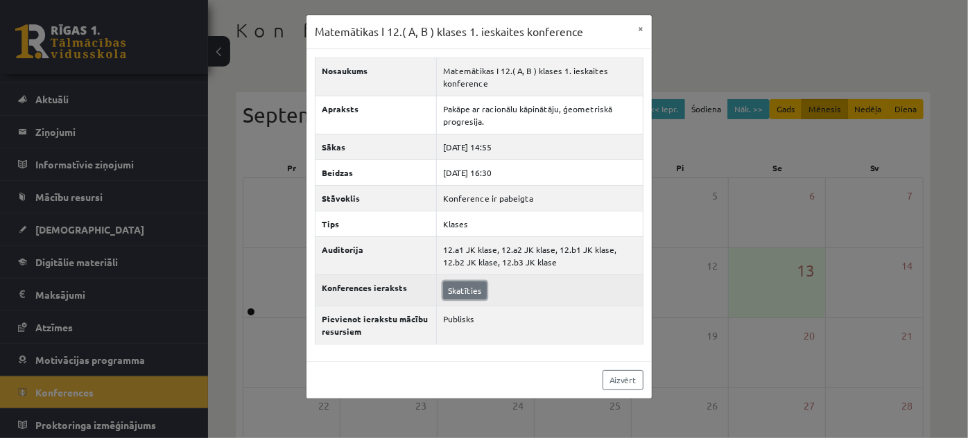
click at [471, 287] on link "Skatīties" at bounding box center [465, 290] width 44 height 18
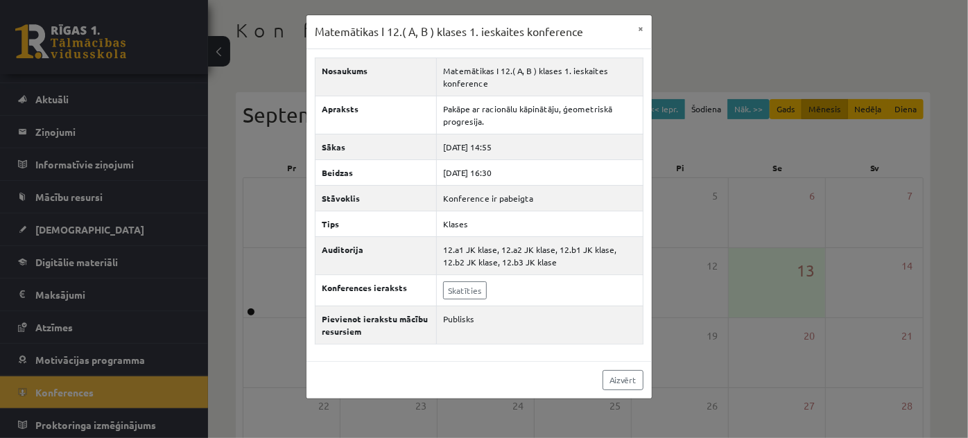
click at [248, 189] on div "Matemātikas I 12.( A, B ) klases 1. ieskaites konference × Nosaukums Matemātika…" at bounding box center [484, 219] width 968 height 438
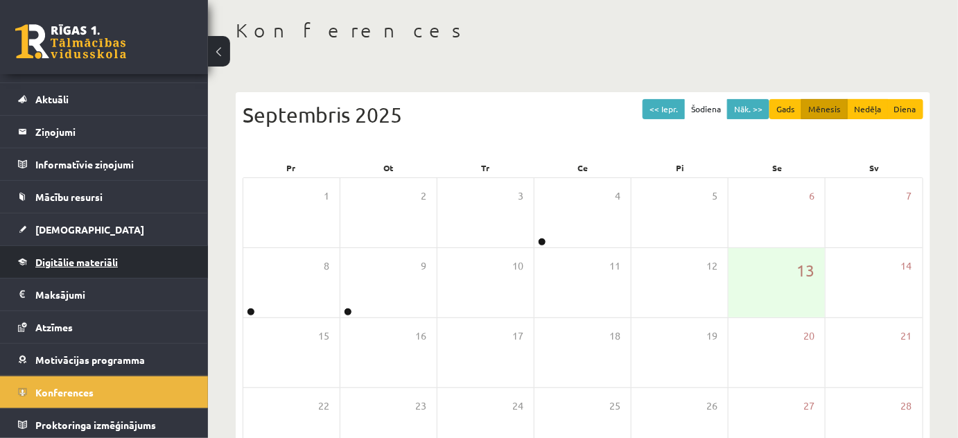
click at [70, 261] on span "Digitālie materiāli" at bounding box center [76, 262] width 83 height 12
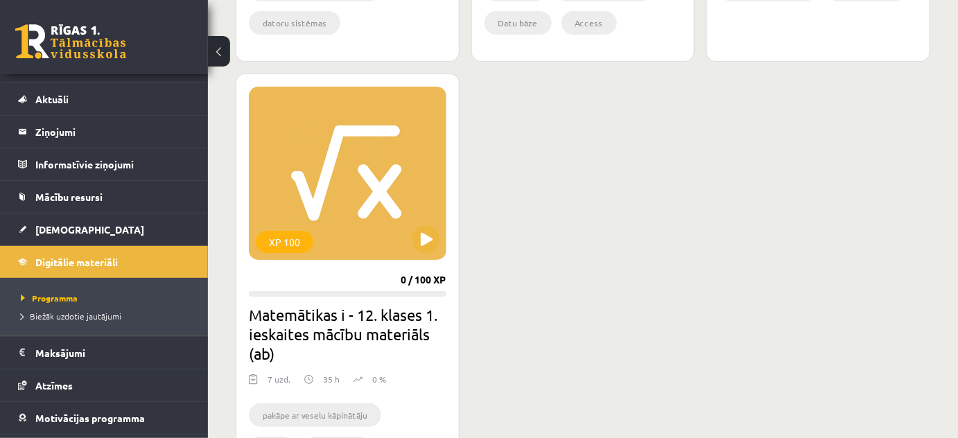
scroll to position [1701, 0]
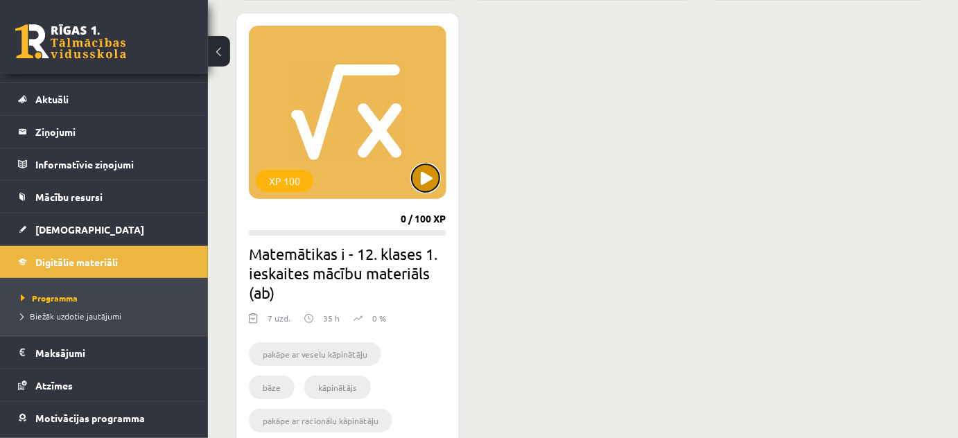
click at [426, 182] on button at bounding box center [426, 178] width 28 height 28
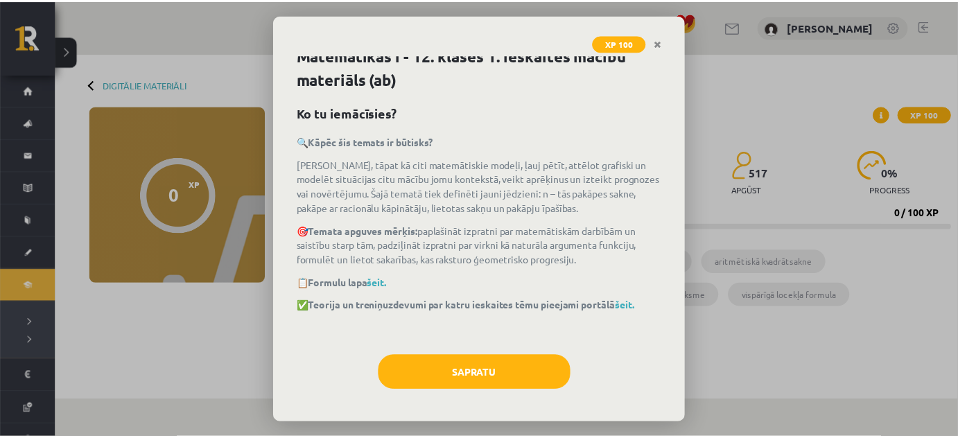
scroll to position [11, 0]
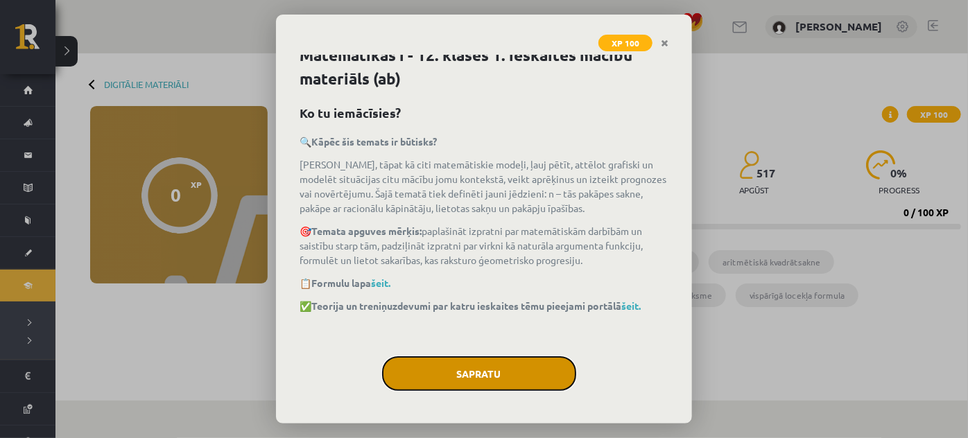
click at [495, 361] on button "Sapratu" at bounding box center [479, 373] width 194 height 35
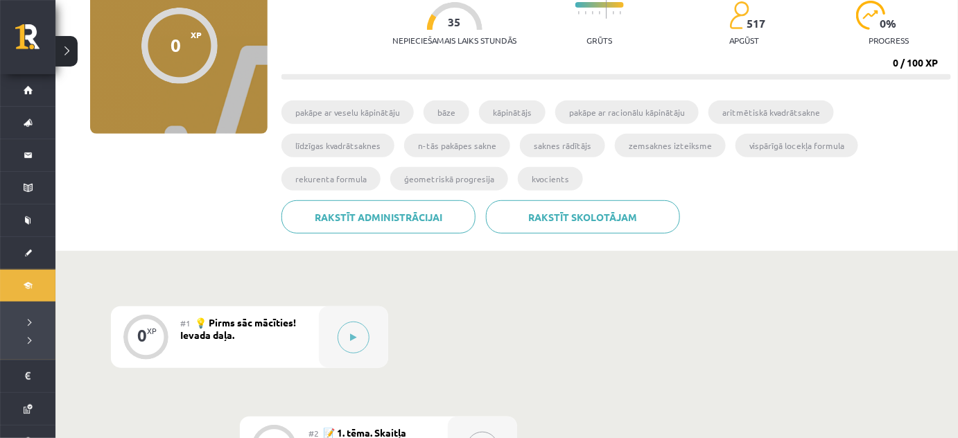
scroll to position [56, 0]
